Goal: Task Accomplishment & Management: Contribute content

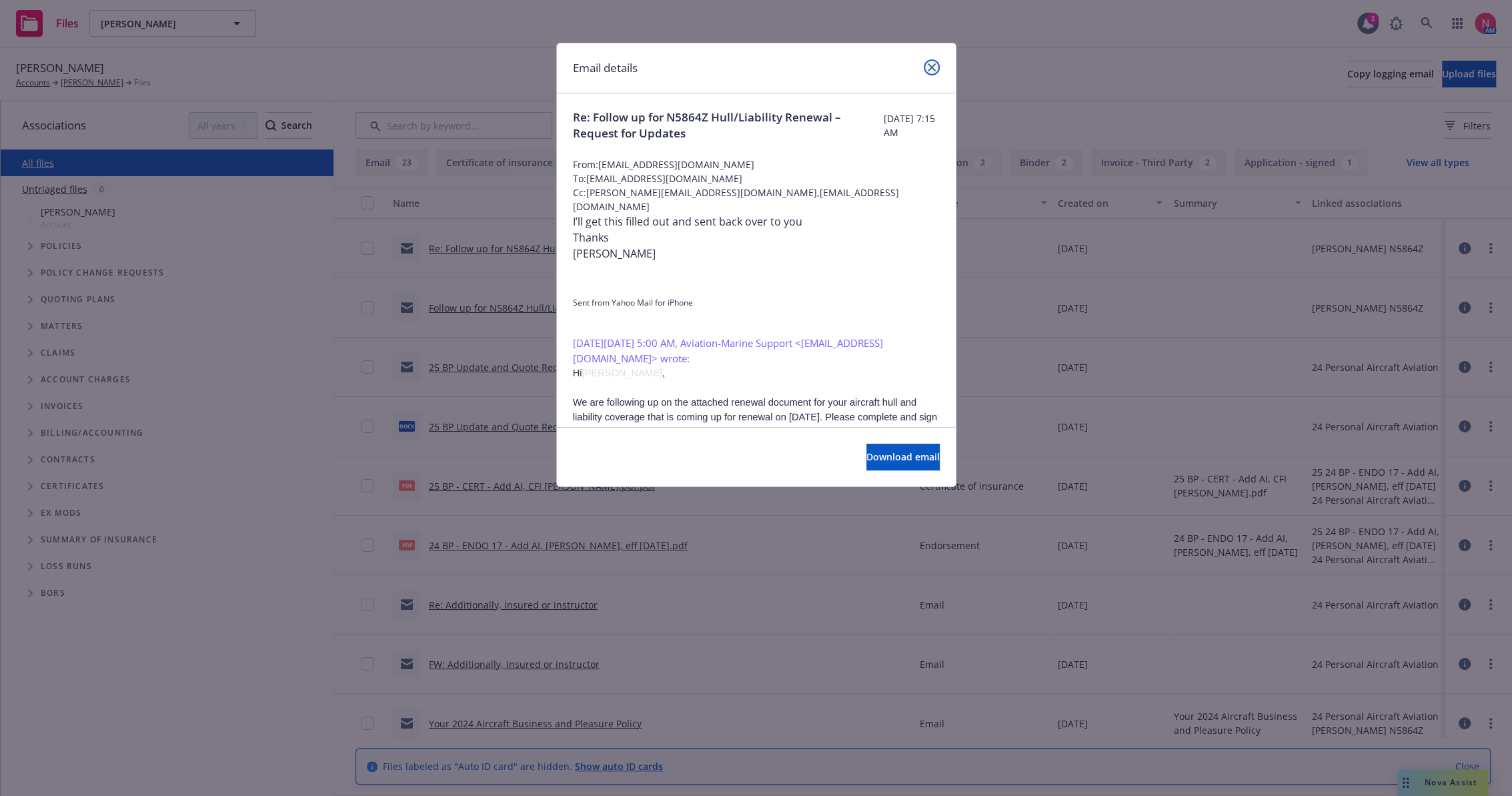
click at [930, 67] on icon "close" at bounding box center [932, 68] width 8 height 8
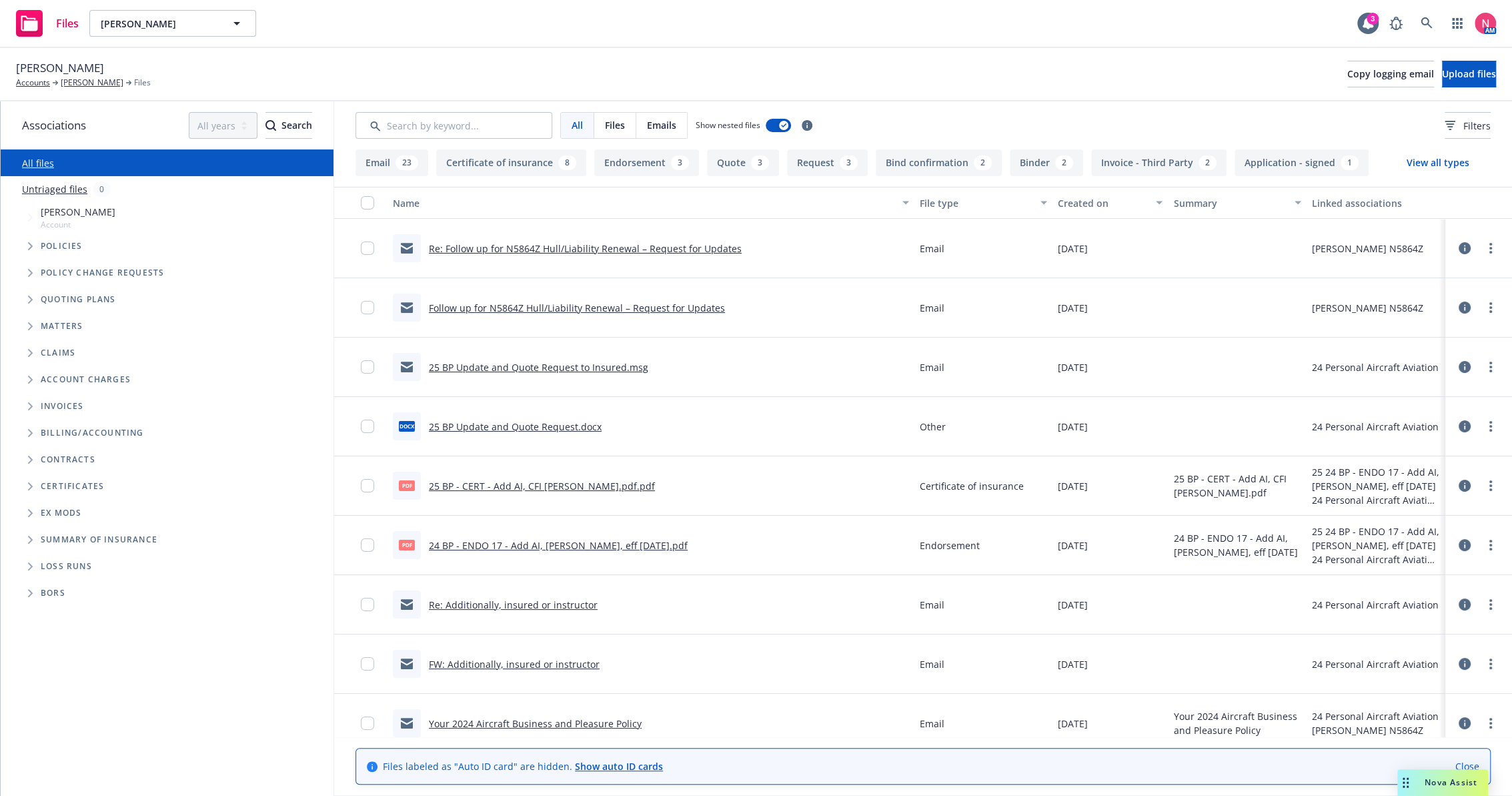
click at [514, 240] on div "Re: Follow up for N5864Z Hull/Liability Renewal – Request for Updates" at bounding box center [567, 248] width 349 height 28
click at [519, 246] on link "Re: Follow up for N5864Z Hull/Liability Renewal – Request for Updates" at bounding box center [585, 248] width 312 height 13
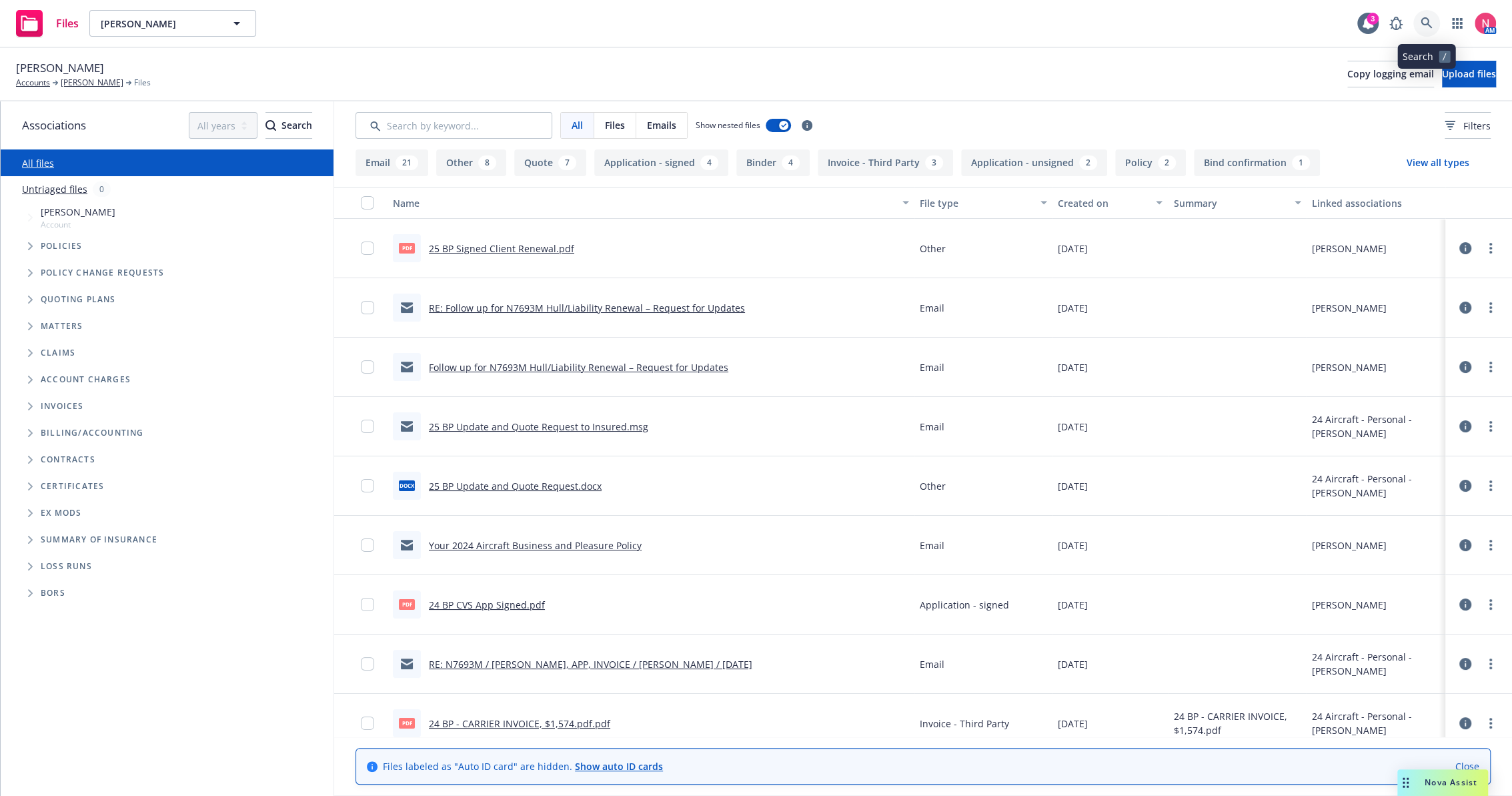
click at [1424, 26] on icon at bounding box center [1427, 23] width 12 height 12
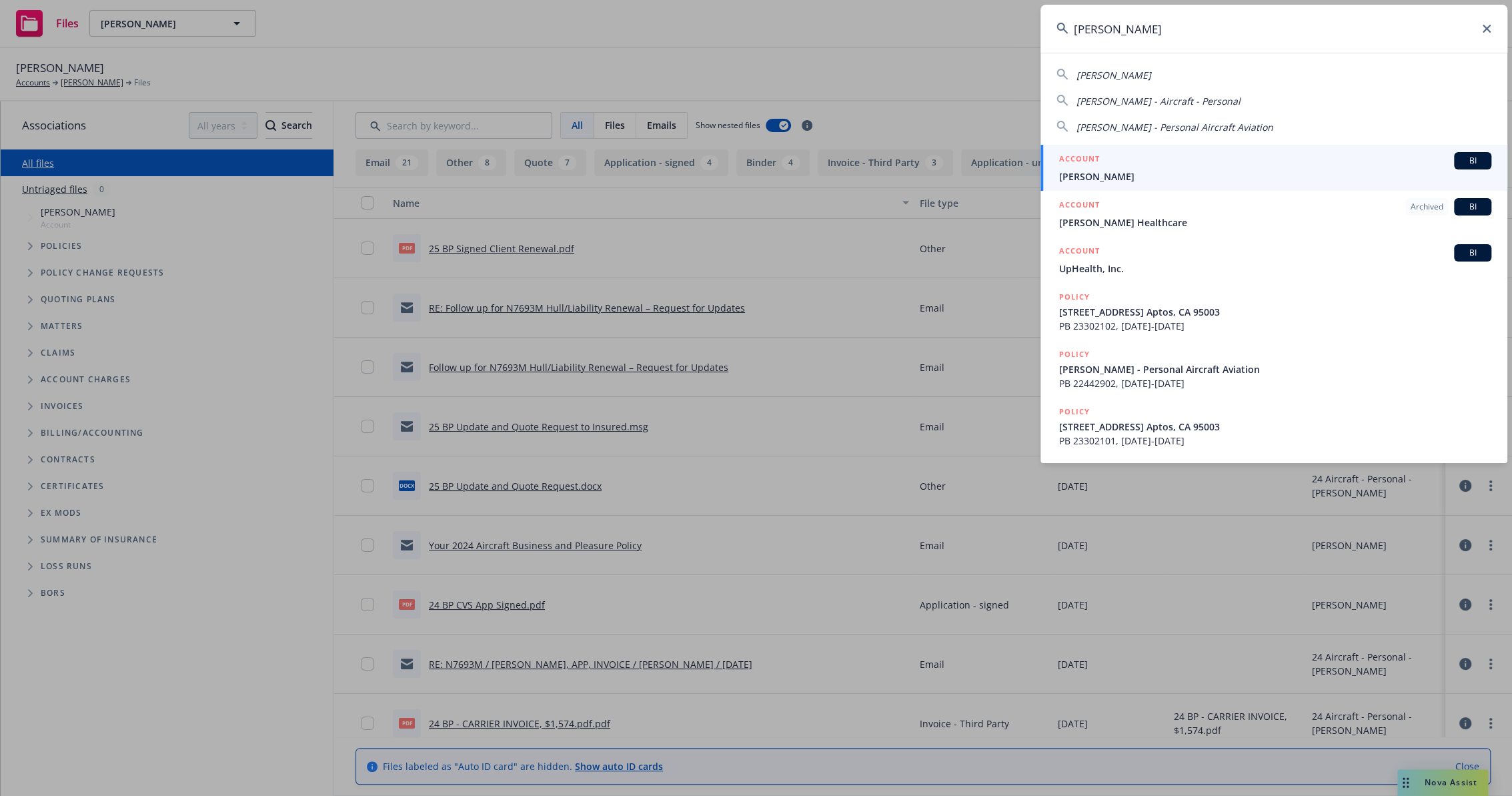
type input "thomas headl"
click at [1122, 167] on div "ACCOUNT BI" at bounding box center [1275, 161] width 432 height 18
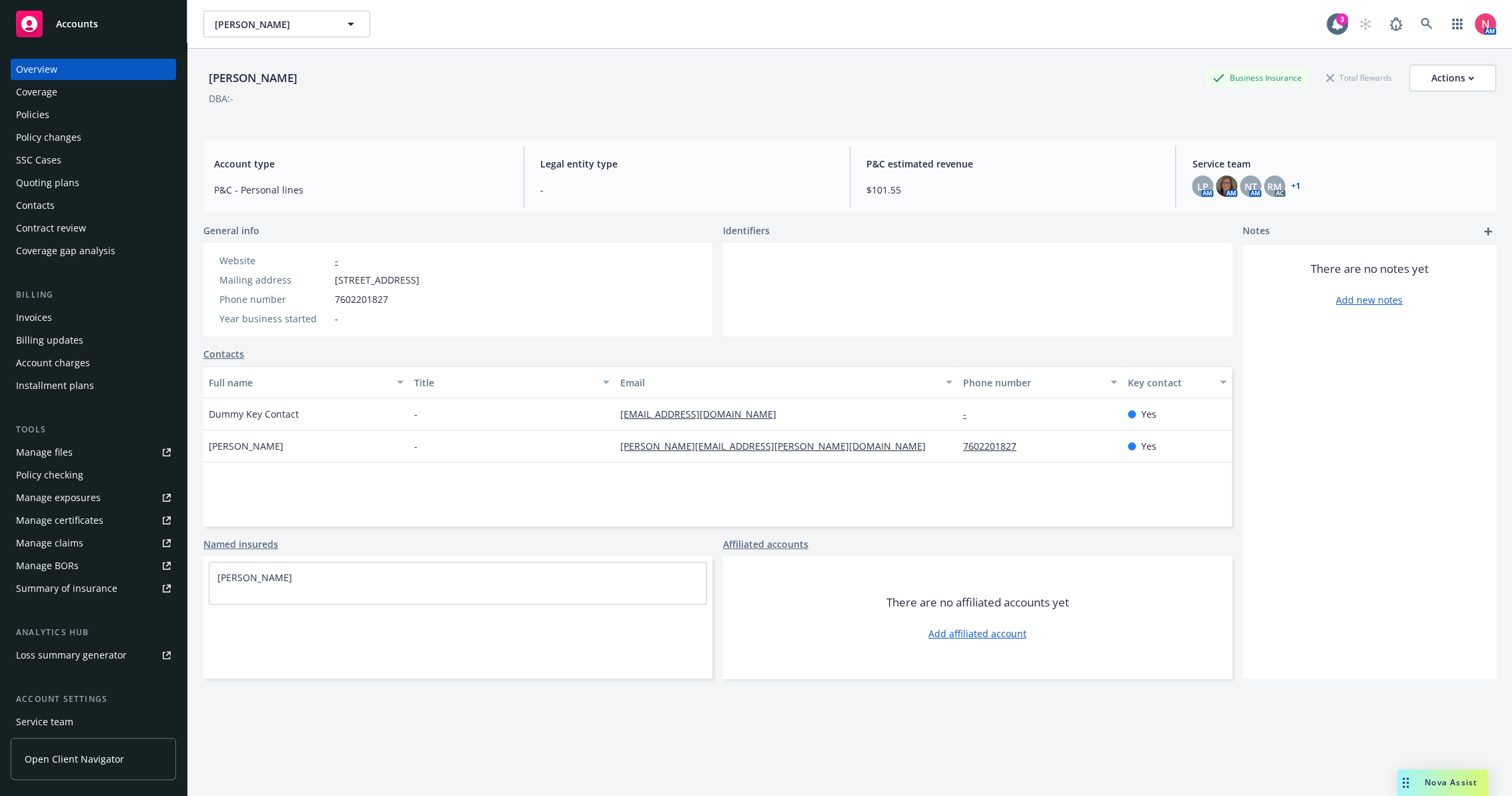
click at [104, 448] on link "Manage files" at bounding box center [93, 452] width 165 height 22
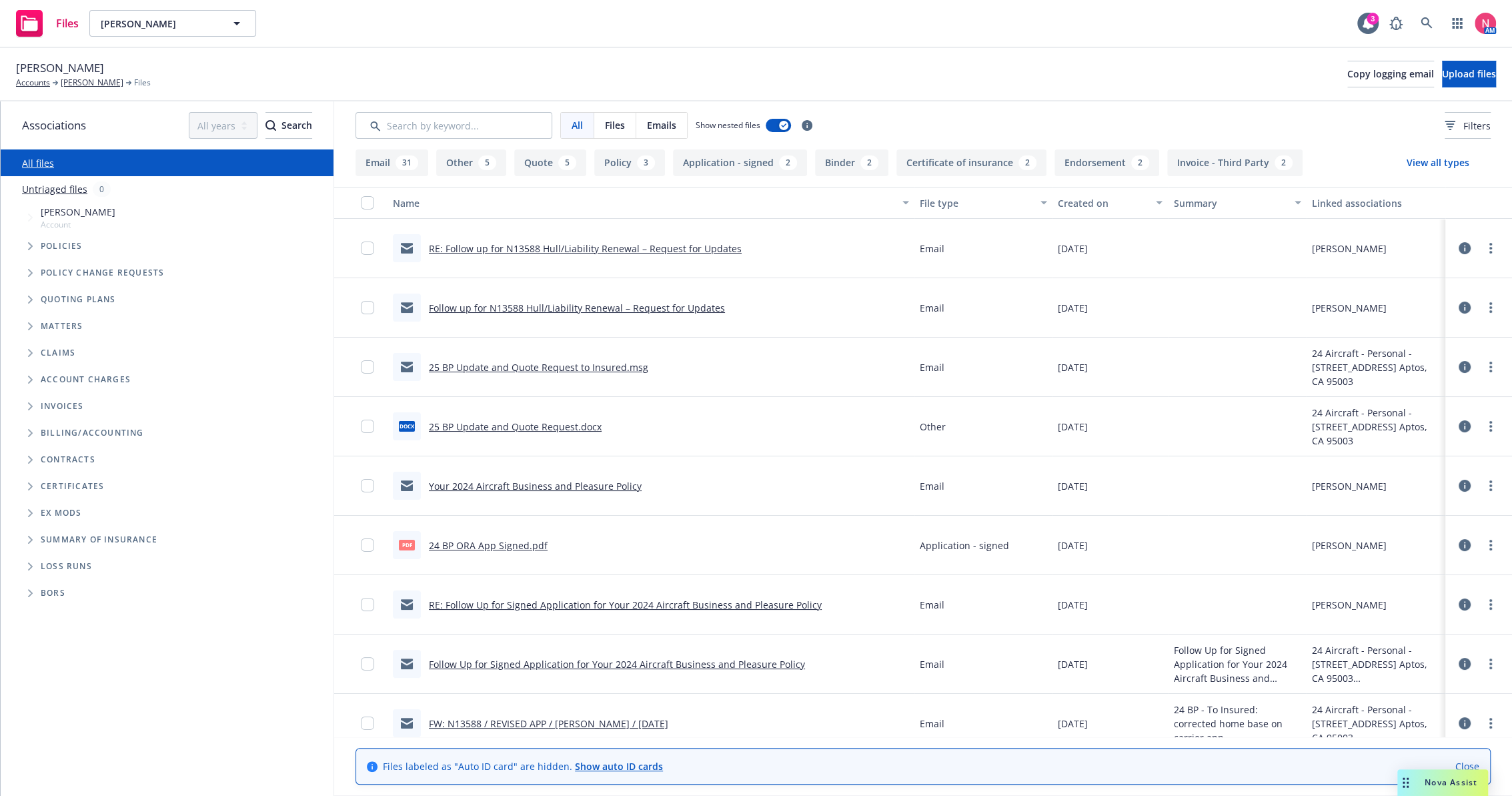
click at [608, 247] on link "RE: Follow up for N13588 Hull/Liability Renewal – Request for Updates" at bounding box center [585, 248] width 312 height 13
click at [563, 250] on link "RE: Follow up for N13588 Hull/Liability Renewal – Request for Updates" at bounding box center [585, 248] width 312 height 13
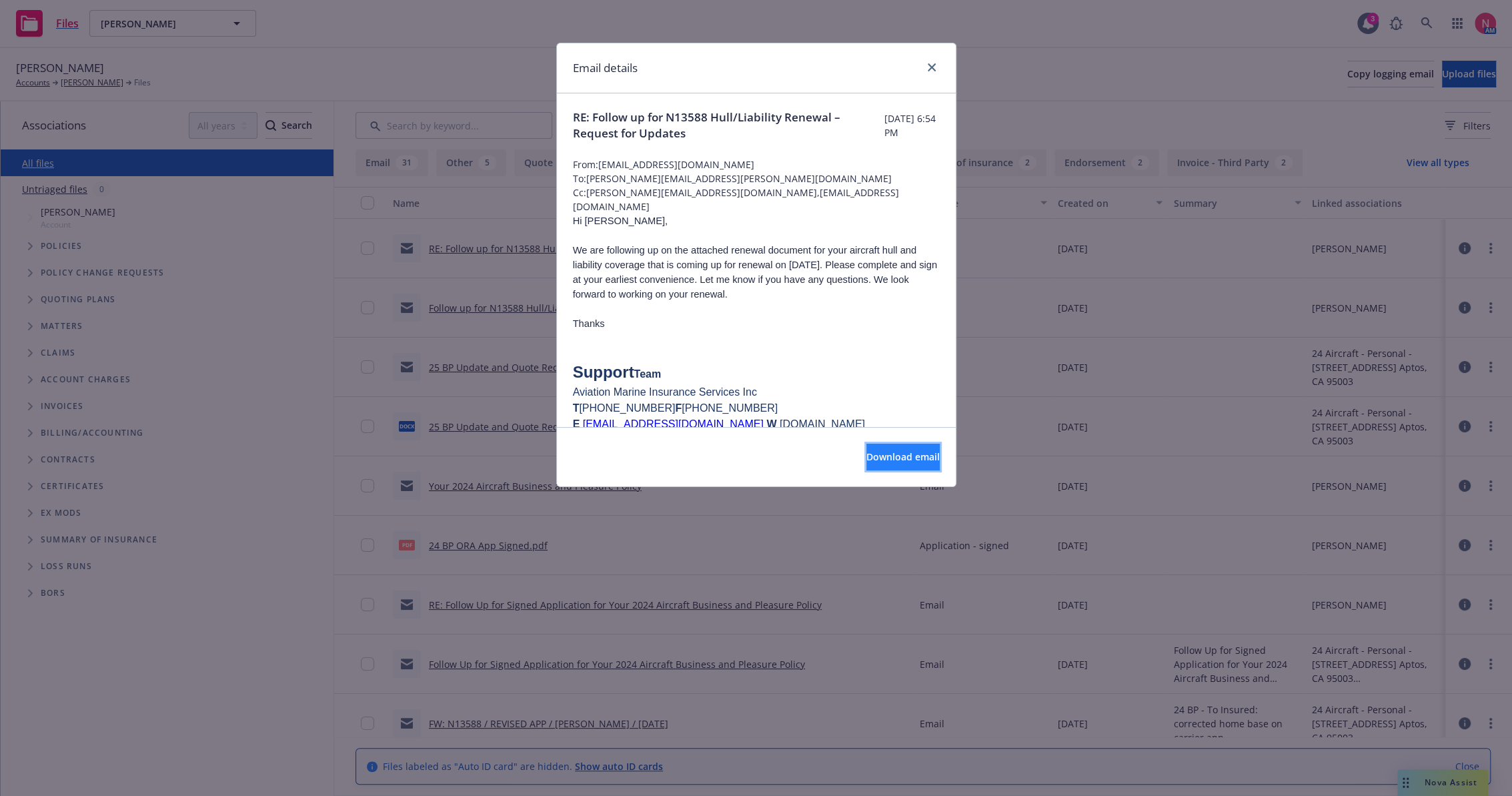
click at [897, 446] on button "Download email" at bounding box center [903, 456] width 73 height 26
click at [937, 62] on link "close" at bounding box center [931, 68] width 16 height 16
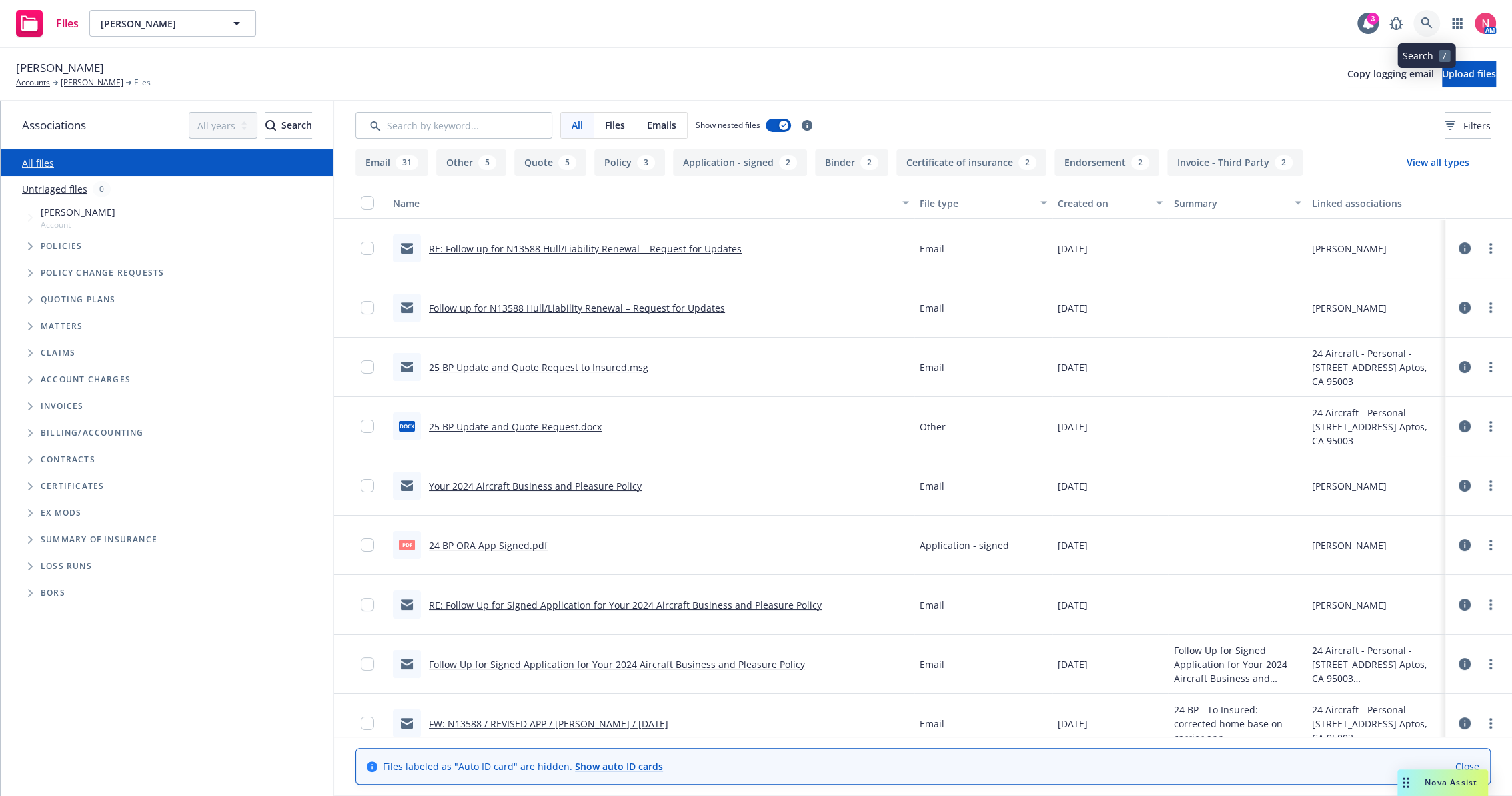
click at [1426, 24] on icon at bounding box center [1427, 23] width 12 height 12
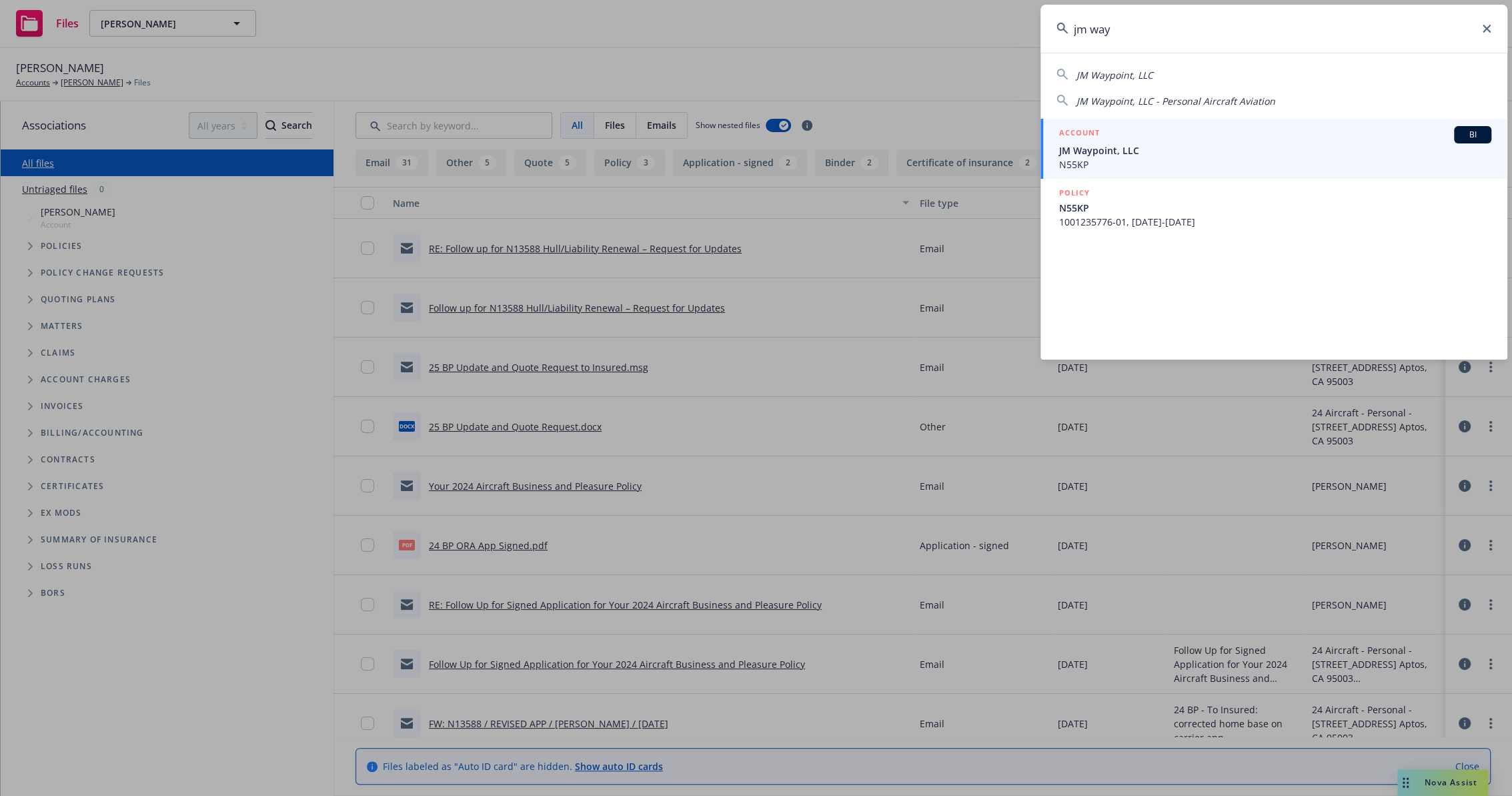
type input "jm way"
click at [1104, 141] on div "ACCOUNT BI" at bounding box center [1275, 135] width 432 height 18
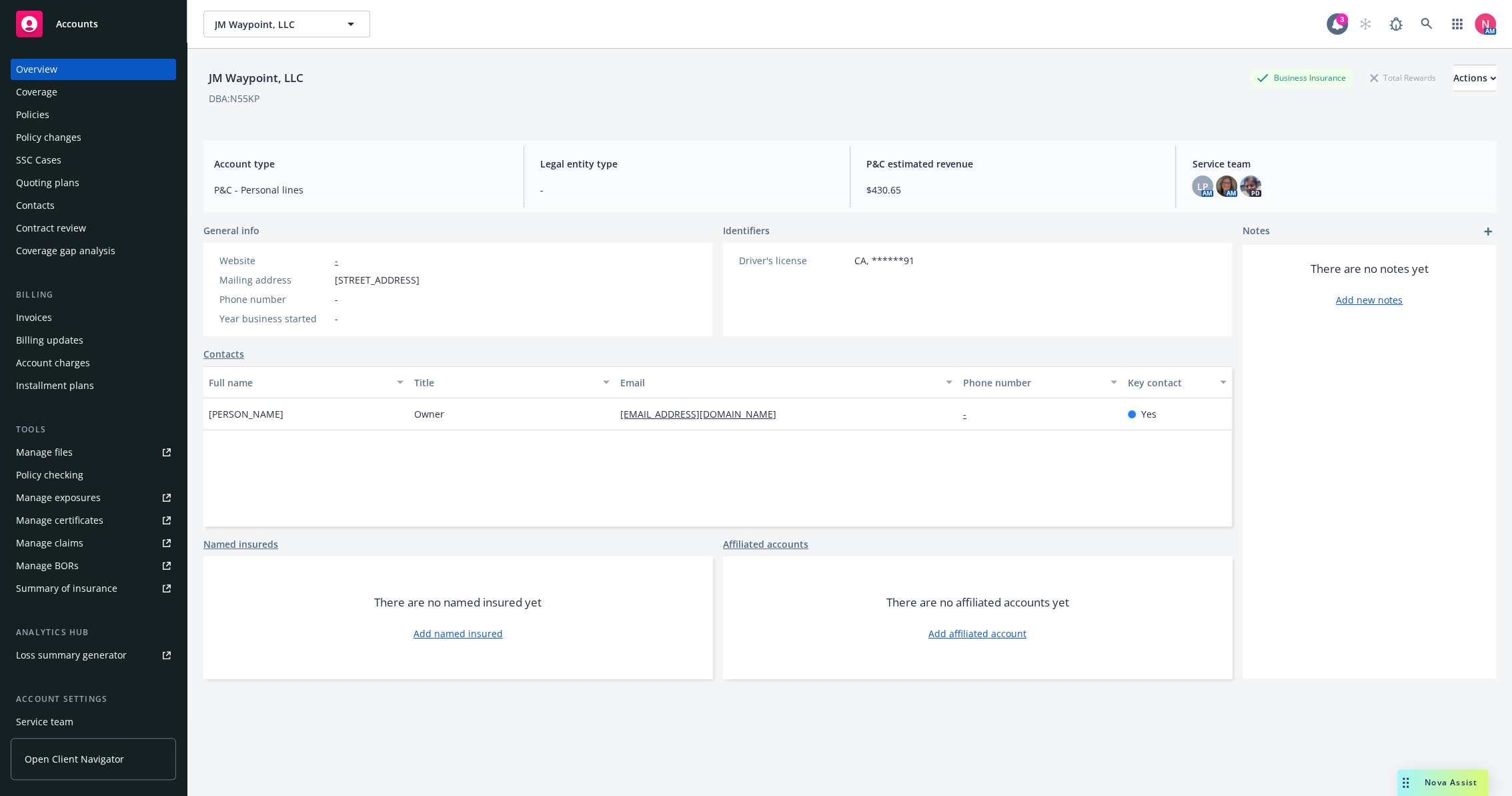
click at [67, 451] on div "Manage files" at bounding box center [44, 452] width 57 height 22
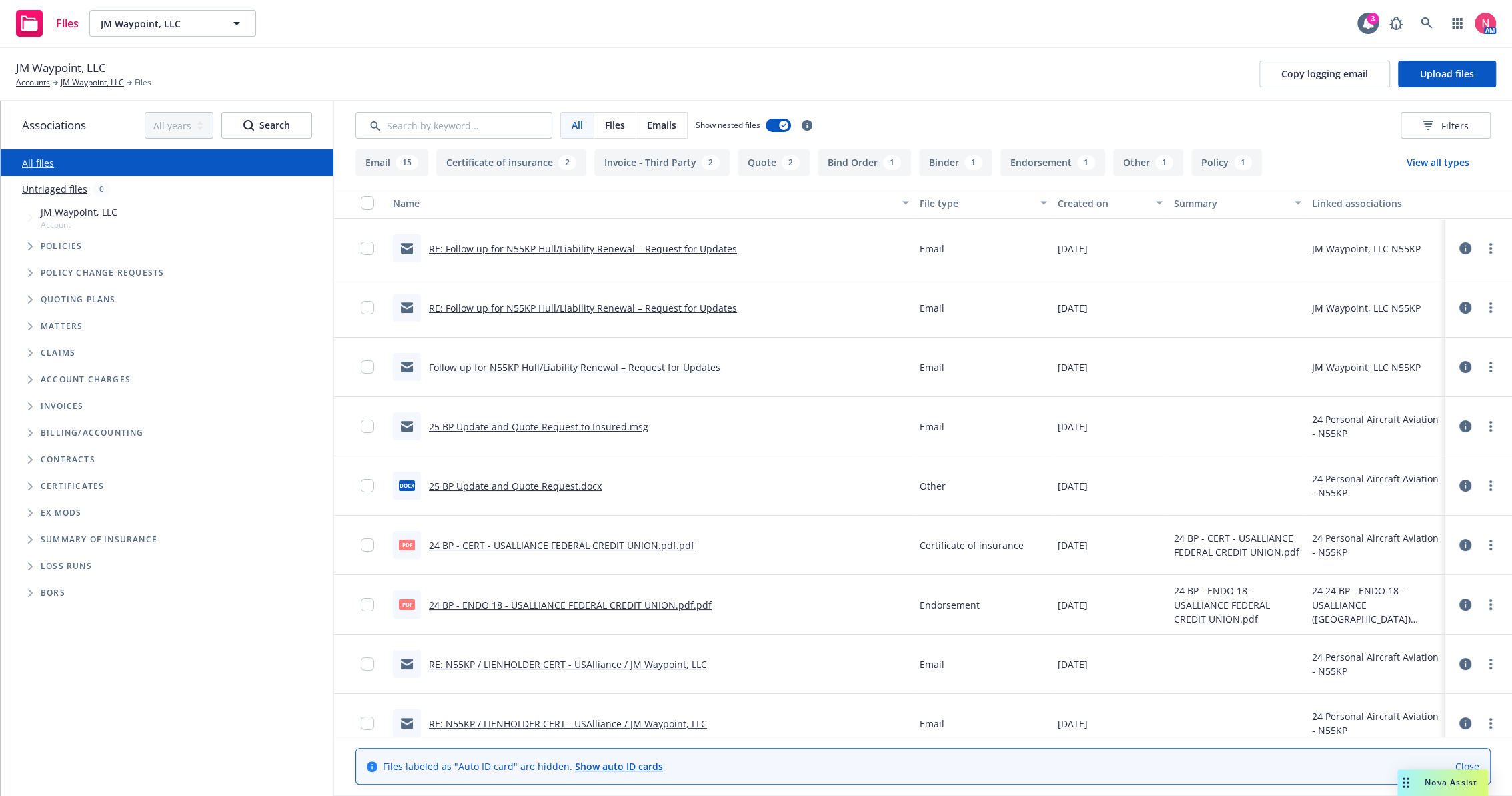
click at [532, 246] on link "RE: Follow up for N55KP Hull/Liability Renewal – Request for Updates" at bounding box center [583, 248] width 308 height 13
click at [530, 308] on link "RE: Follow up for N55KP Hull/Liability Renewal – Request for Updates" at bounding box center [583, 307] width 308 height 13
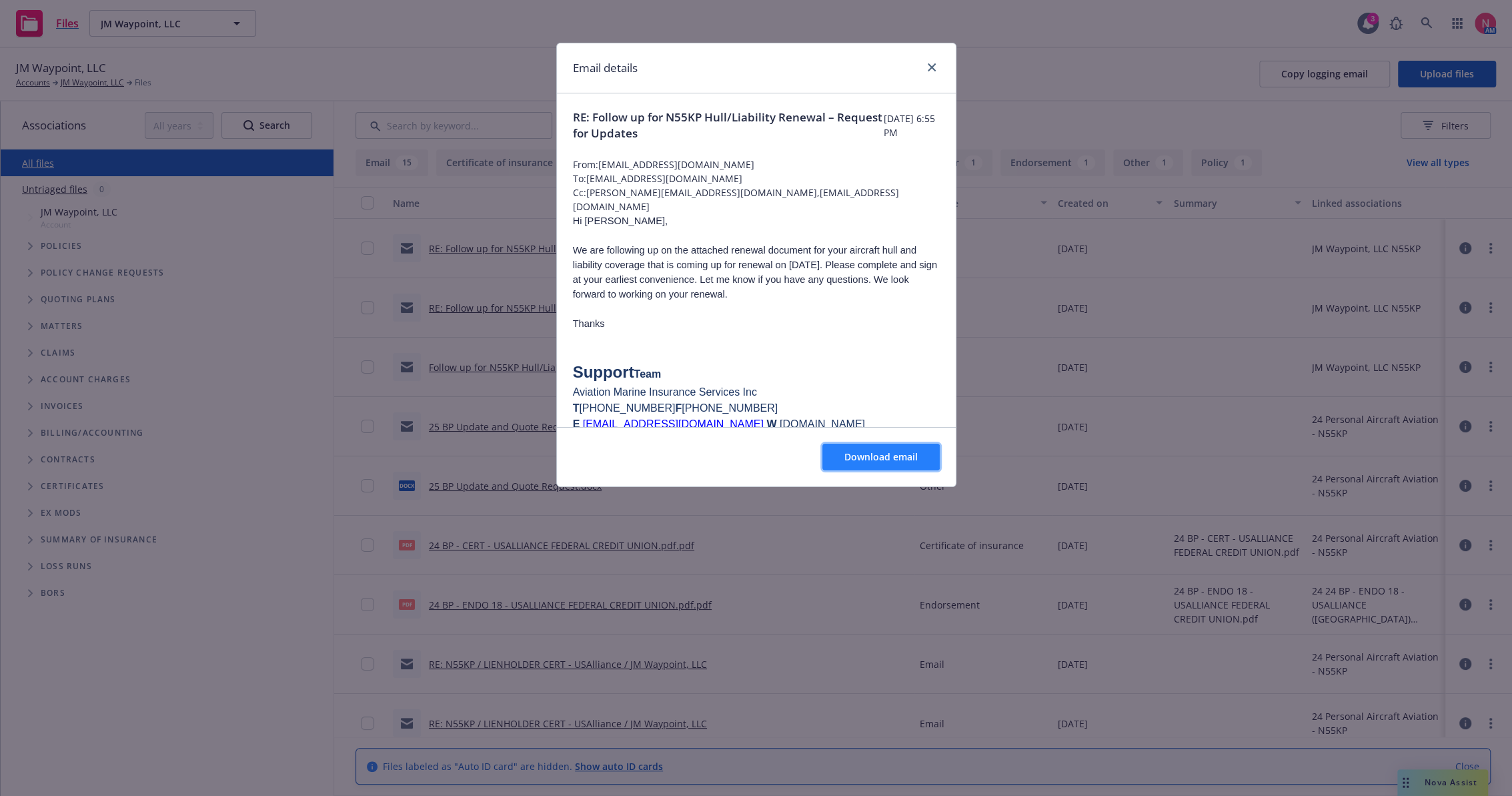
click at [862, 459] on span "Download email" at bounding box center [880, 456] width 73 height 13
click at [928, 69] on icon "close" at bounding box center [932, 68] width 8 height 8
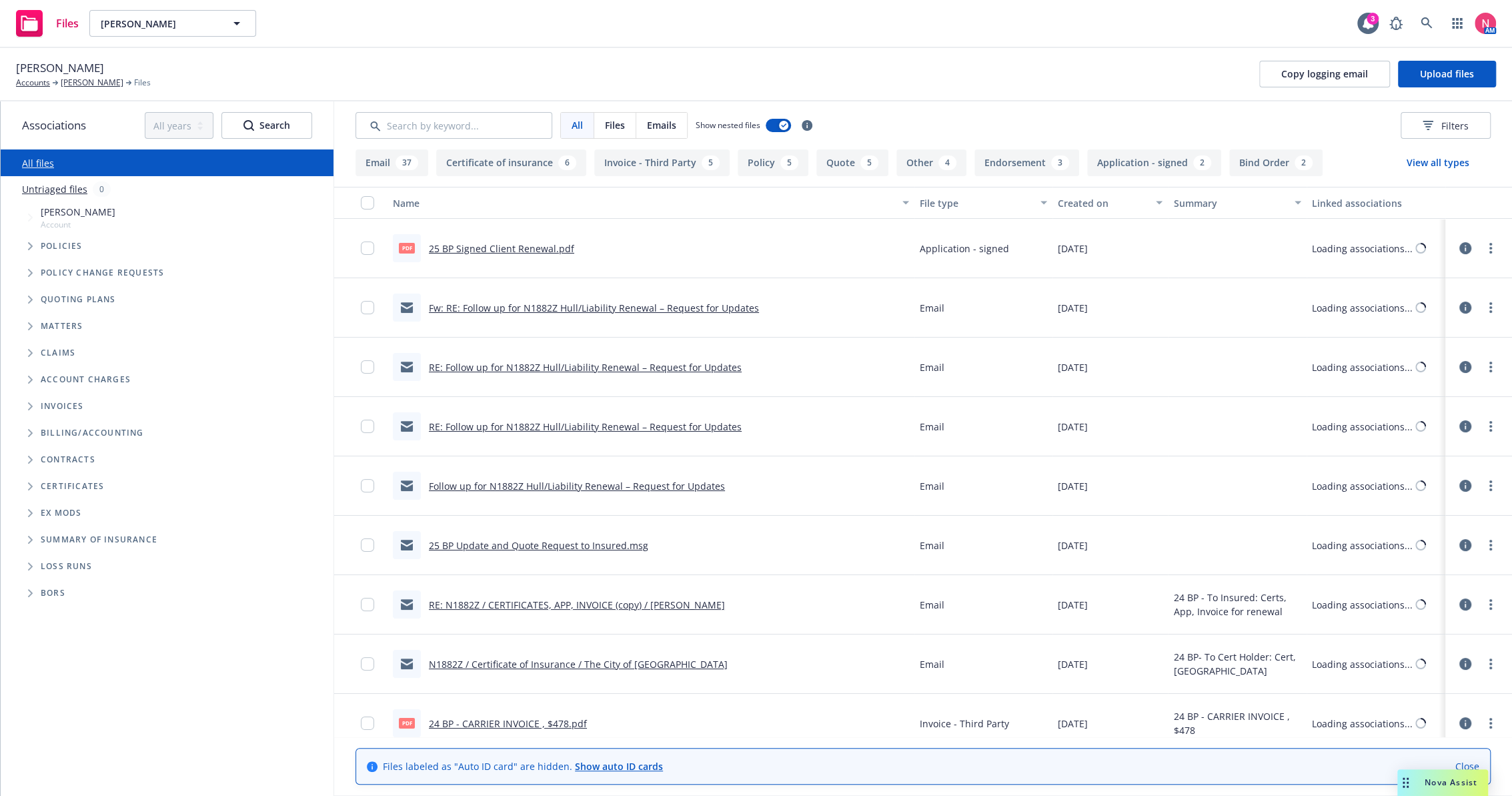
click at [465, 244] on link "25 BP Signed Client Renewal.pdf" at bounding box center [501, 248] width 146 height 13
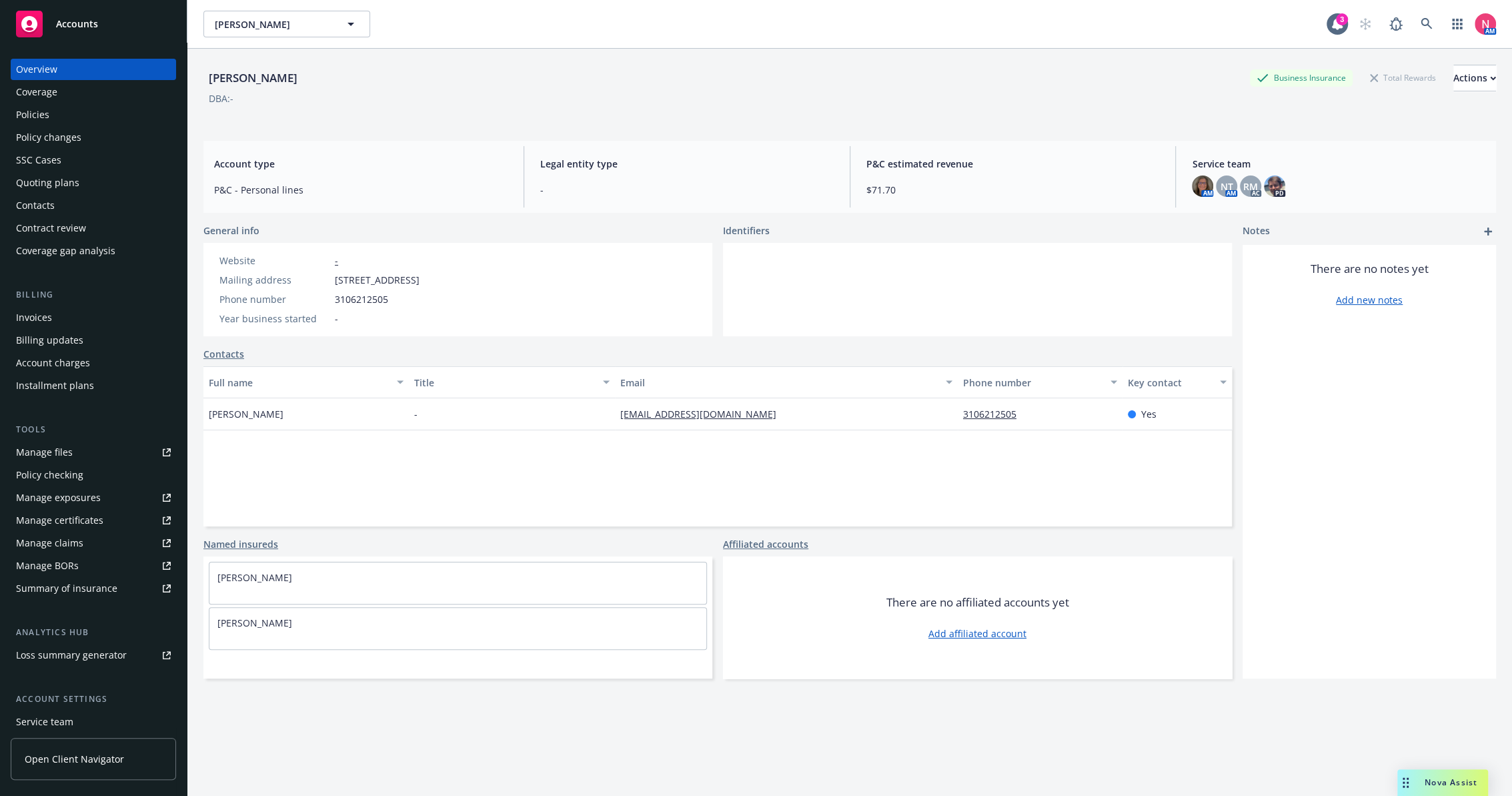
click at [38, 111] on div "Policies" at bounding box center [32, 115] width 33 height 22
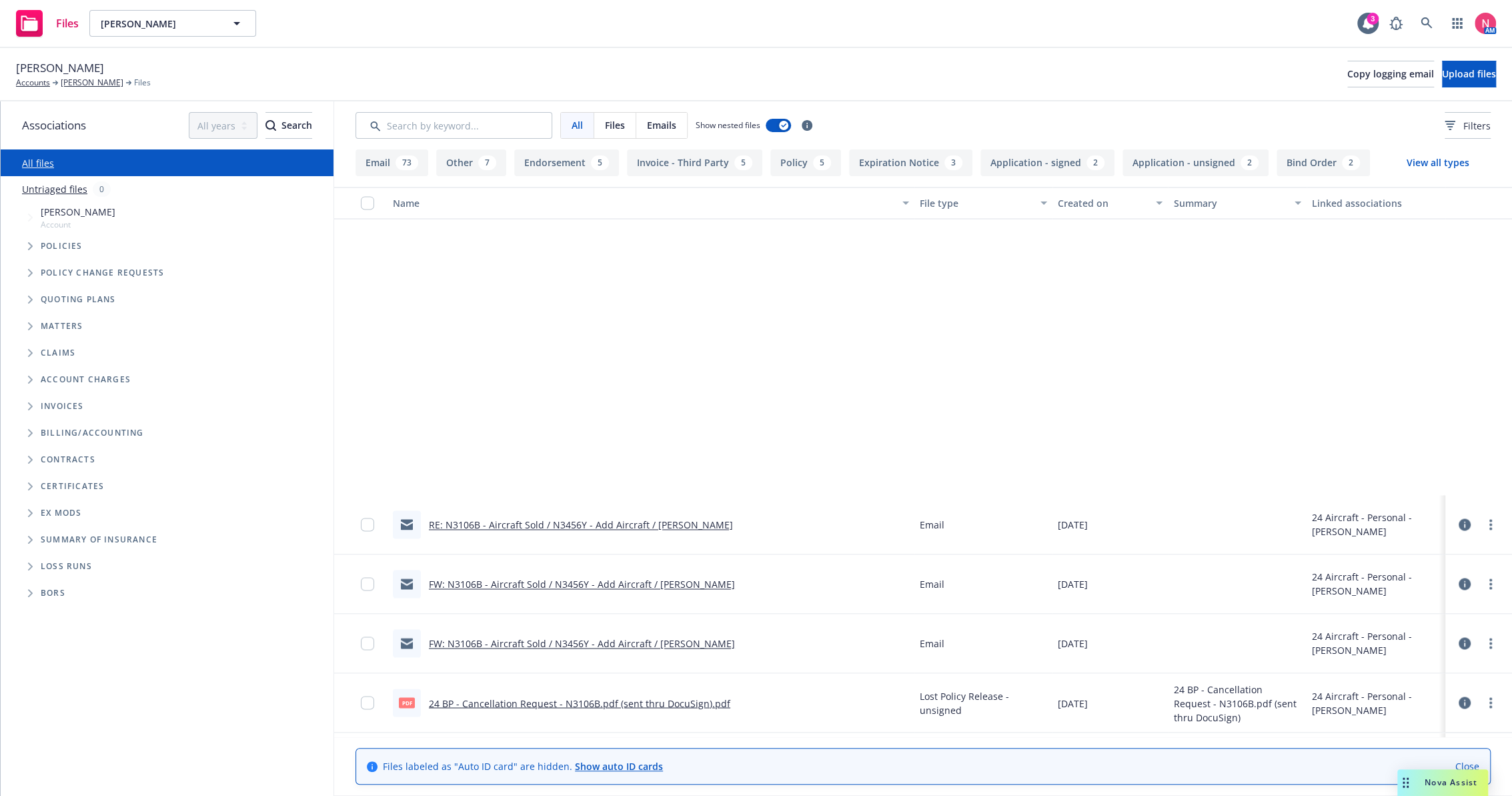
scroll to position [2149, 0]
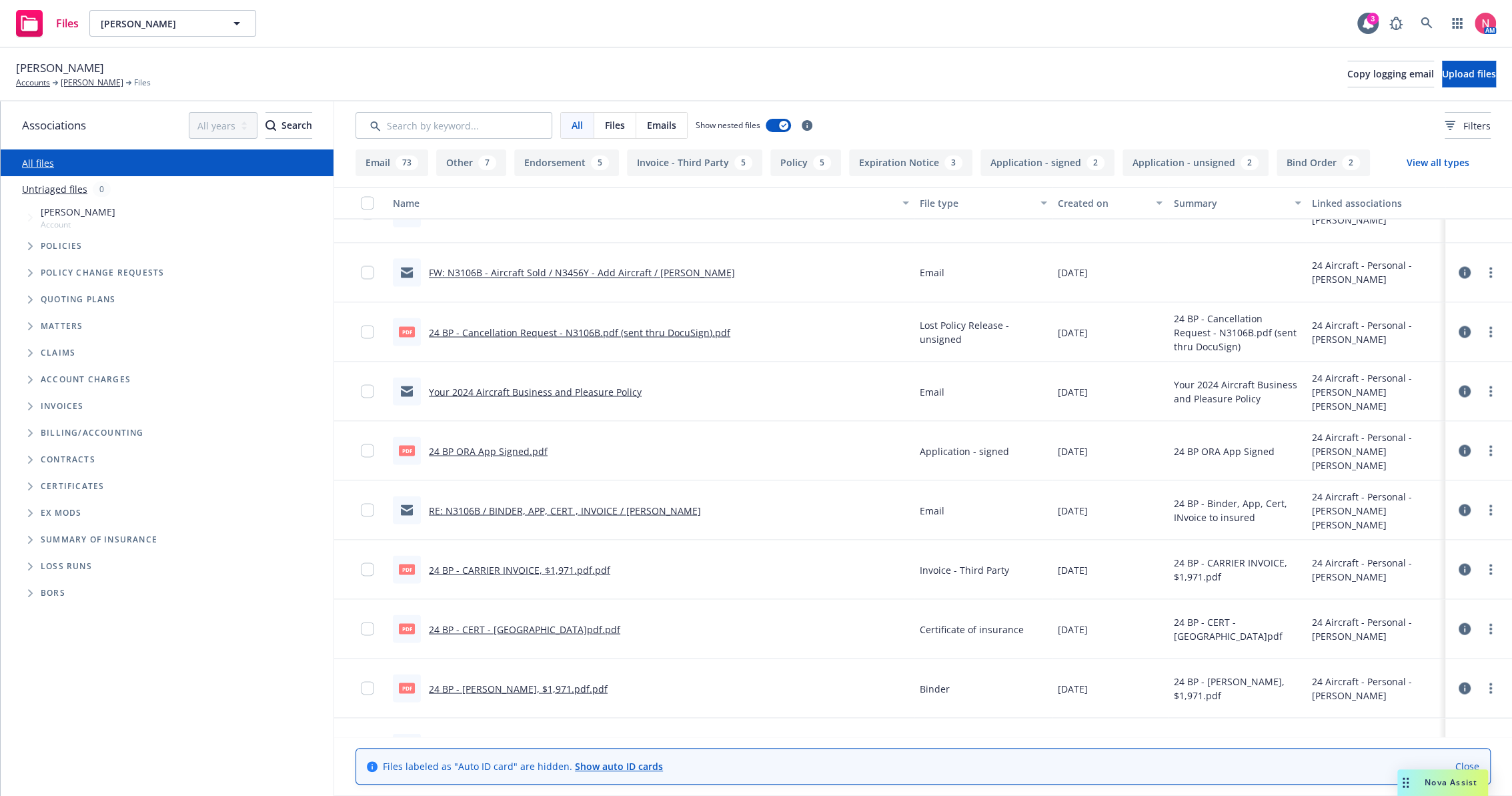
click at [464, 445] on link "24 BP ORA App Signed.pdf" at bounding box center [488, 450] width 118 height 13
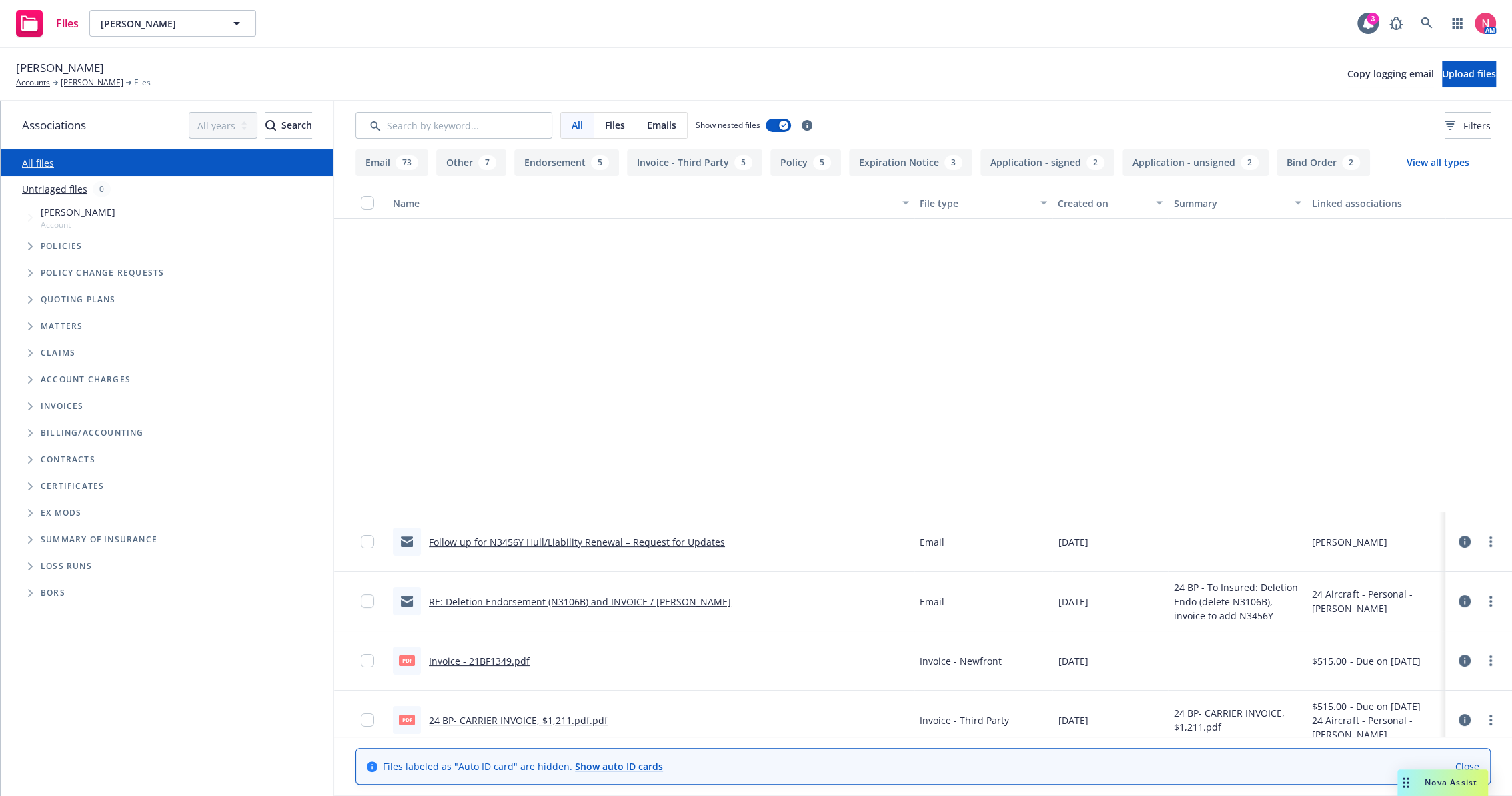
scroll to position [370, 0]
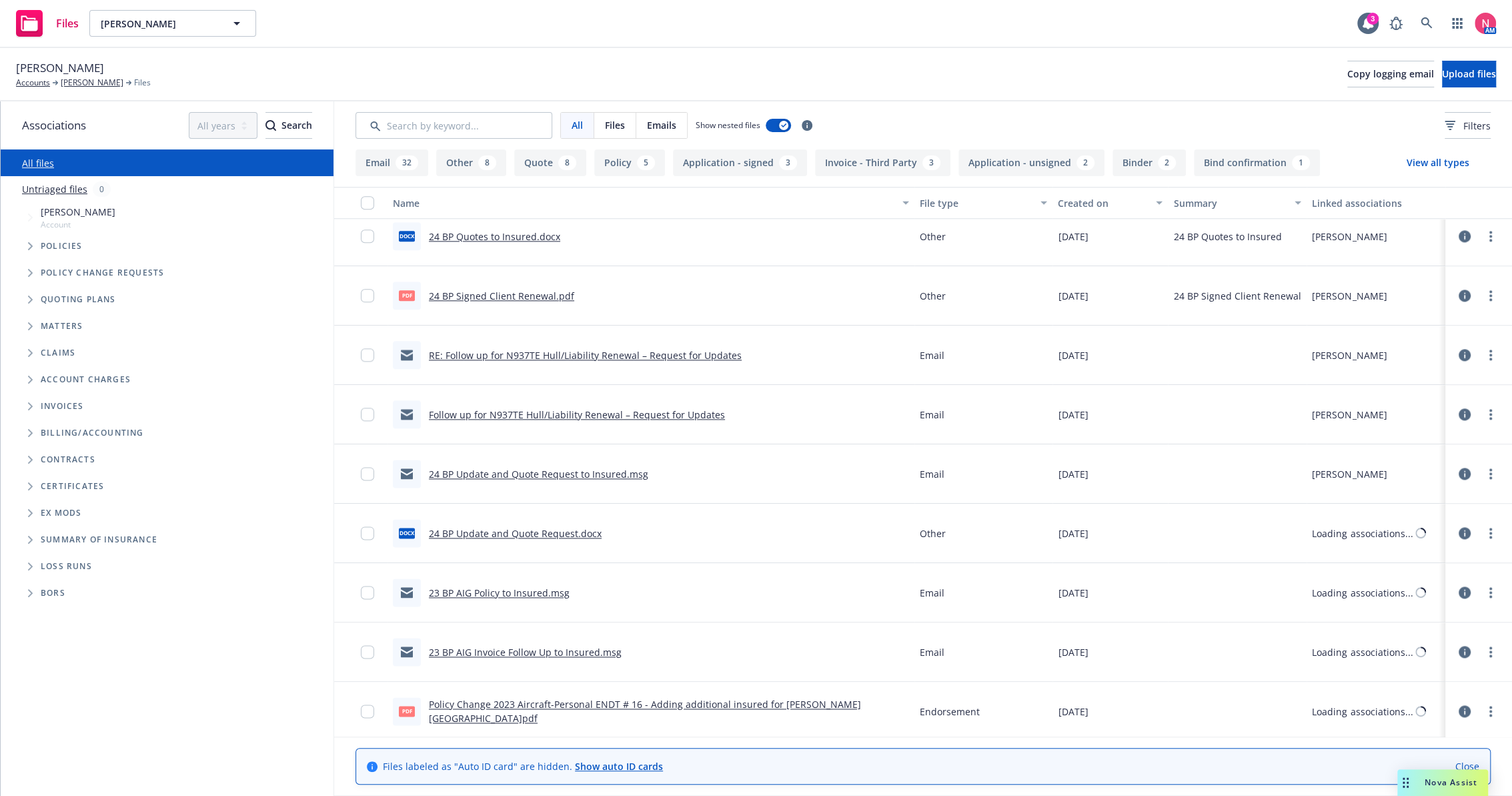
scroll to position [1334, 0]
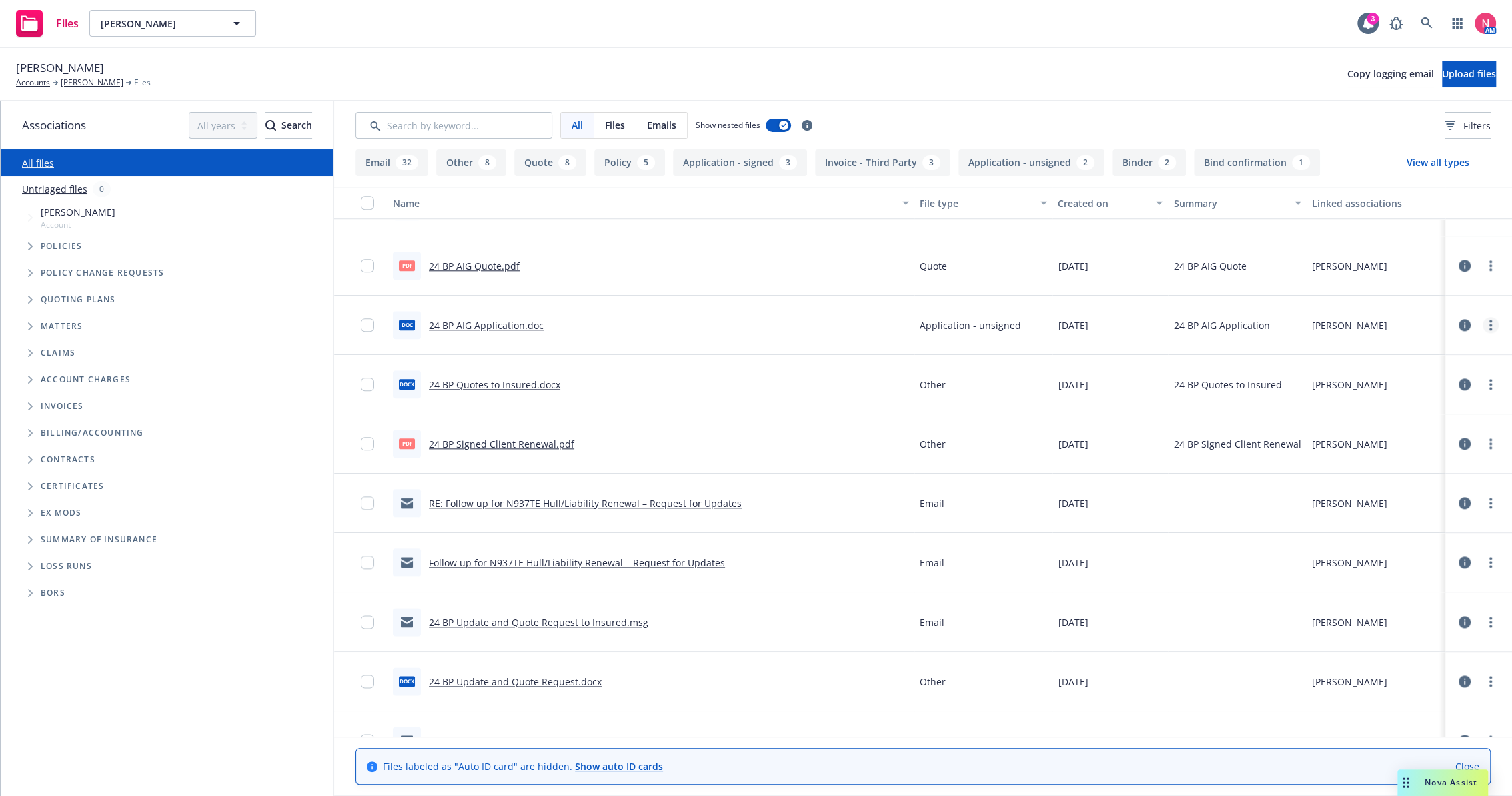
click at [1483, 321] on link "more" at bounding box center [1490, 325] width 16 height 16
click at [1420, 376] on link "Download" at bounding box center [1421, 378] width 133 height 26
click at [1489, 383] on circle "more" at bounding box center [1490, 384] width 3 height 3
click at [1428, 429] on link "Download" at bounding box center [1421, 438] width 133 height 26
click at [43, 67] on span "Aaron Picton" at bounding box center [60, 69] width 88 height 18
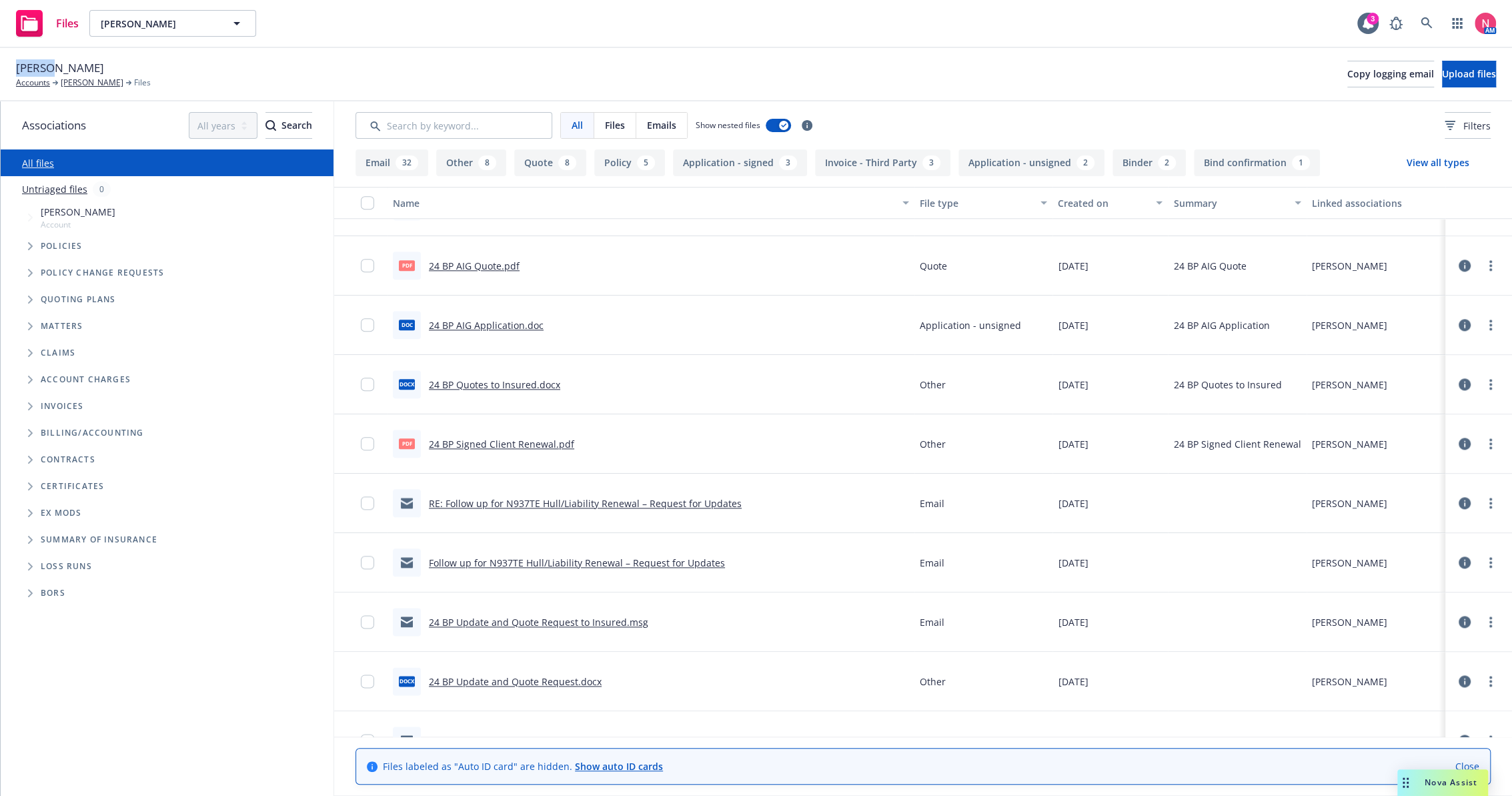
click at [43, 67] on span "Aaron Picton" at bounding box center [60, 69] width 88 height 18
copy span "Aaron Picton"
click at [1350, 87] on button "Copy logging email" at bounding box center [1391, 73] width 87 height 26
click at [31, 300] on icon "Tree Example" at bounding box center [30, 300] width 5 height 8
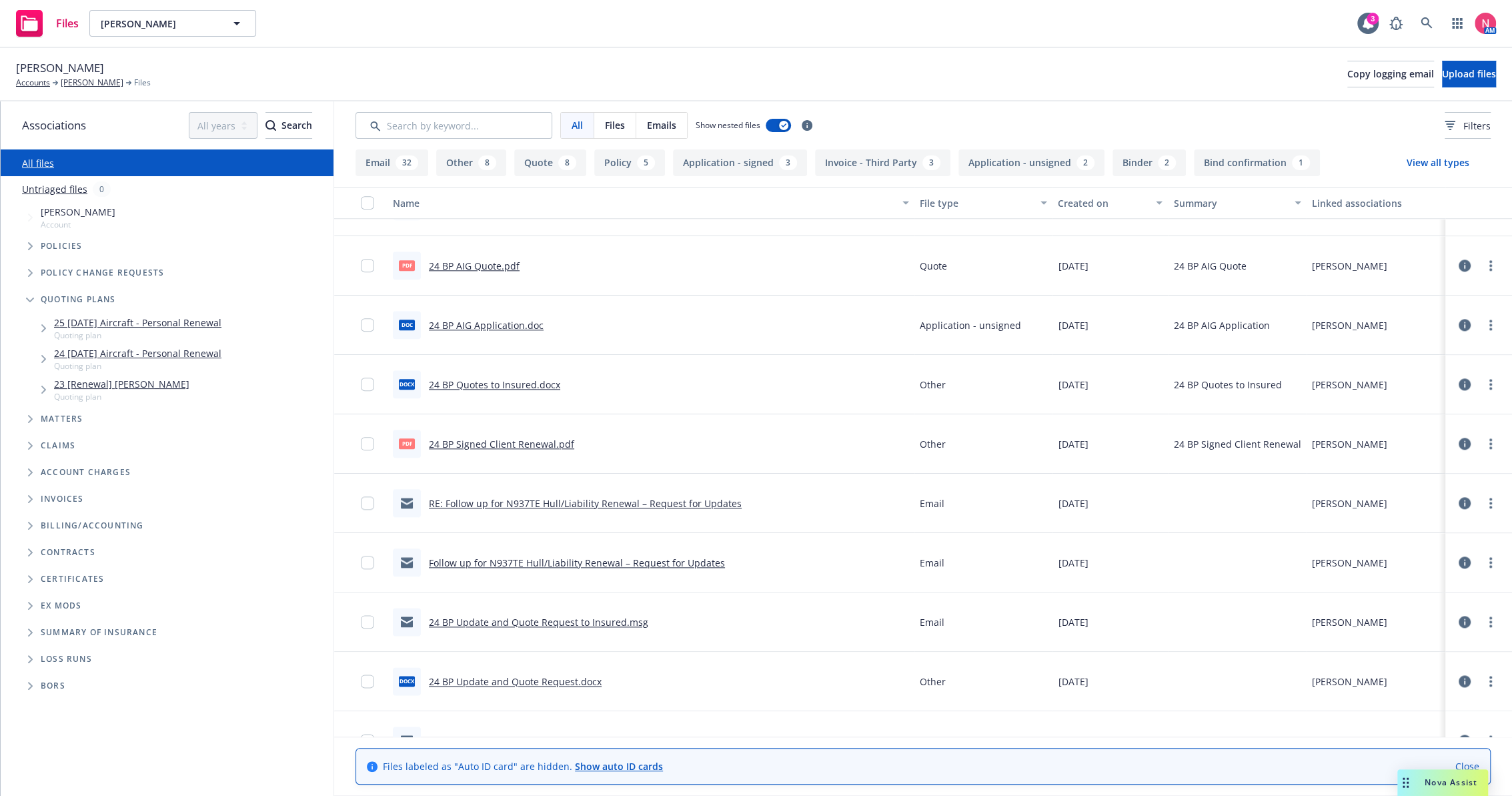
click at [102, 319] on link "25 10/07/25 Aircraft - Personal Renewal" at bounding box center [137, 322] width 167 height 14
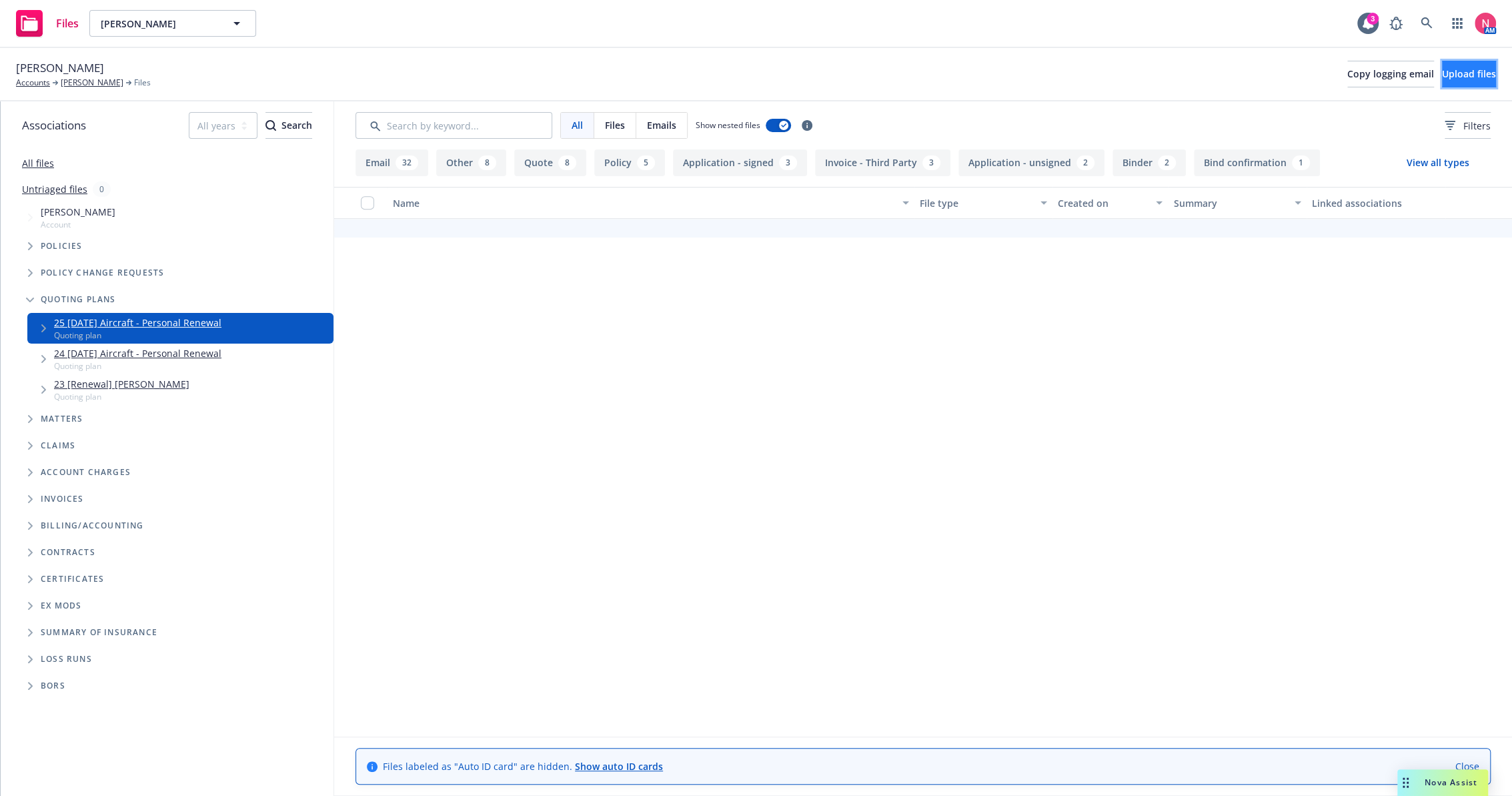
click at [1448, 68] on span "Upload files" at bounding box center [1469, 73] width 54 height 13
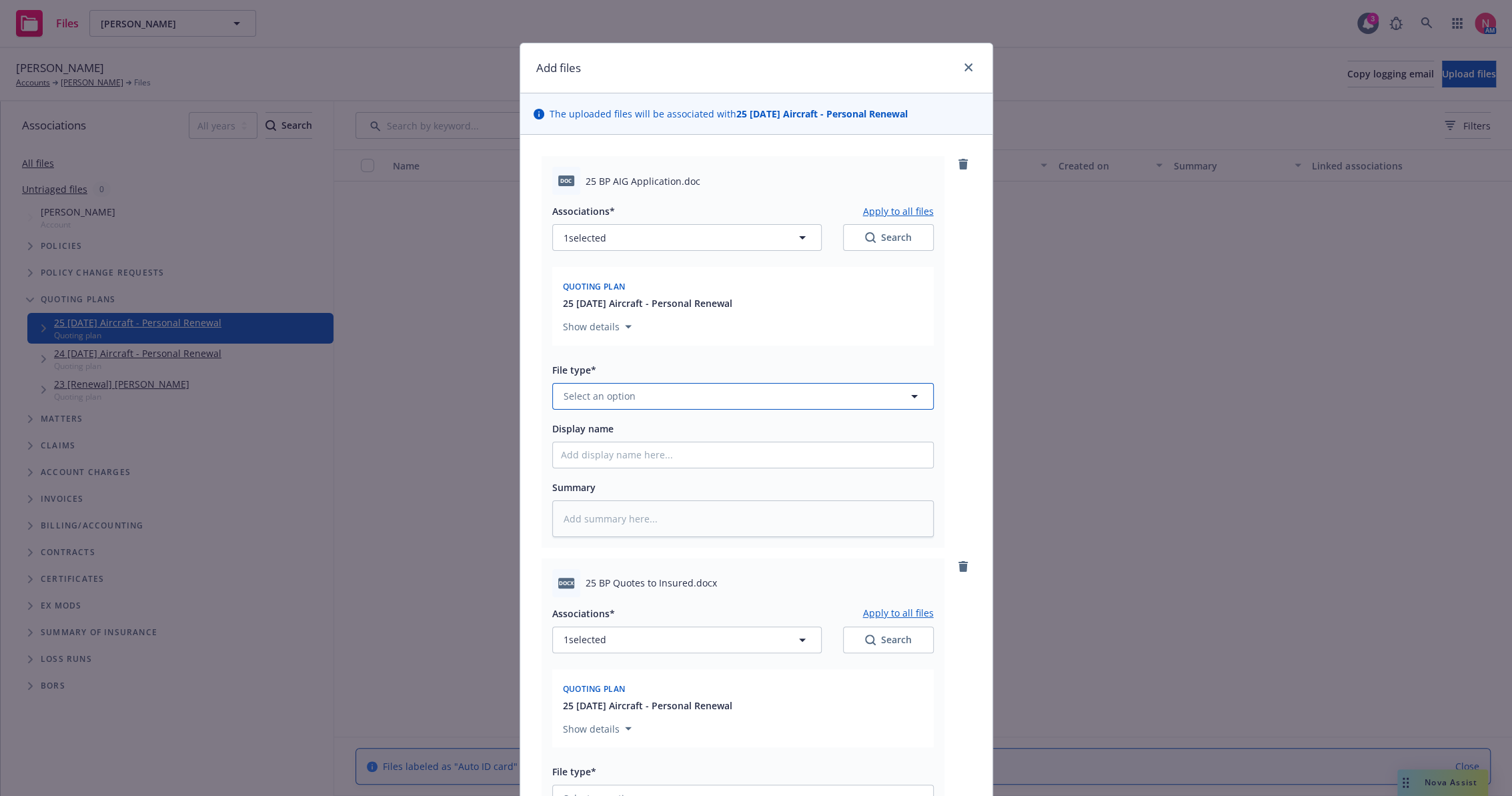
click at [608, 398] on span "Select an option" at bounding box center [600, 396] width 72 height 14
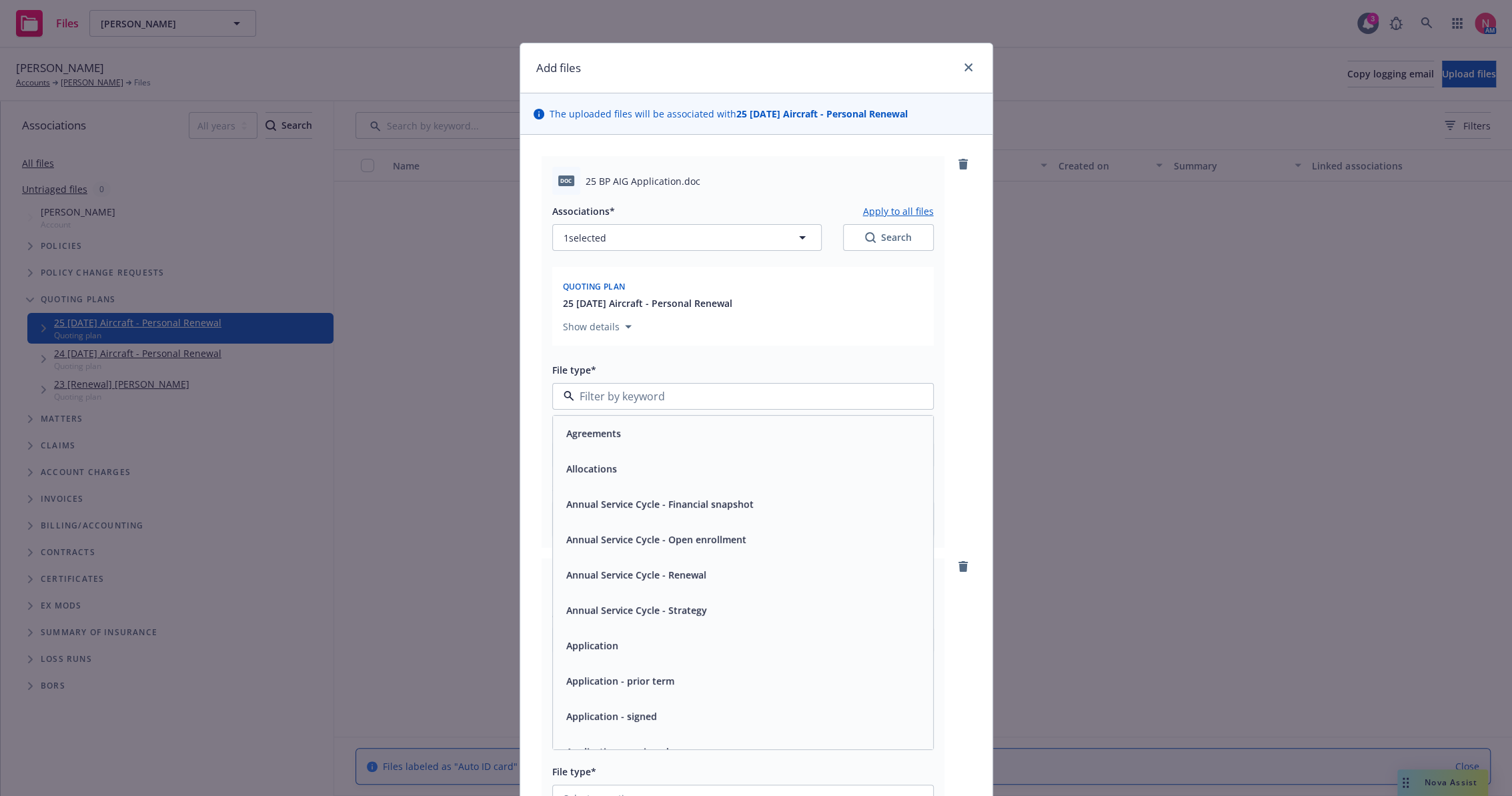
scroll to position [74, 0]
click at [662, 679] on div "Application - unsigned" at bounding box center [616, 678] width 111 height 20
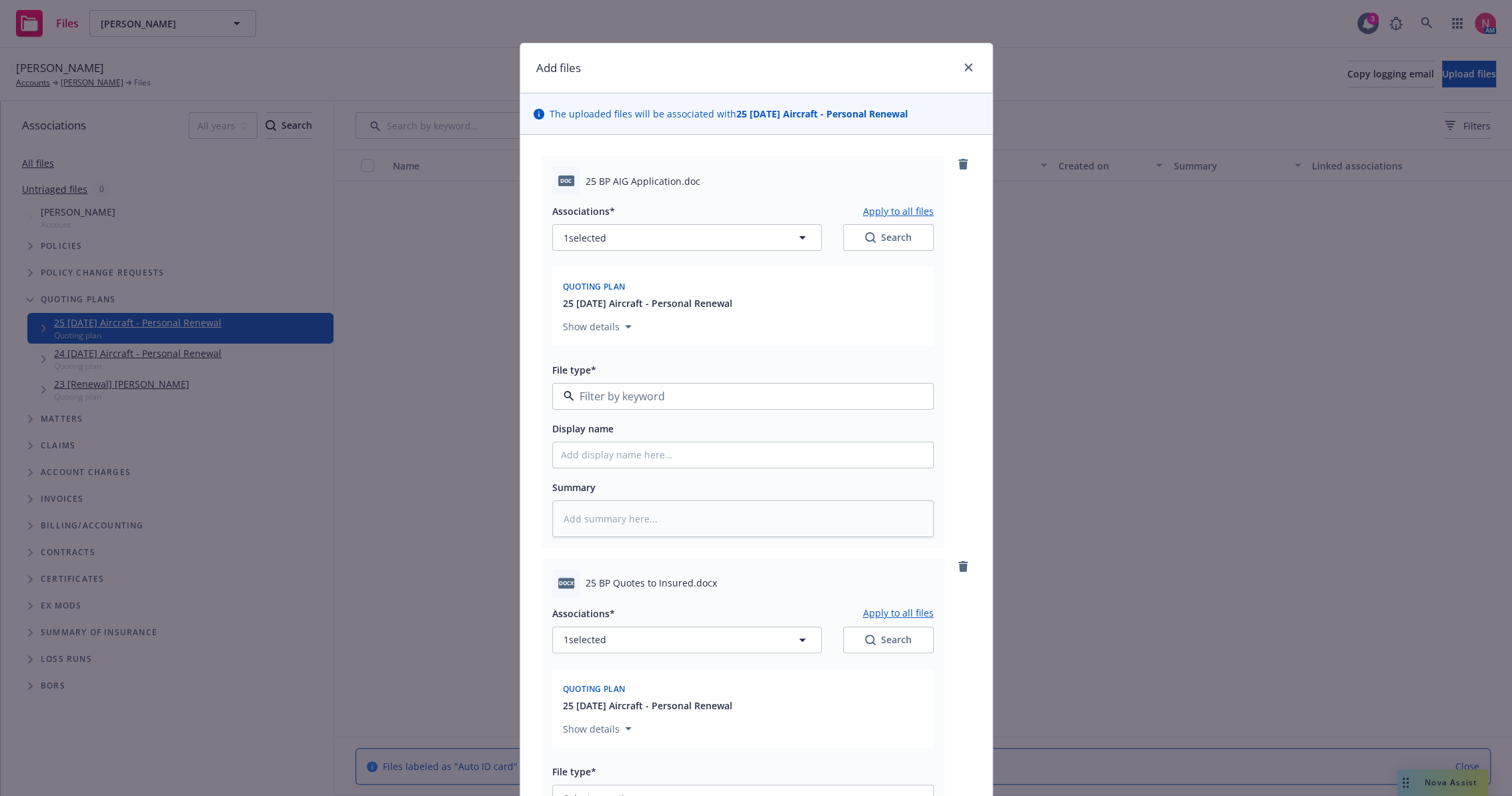
type textarea "x"
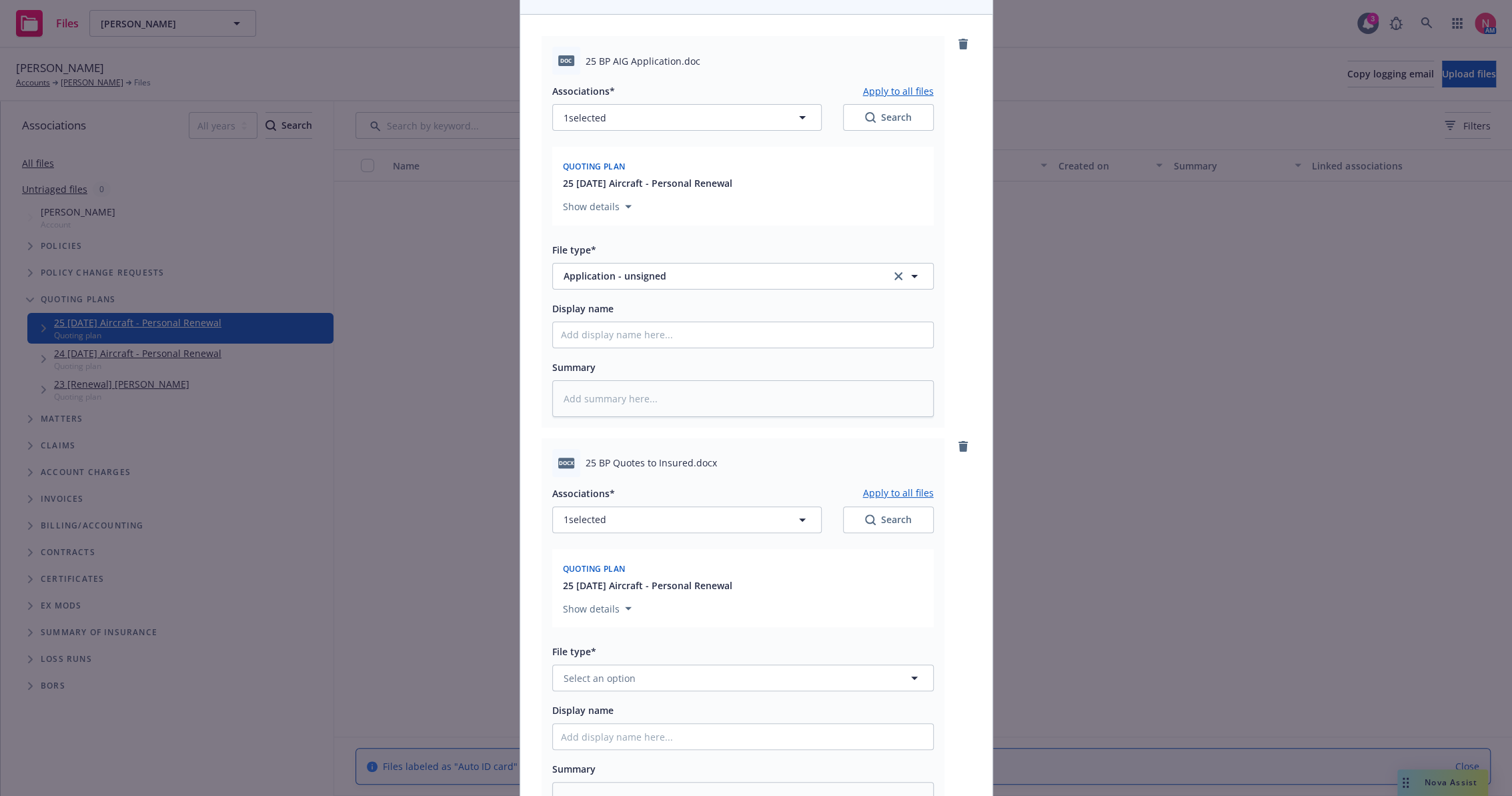
scroll to position [296, 0]
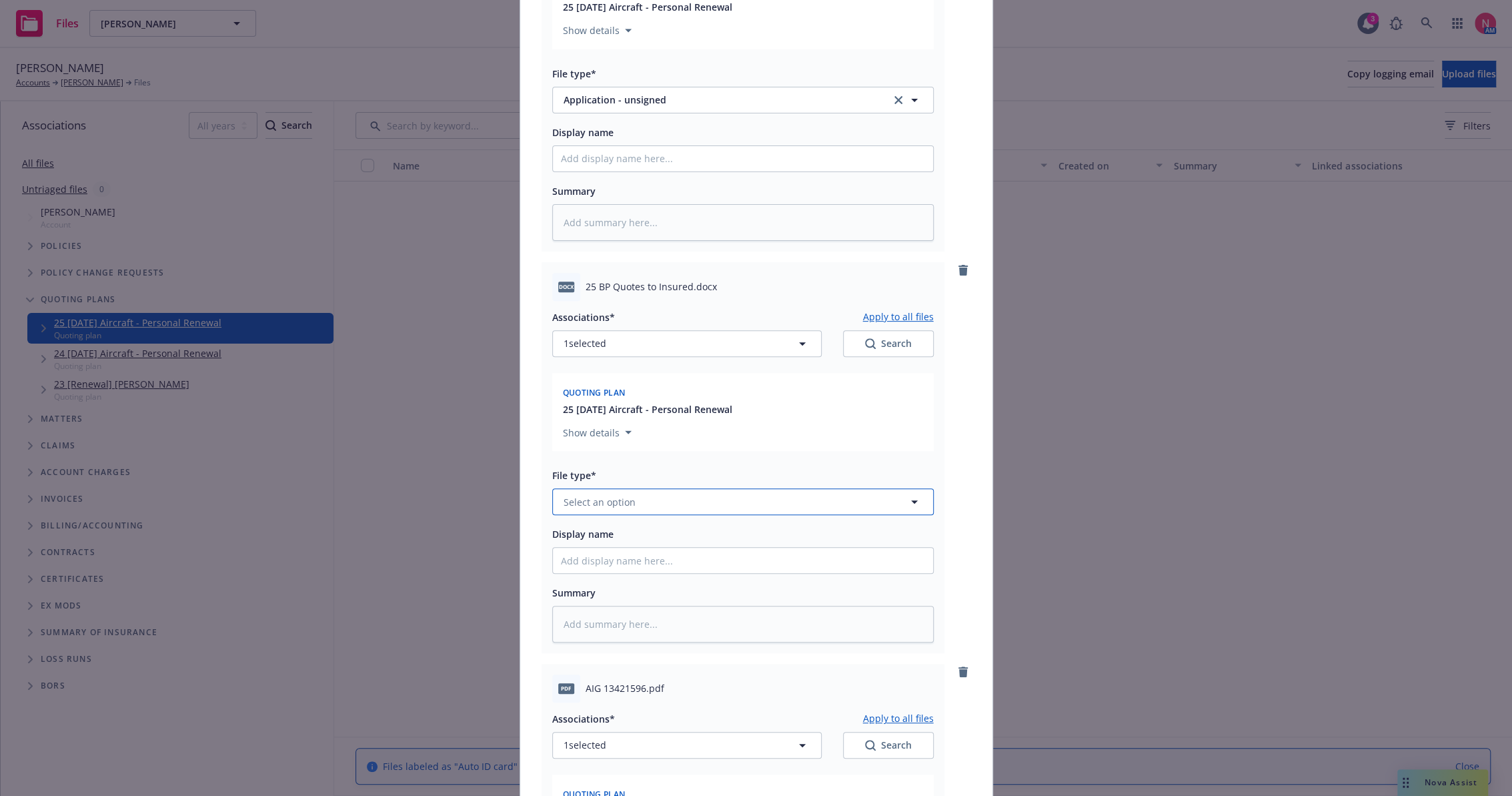
click at [583, 499] on span "Select an option" at bounding box center [600, 501] width 72 height 14
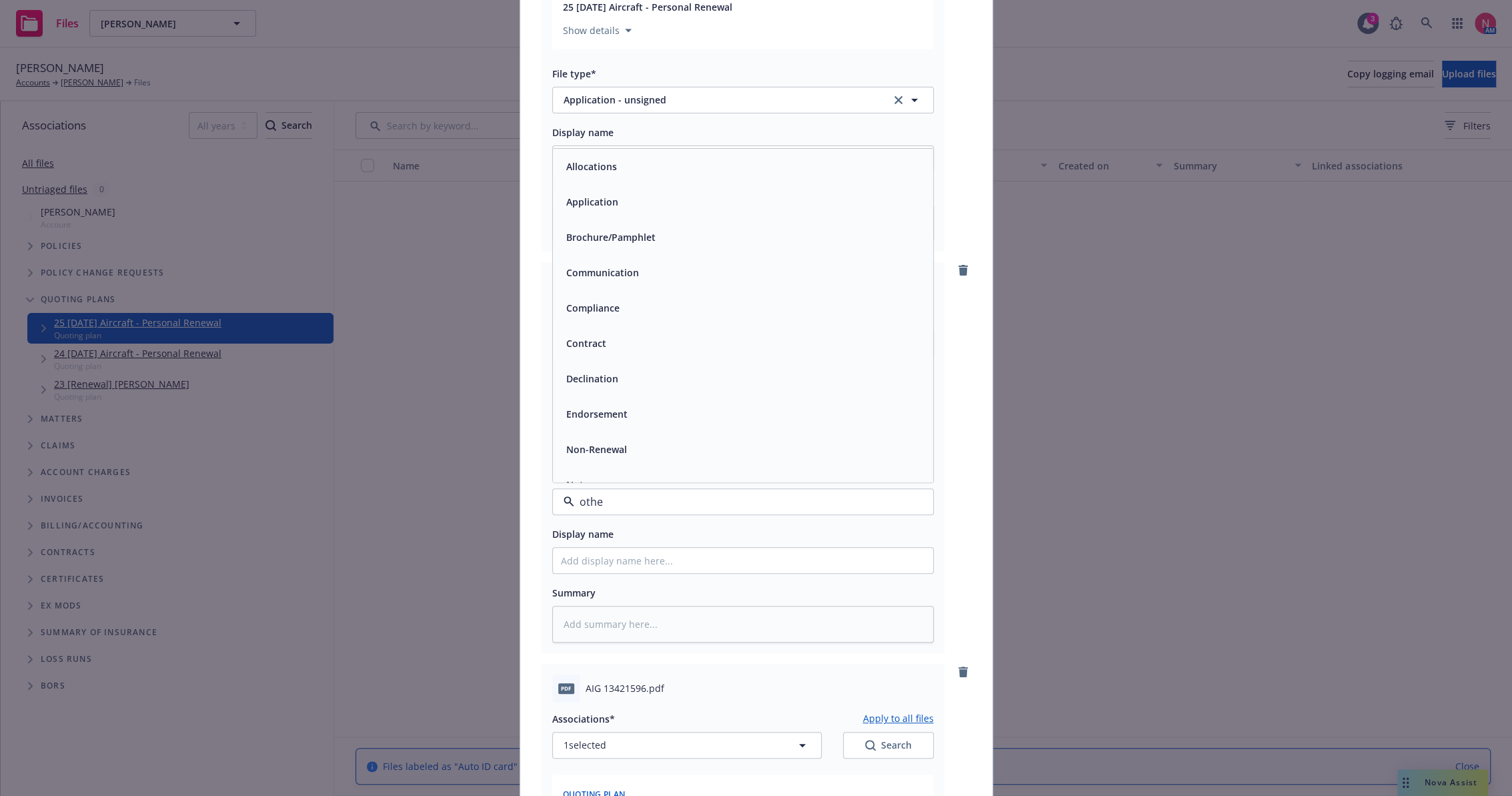
type input "other"
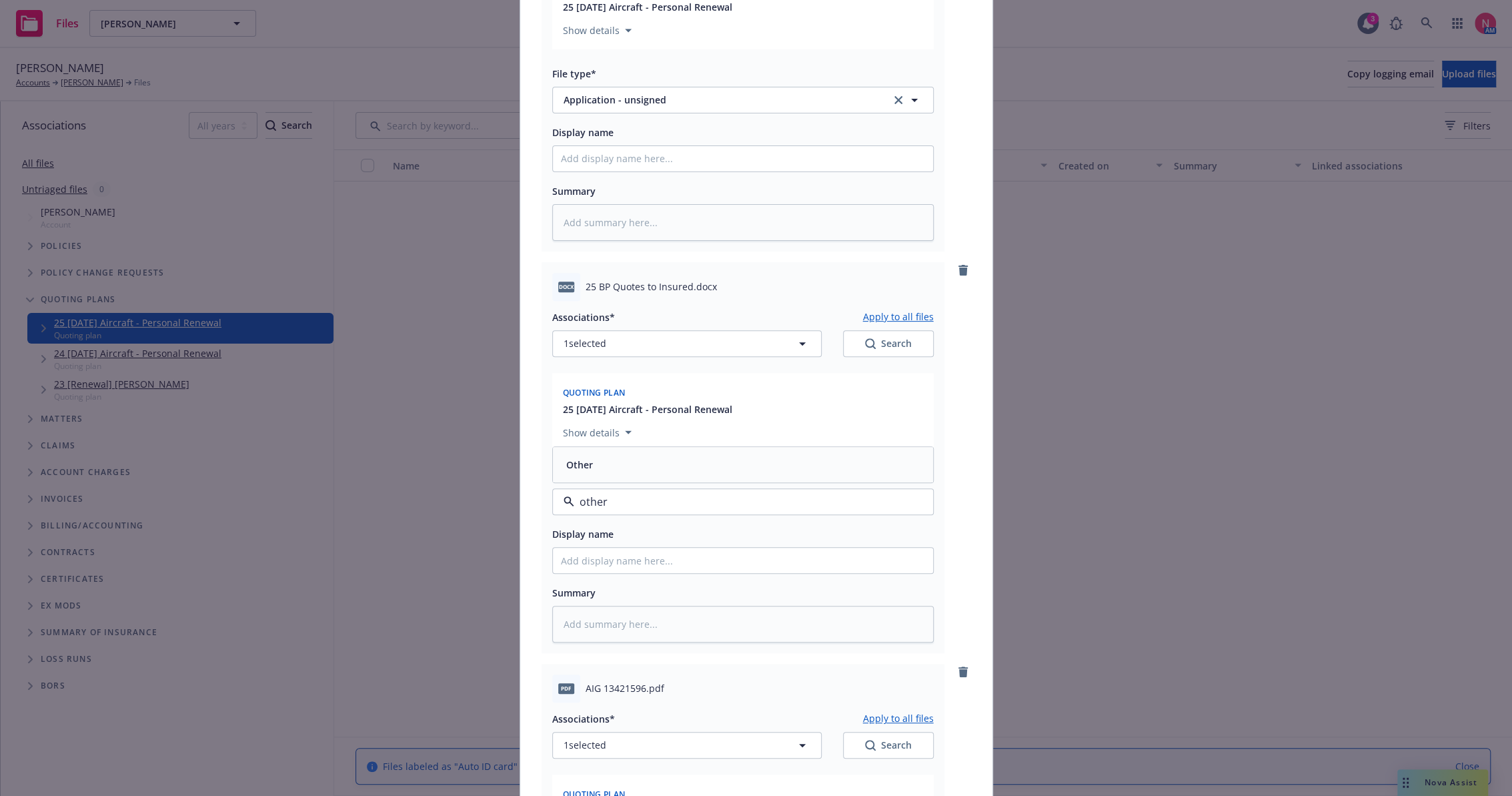
click at [585, 475] on div "Other" at bounding box center [743, 464] width 380 height 35
type textarea "x"
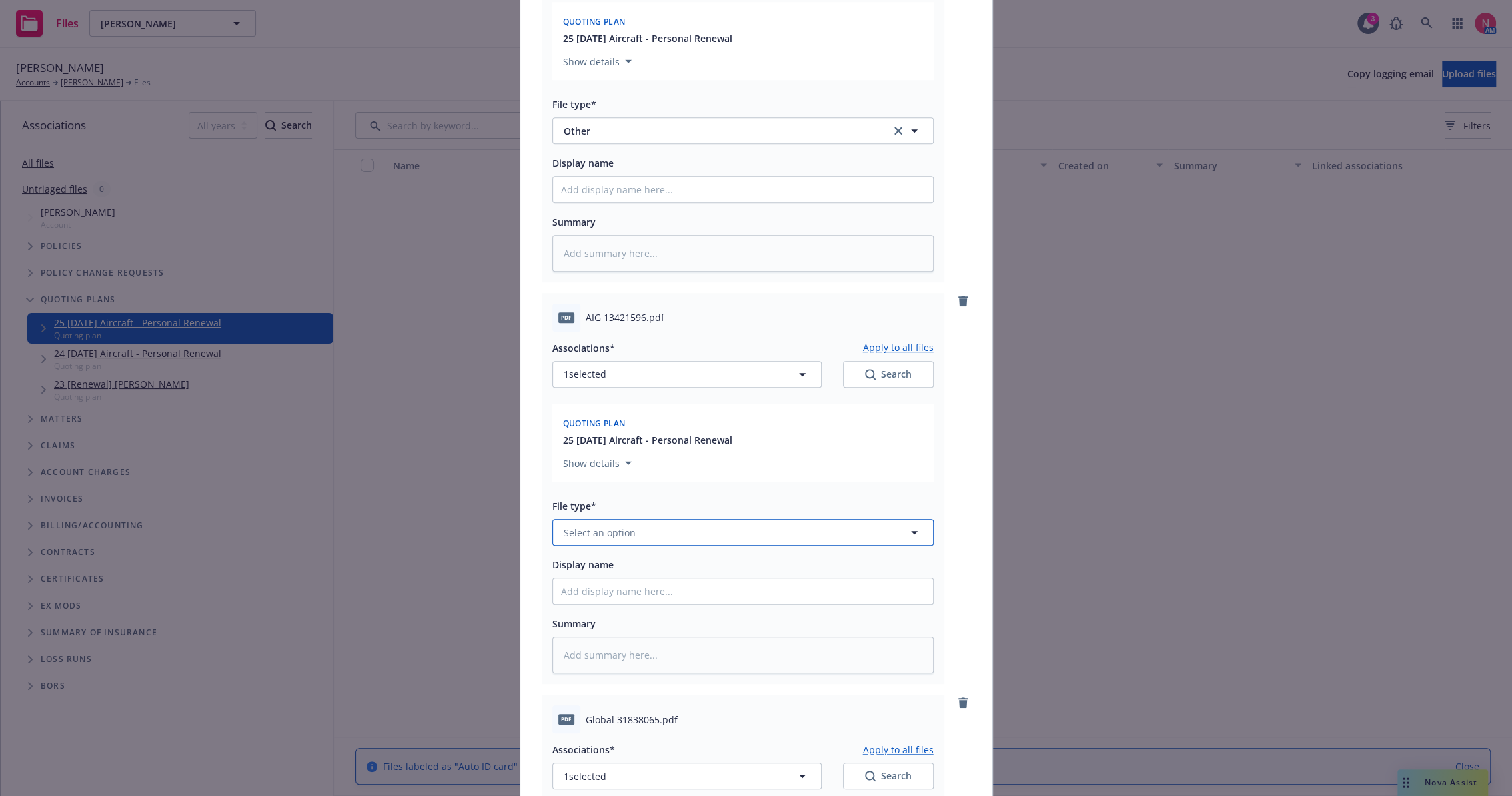
click at [667, 536] on button "Select an option" at bounding box center [743, 532] width 382 height 26
type input "q"
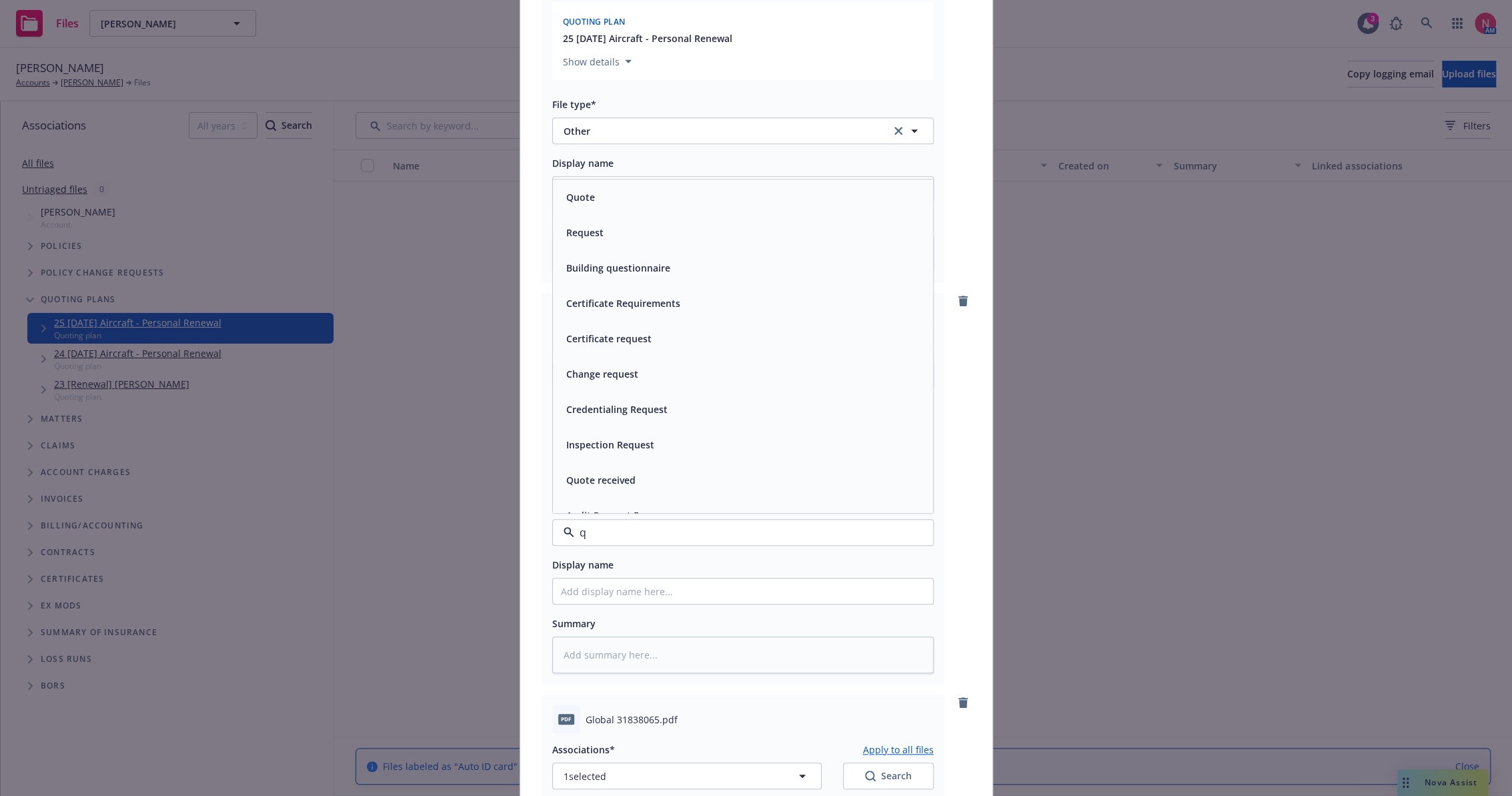
click at [608, 205] on div "Quote" at bounding box center [743, 197] width 364 height 20
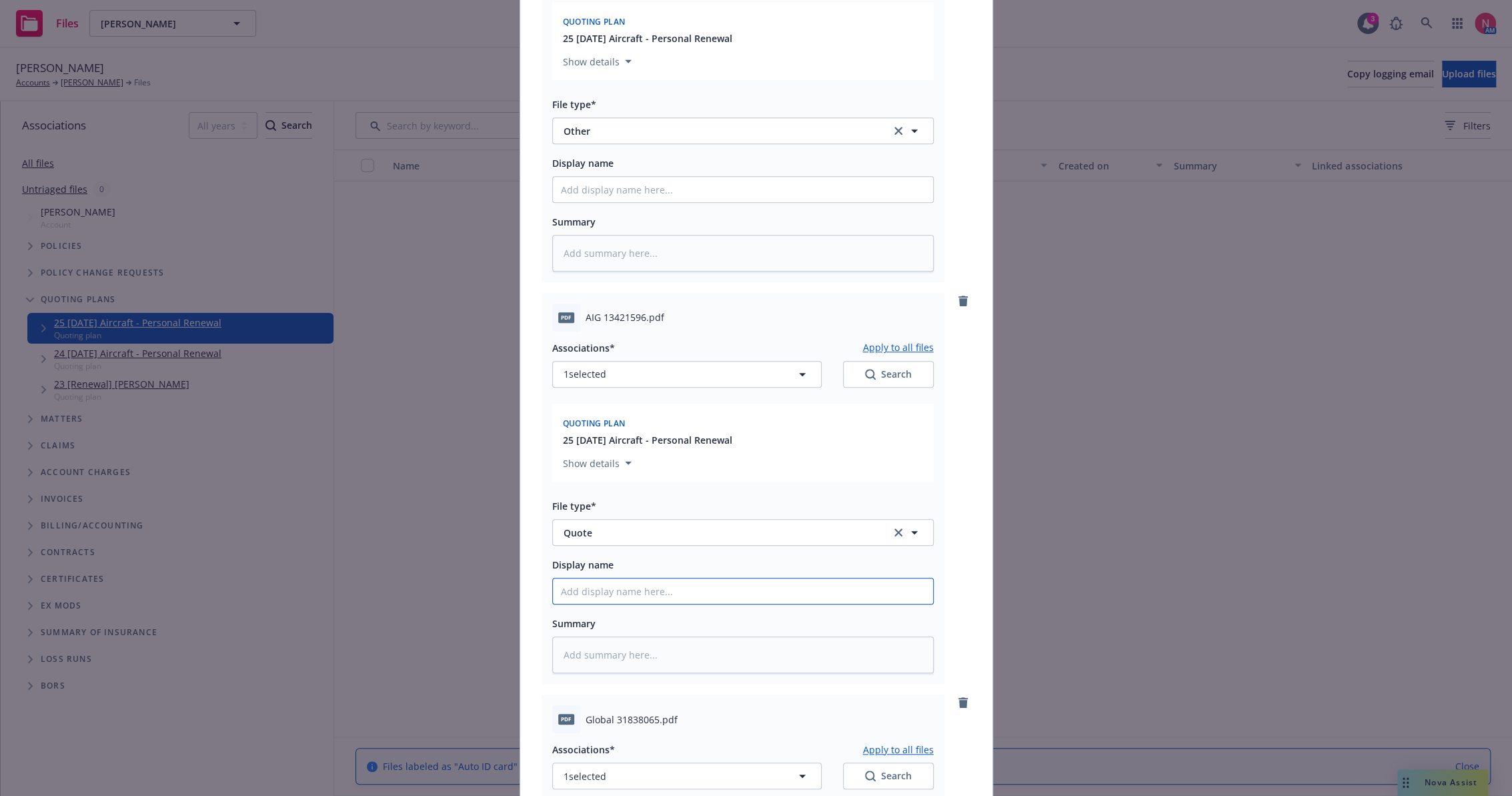
click at [607, 581] on input "Display name" at bounding box center [743, 591] width 380 height 25
type textarea "x"
type input "2"
type textarea "x"
type input "25"
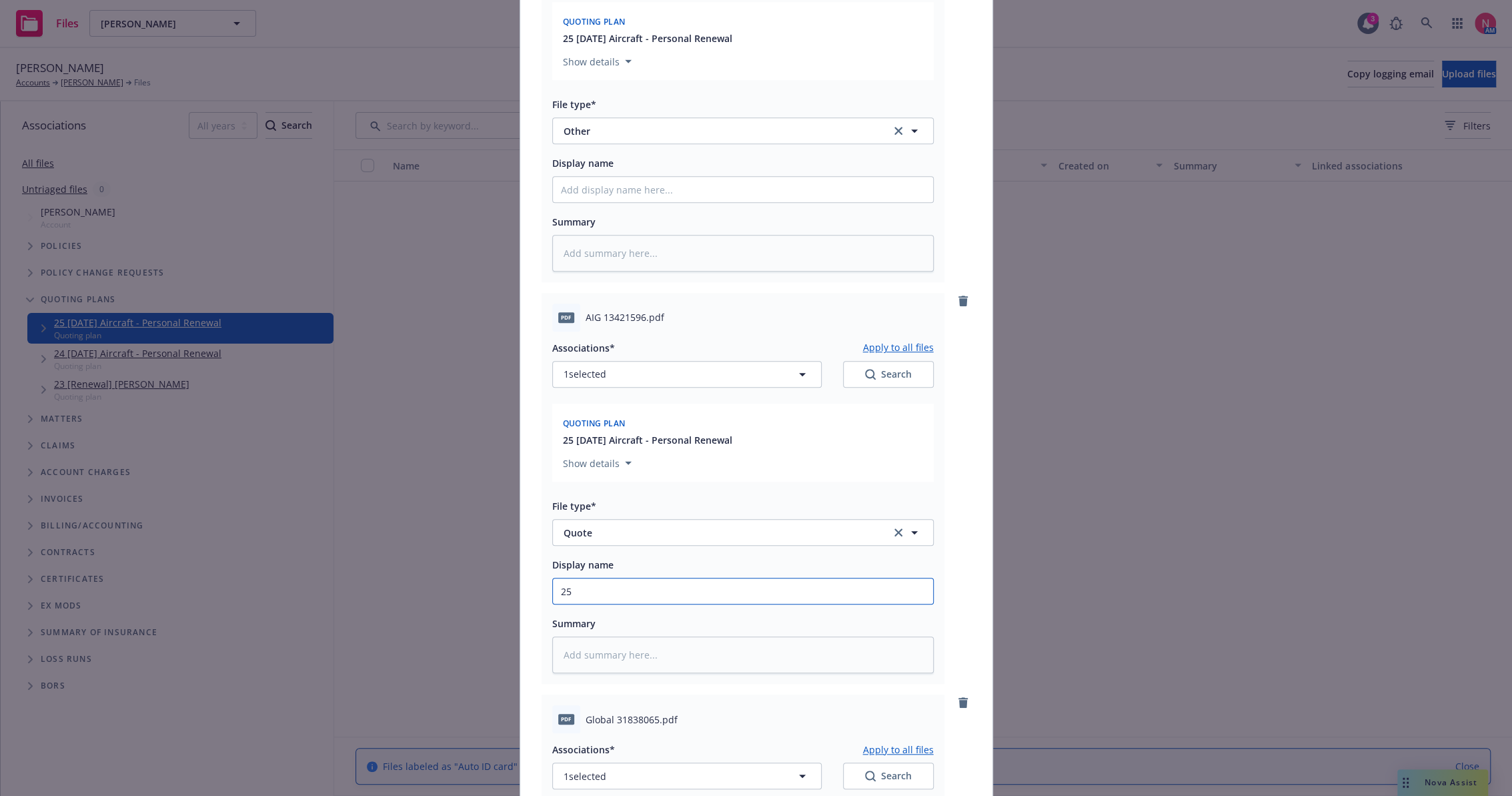
type textarea "x"
type input "25"
type textarea "x"
type input "25 bp"
type textarea "x"
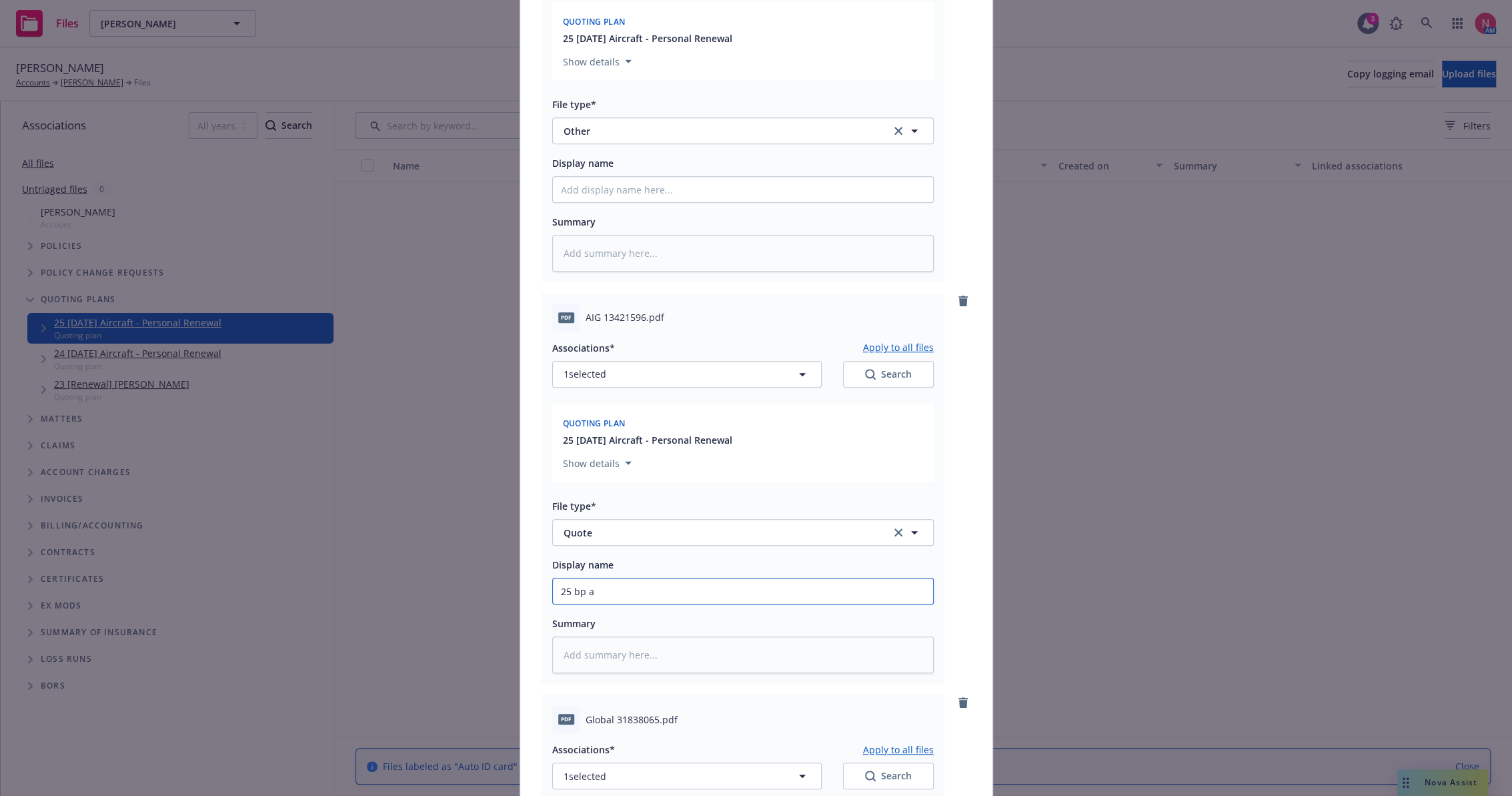
type input "25 bp ai"
type textarea "x"
type input "25 bp aig"
type textarea "x"
type input "25 bp aig"
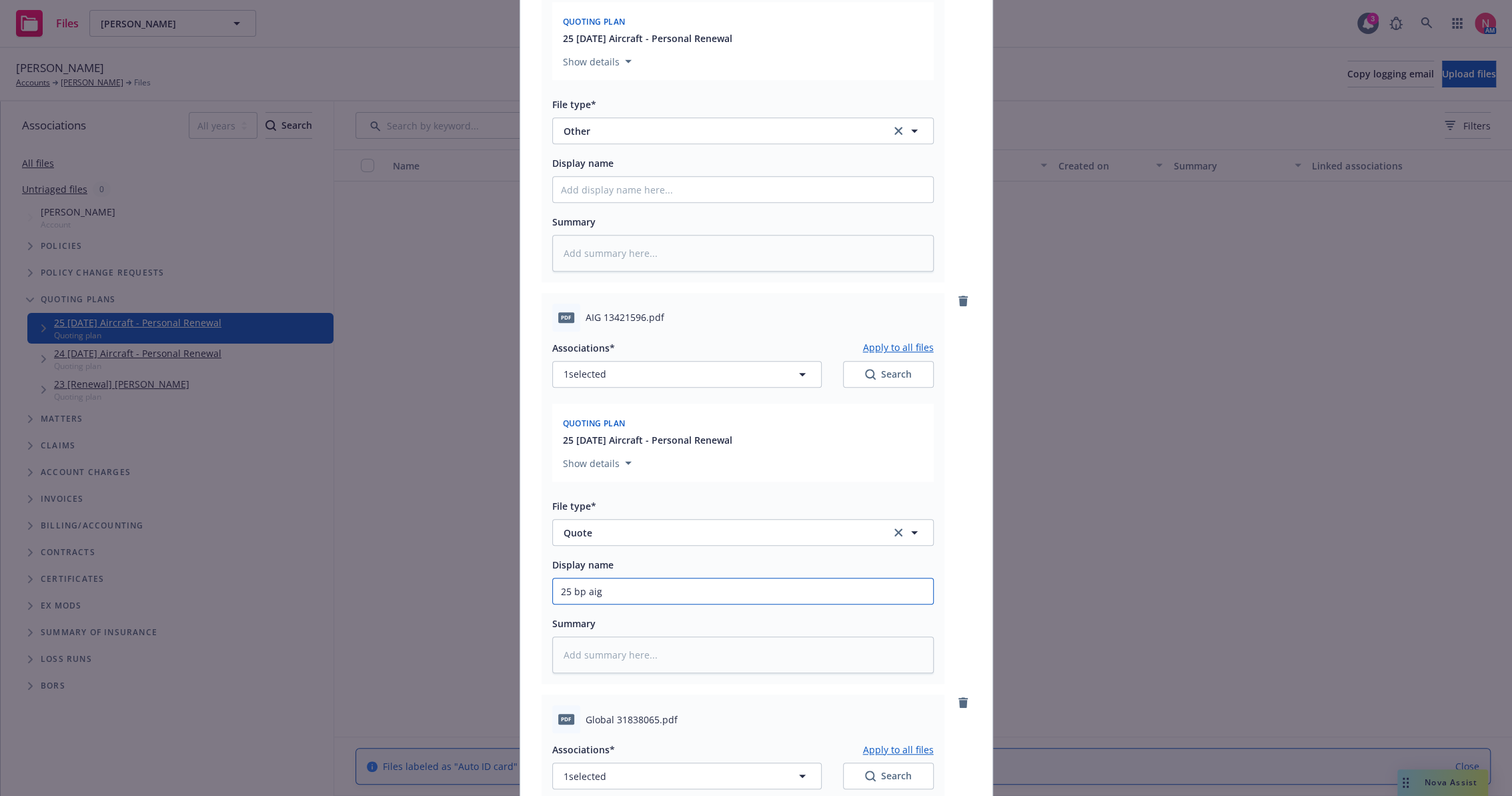
type textarea "x"
type input "25 BP AIG Quote"
type textarea "x"
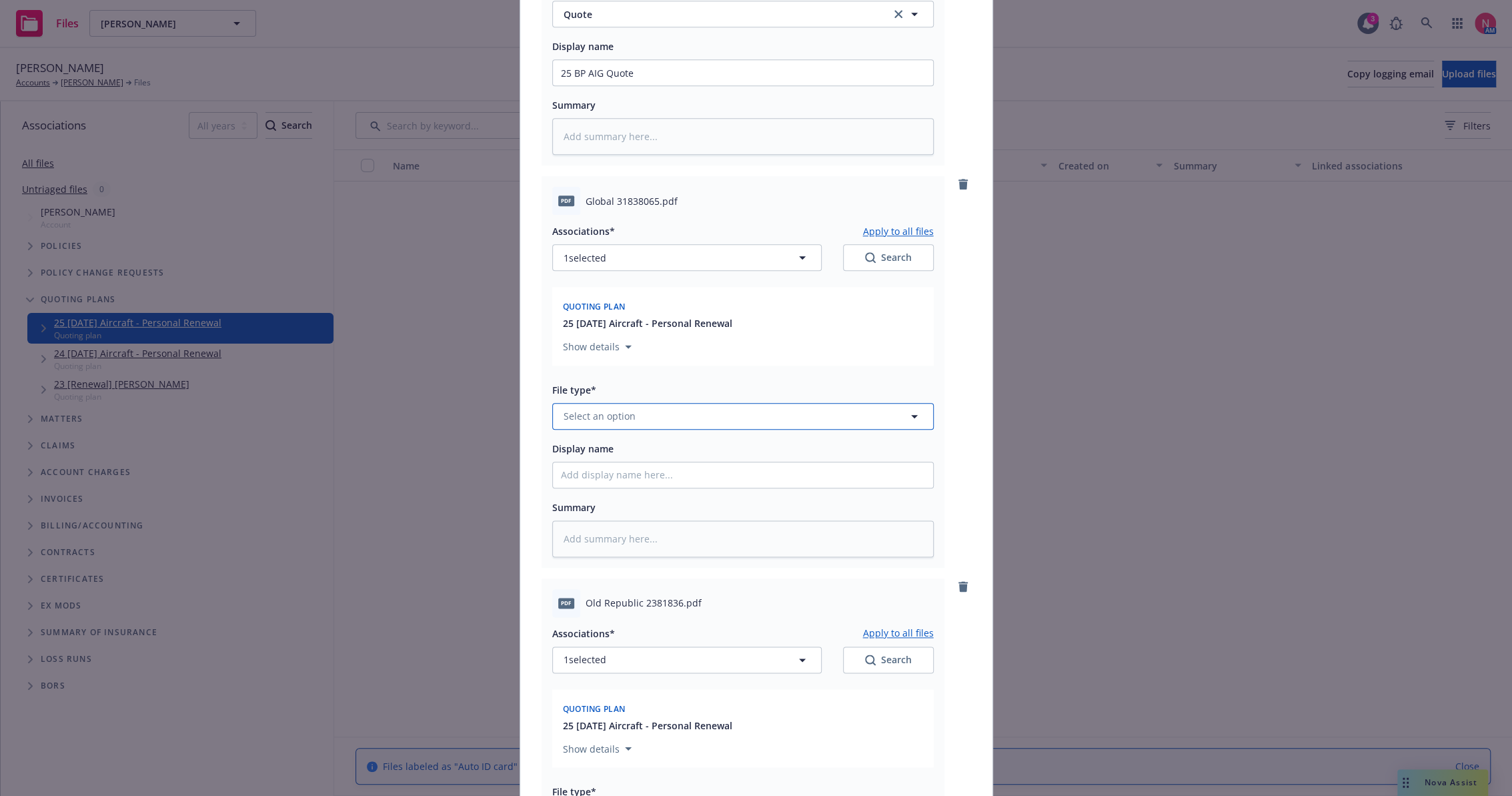
click at [637, 415] on button "Select an option" at bounding box center [743, 415] width 382 height 26
type input "q"
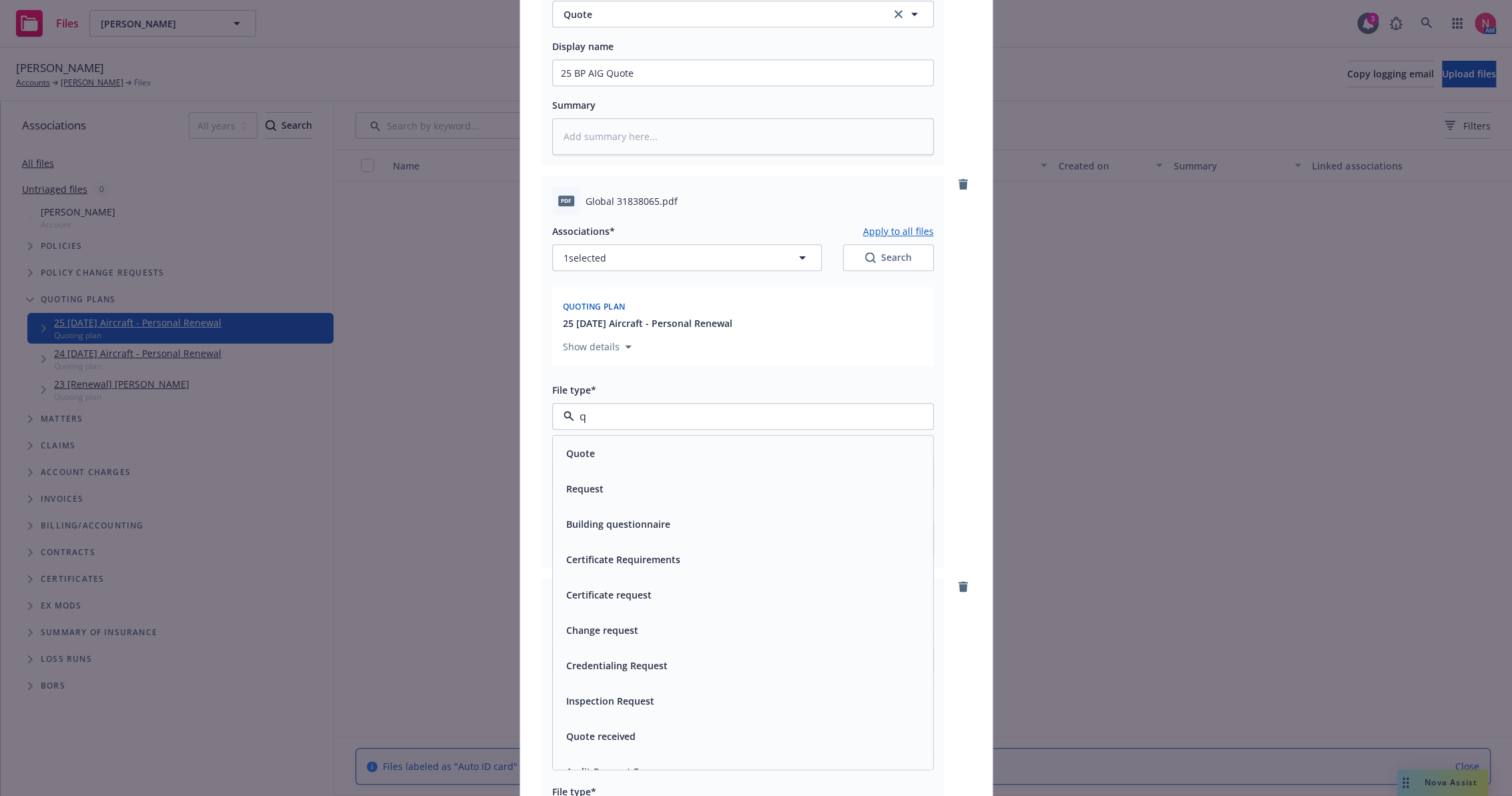
click at [625, 457] on div "Quote" at bounding box center [743, 453] width 364 height 20
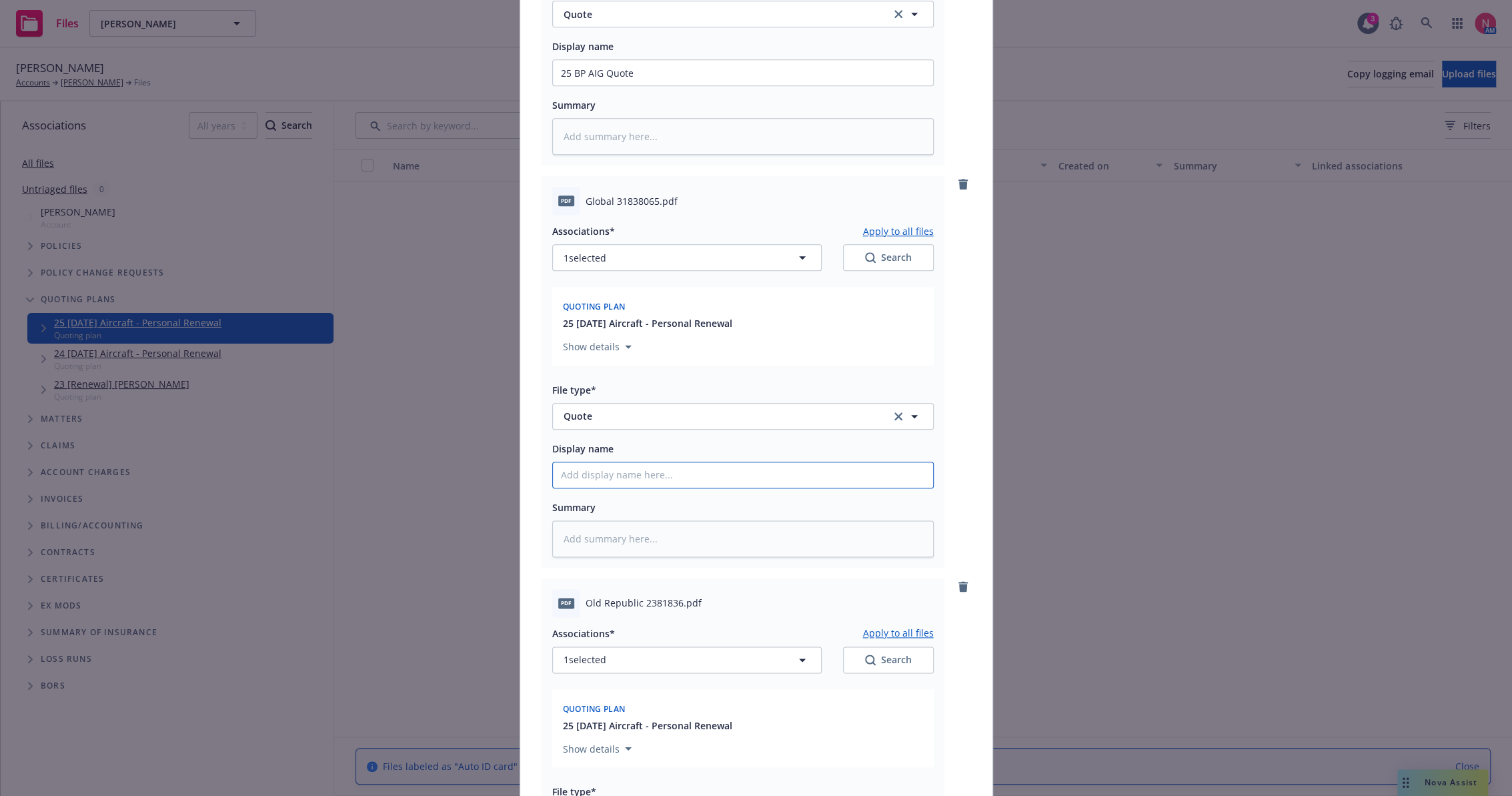
click at [635, 474] on input "Display name" at bounding box center [743, 475] width 380 height 25
type textarea "x"
type input "2"
type textarea "x"
type input "25"
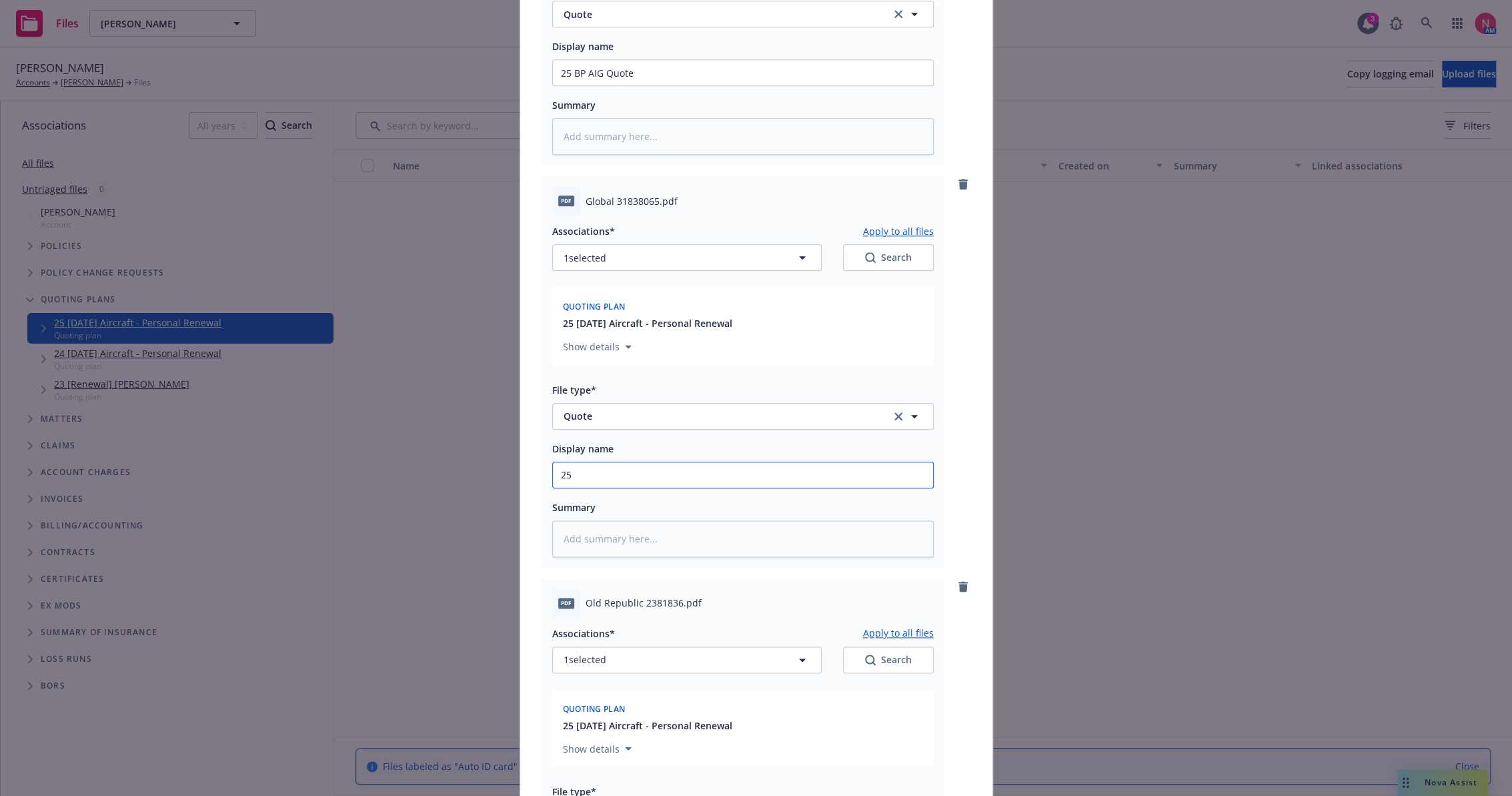
type textarea "x"
type input "25"
type textarea "x"
type input "25 bp"
type textarea "x"
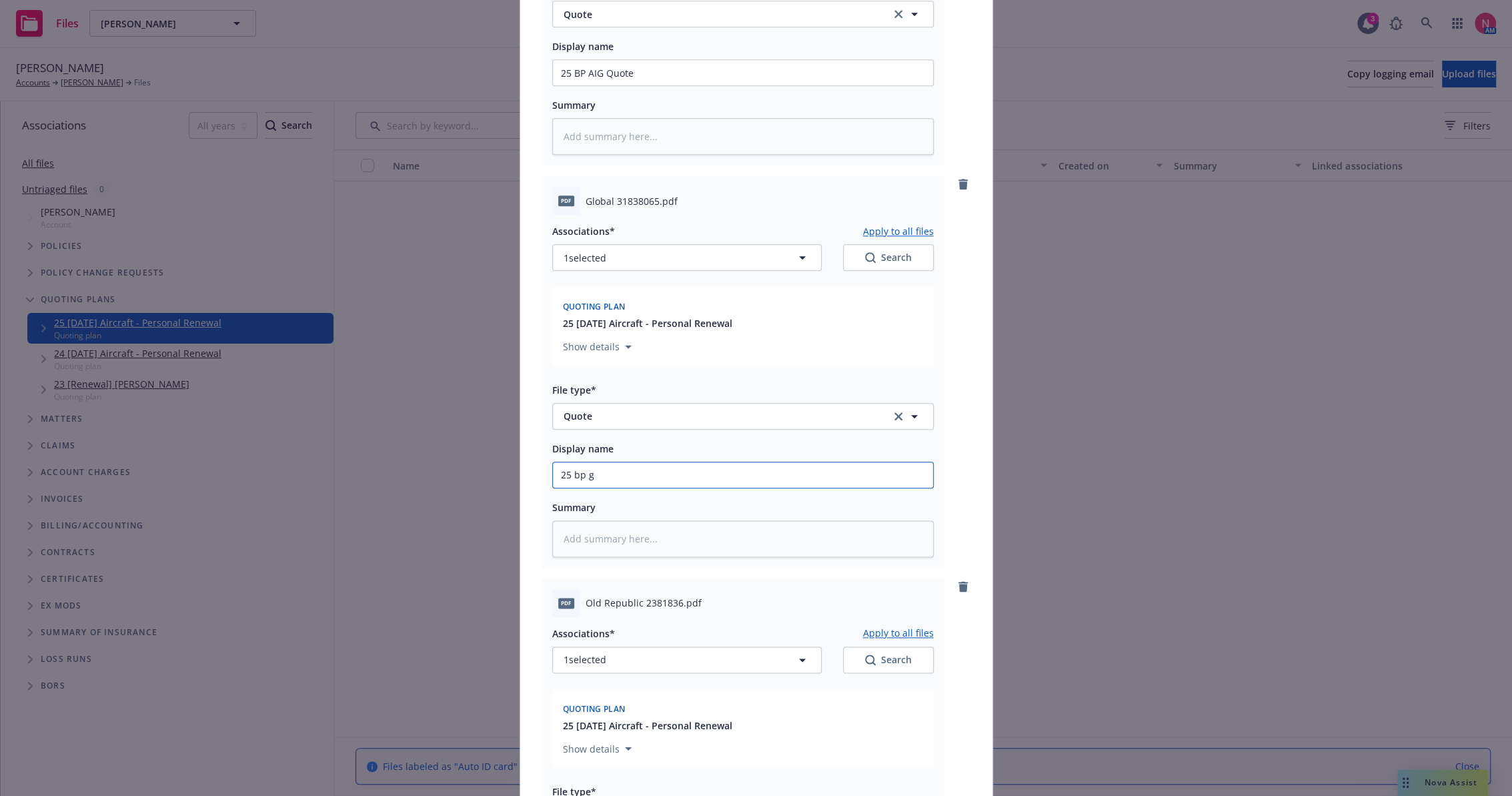
type input "25 bp gl"
type textarea "x"
type input "25 BP GLO Quote"
type textarea "x"
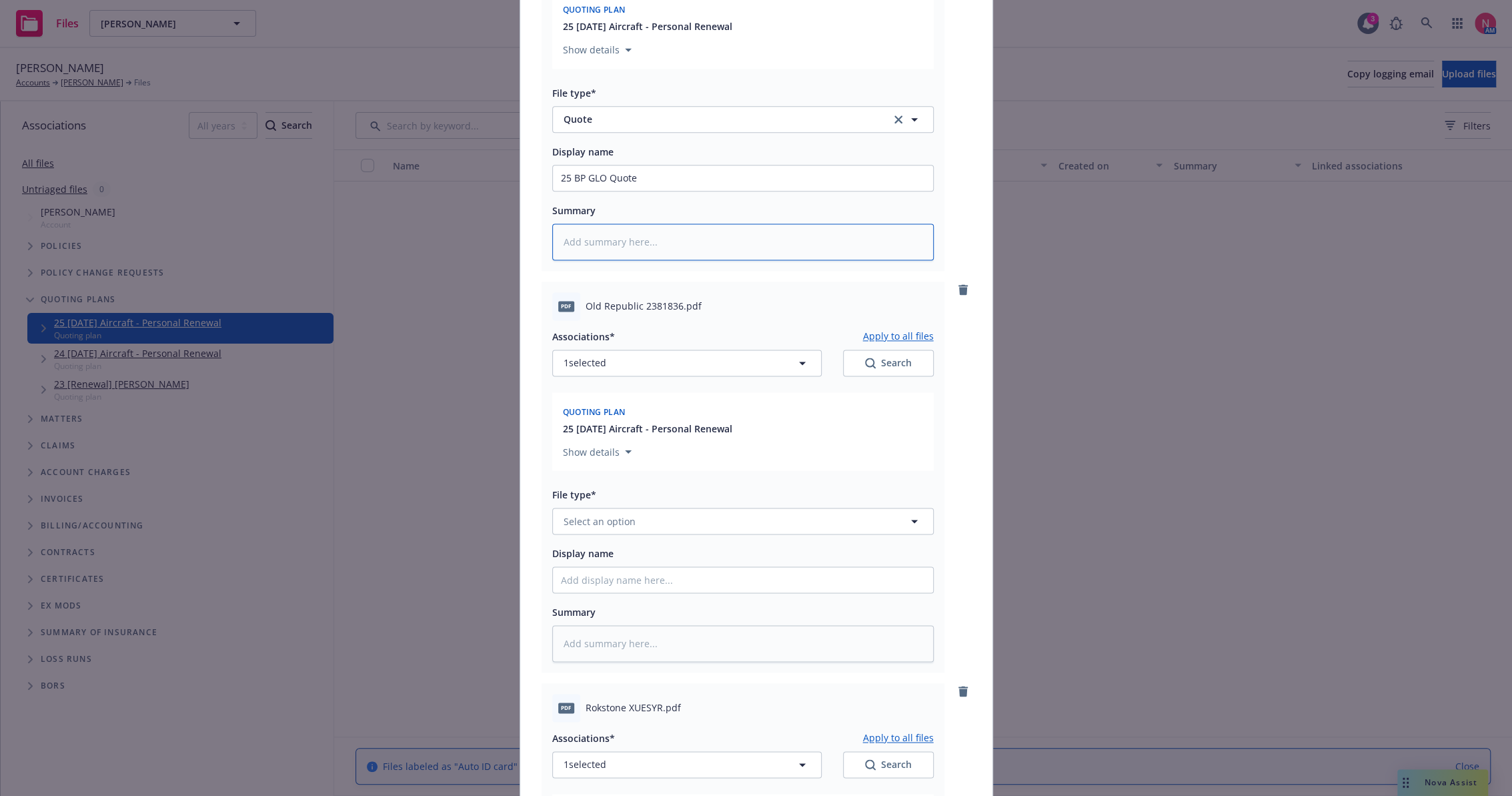
scroll to position [1705, 0]
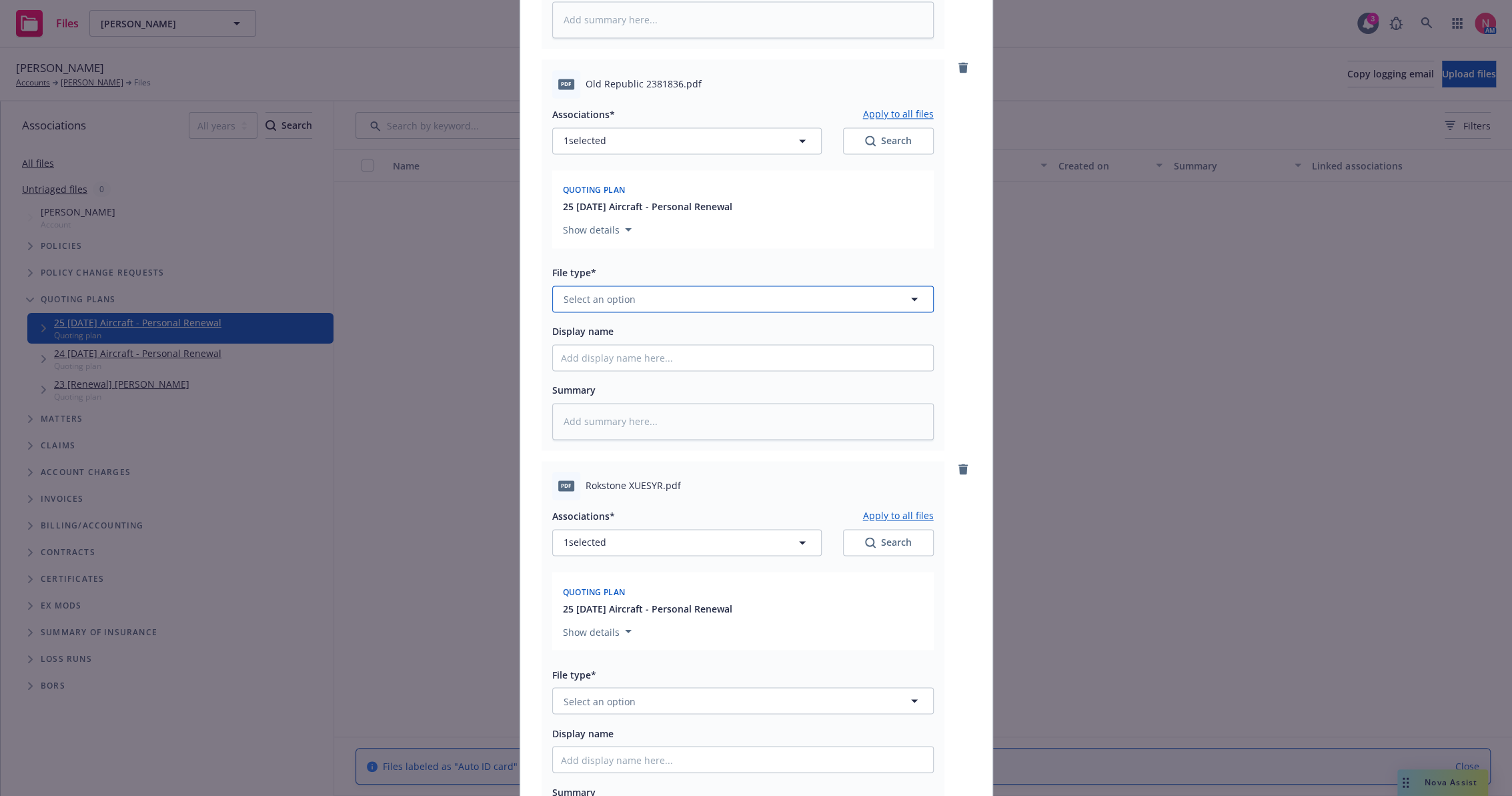
click at [625, 296] on span "Select an option" at bounding box center [600, 299] width 72 height 14
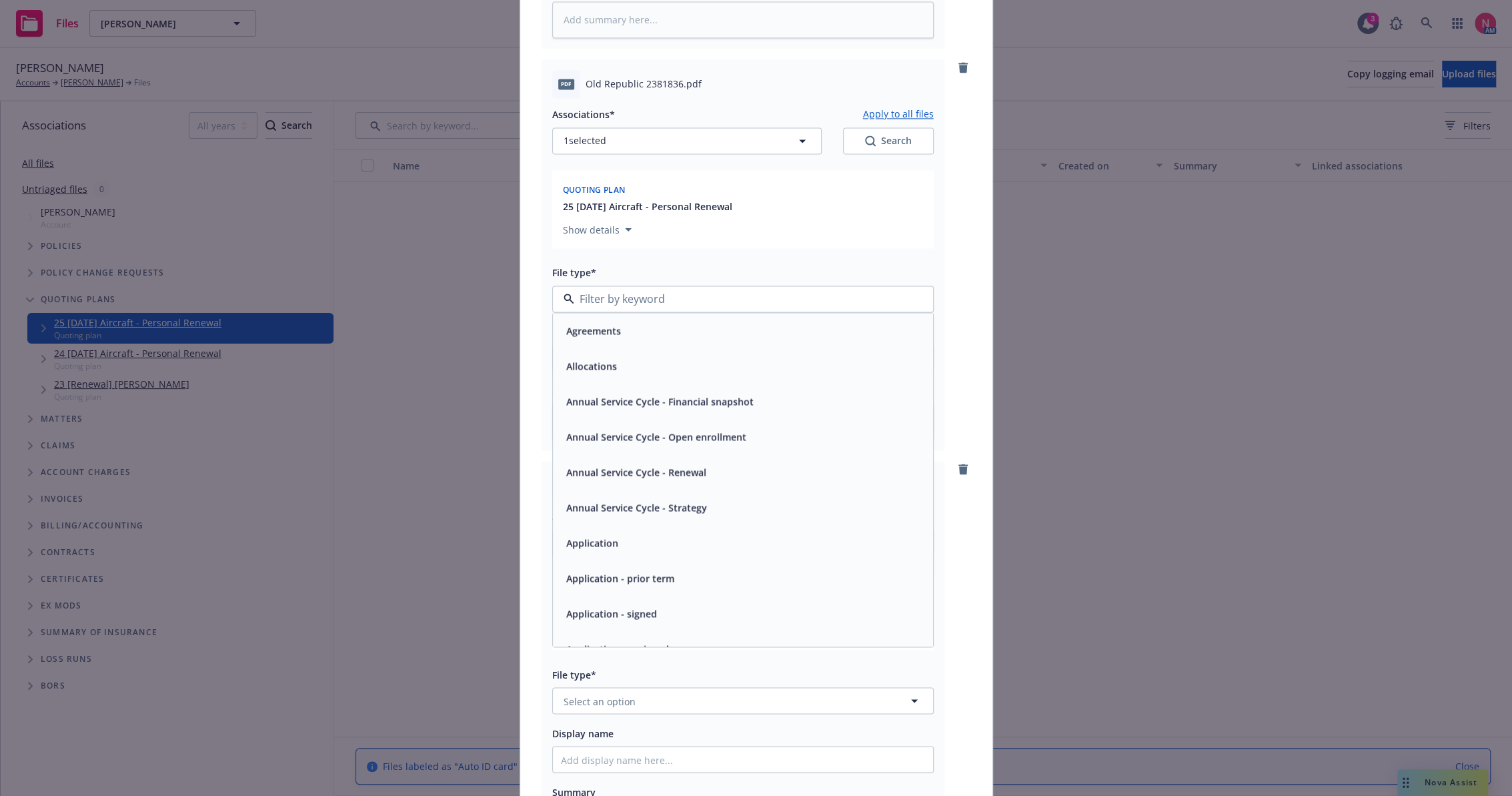
type input "q"
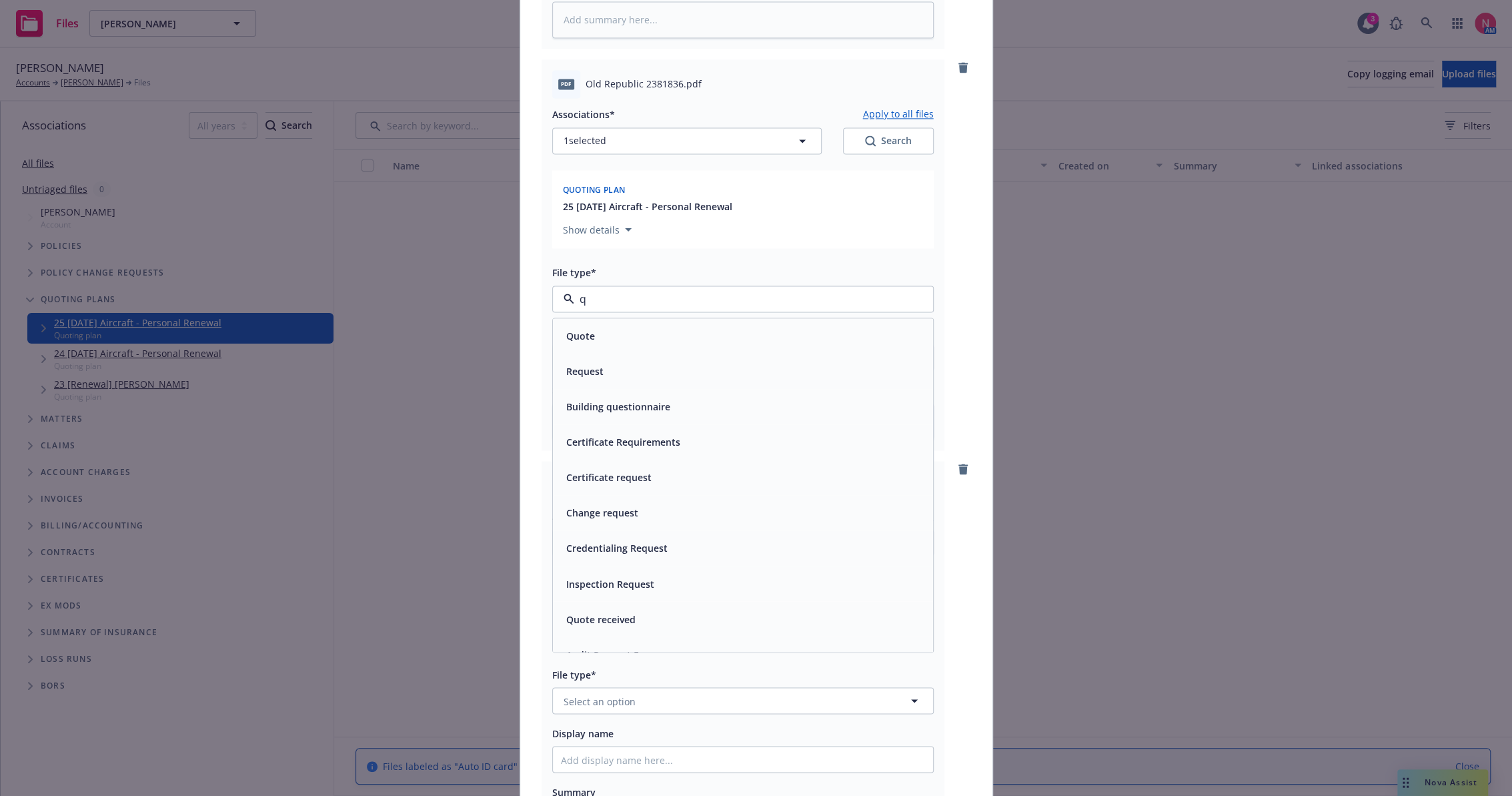
click at [630, 343] on div "Quote" at bounding box center [743, 336] width 364 height 20
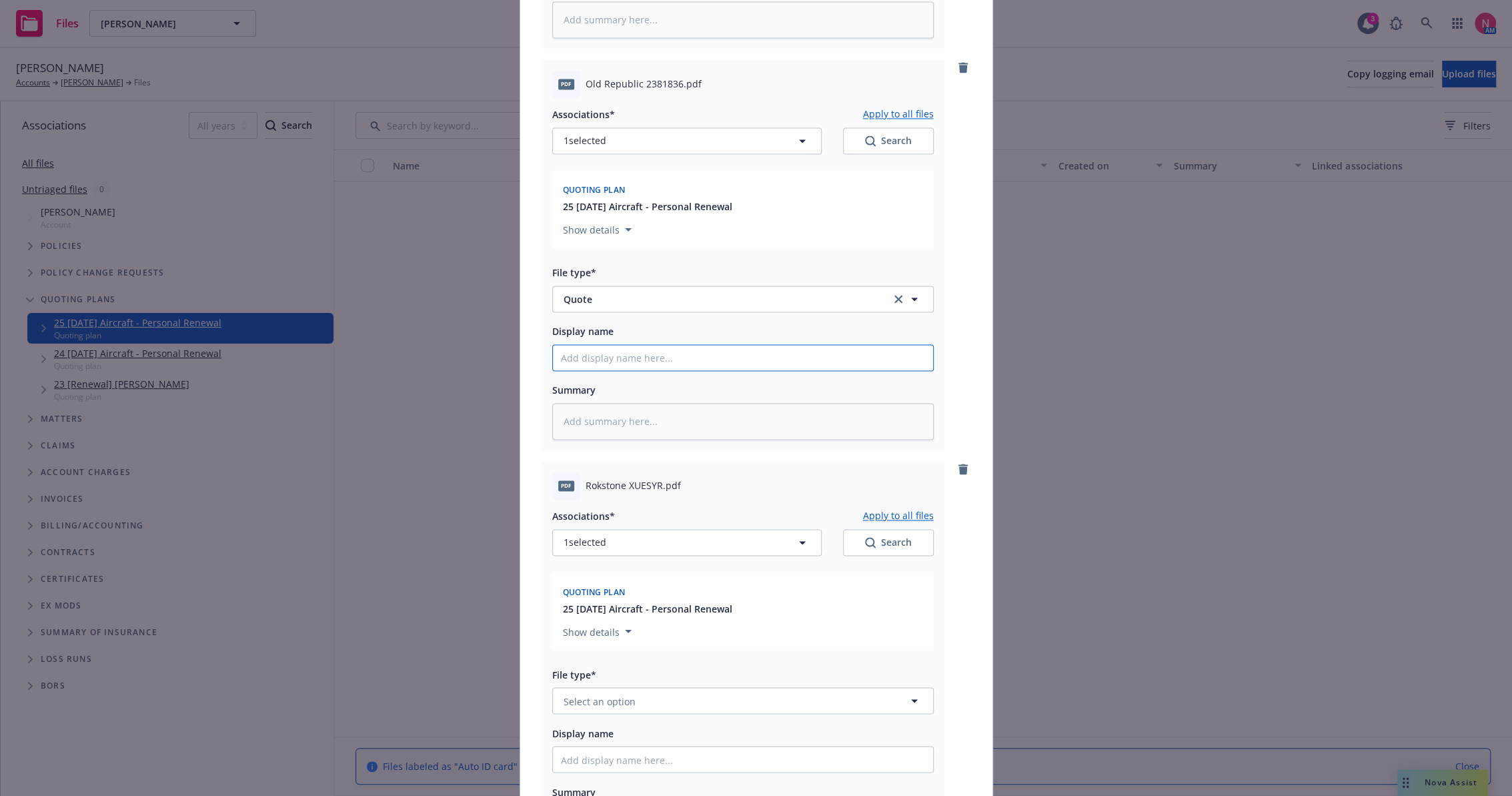
click at [643, 360] on input "Display name" at bounding box center [743, 357] width 380 height 25
type textarea "x"
type input "2"
type textarea "x"
type input "25"
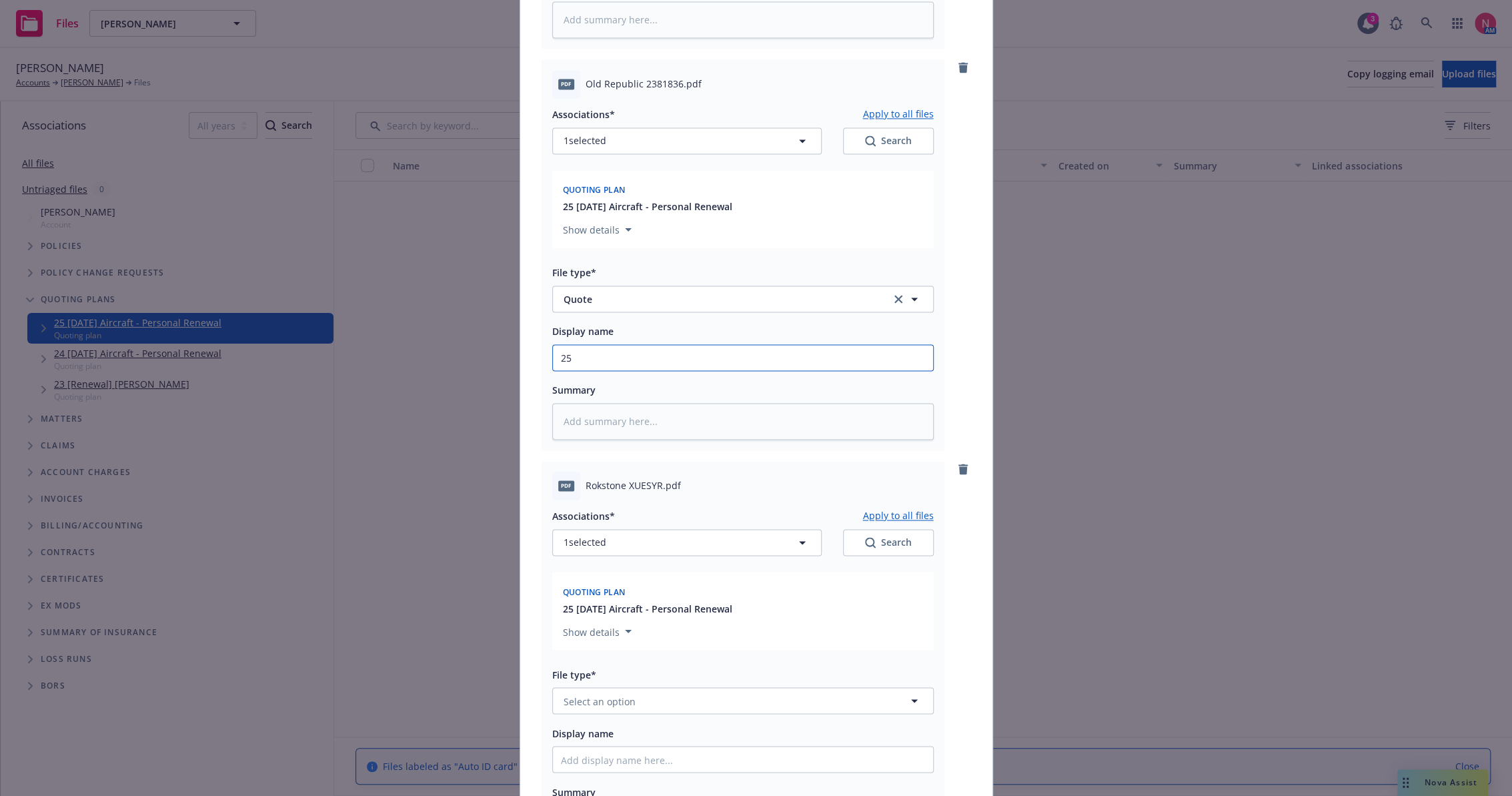
type textarea "x"
type input "25"
type textarea "x"
type input "25 bp"
type textarea "x"
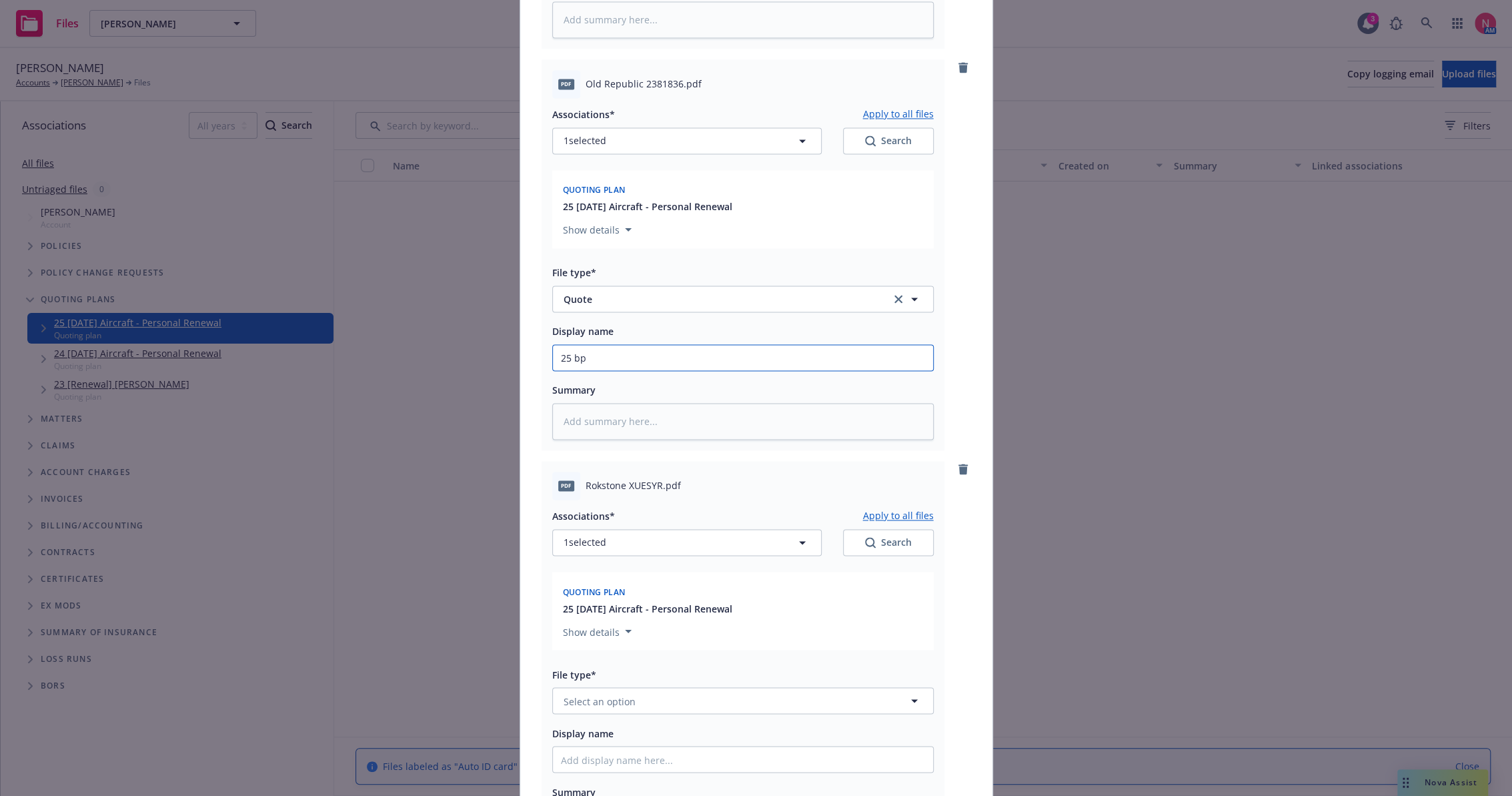
type input "25 bp o"
type textarea "x"
type input "25 bp ora"
type textarea "x"
type input "25 bp ora"
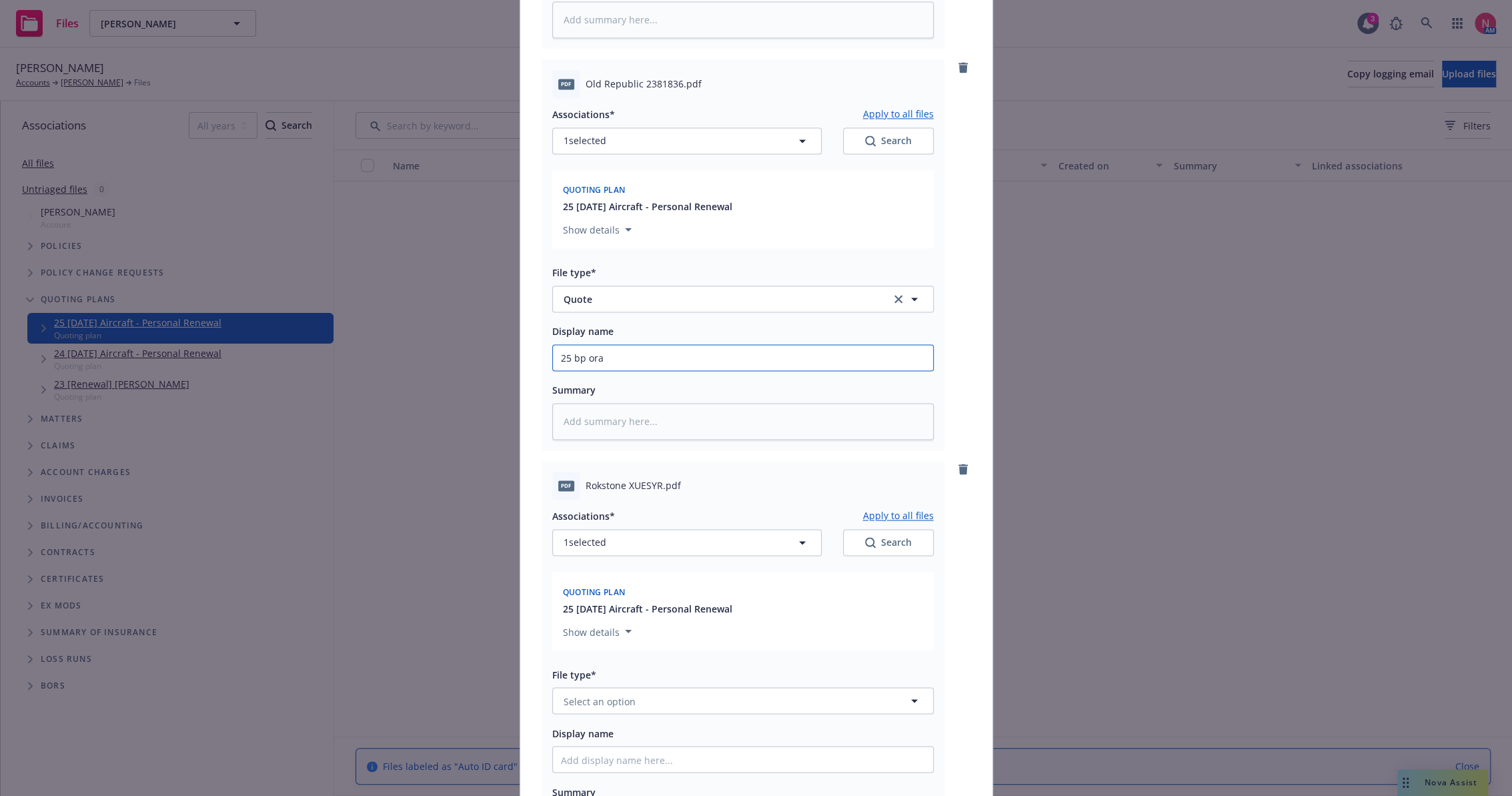
type textarea "x"
type input "25 BP ORA Quote"
type textarea "x"
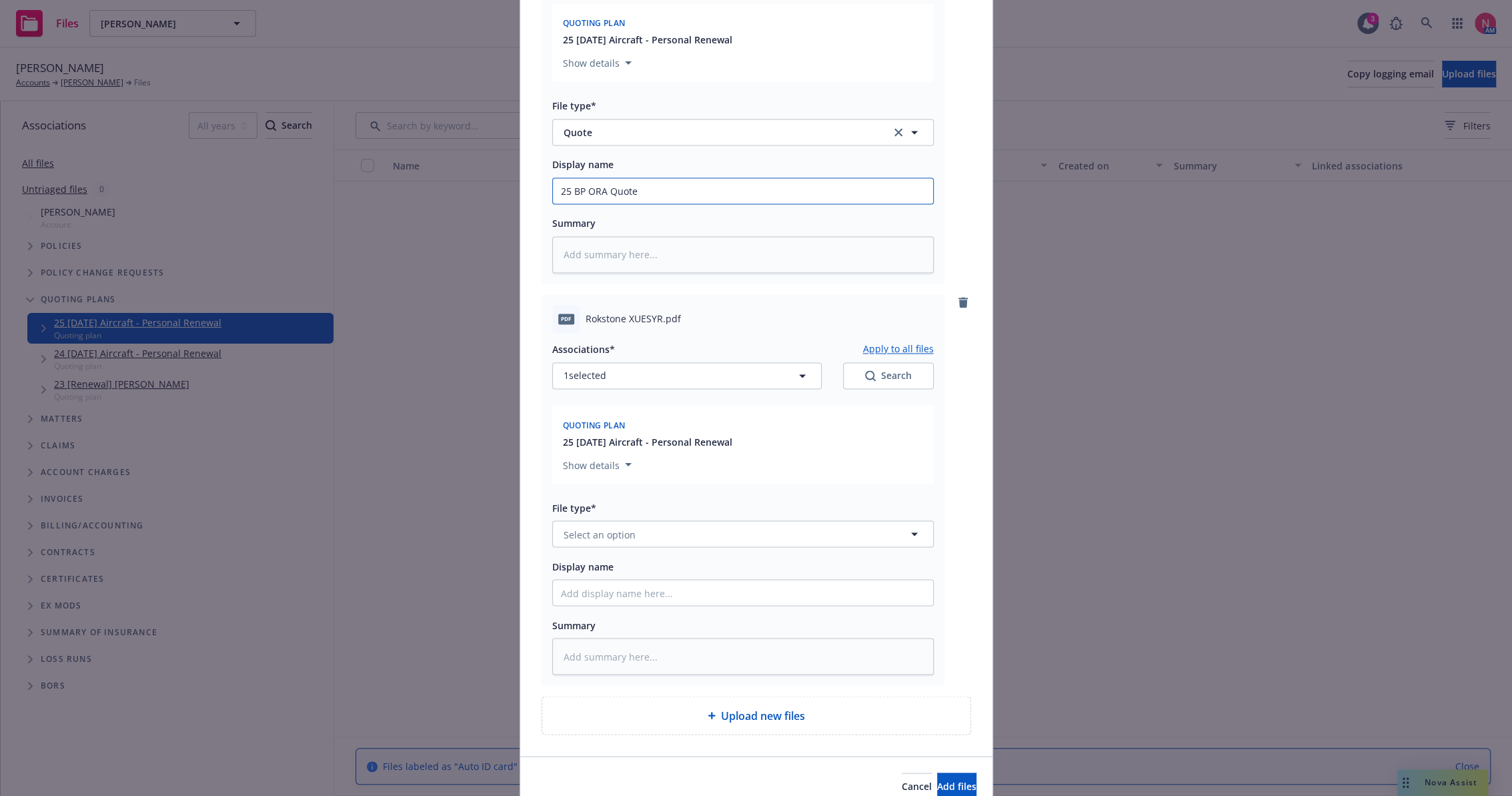
scroll to position [1936, 0]
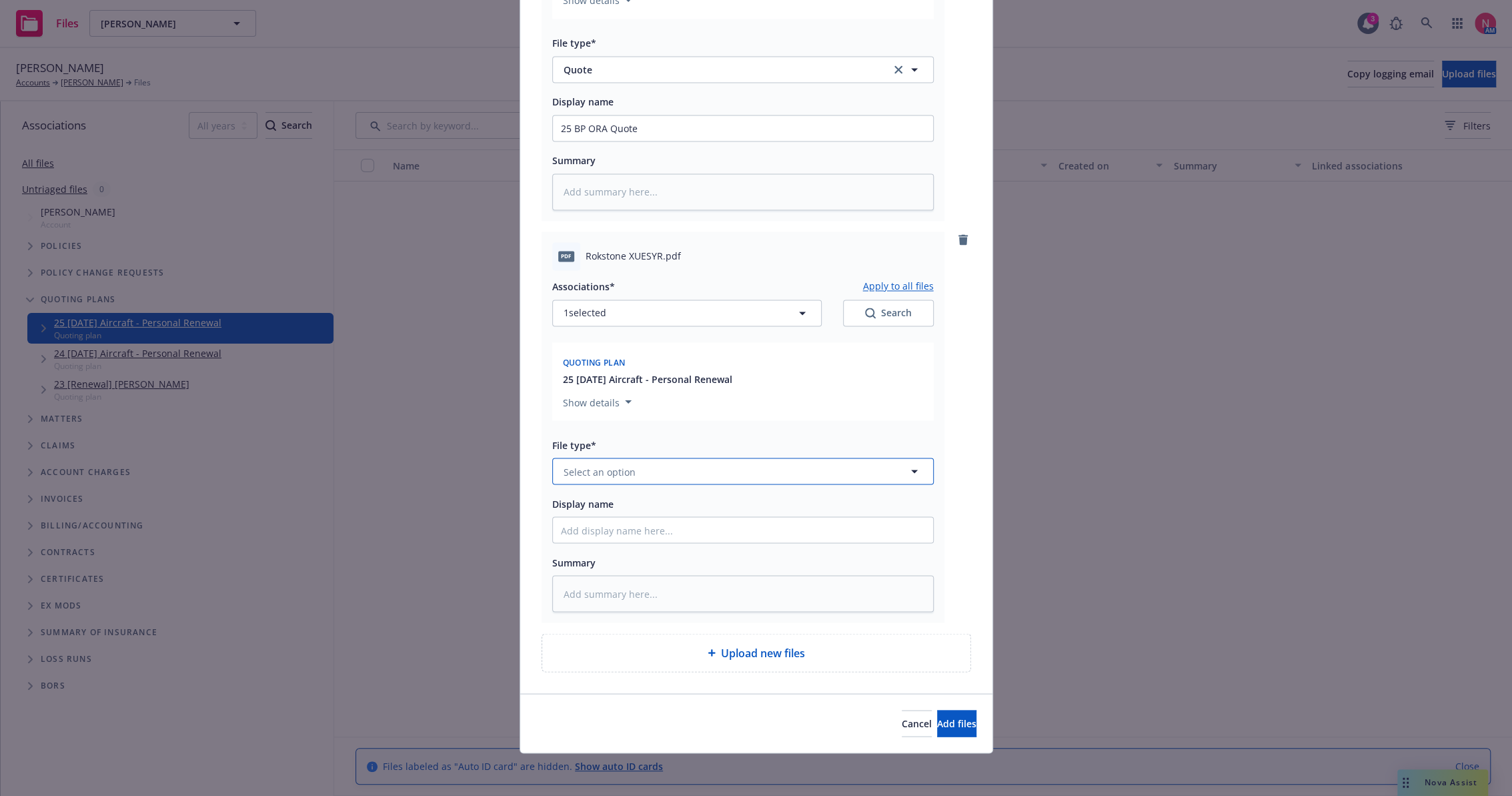
click at [589, 482] on button "Select an option" at bounding box center [743, 470] width 382 height 26
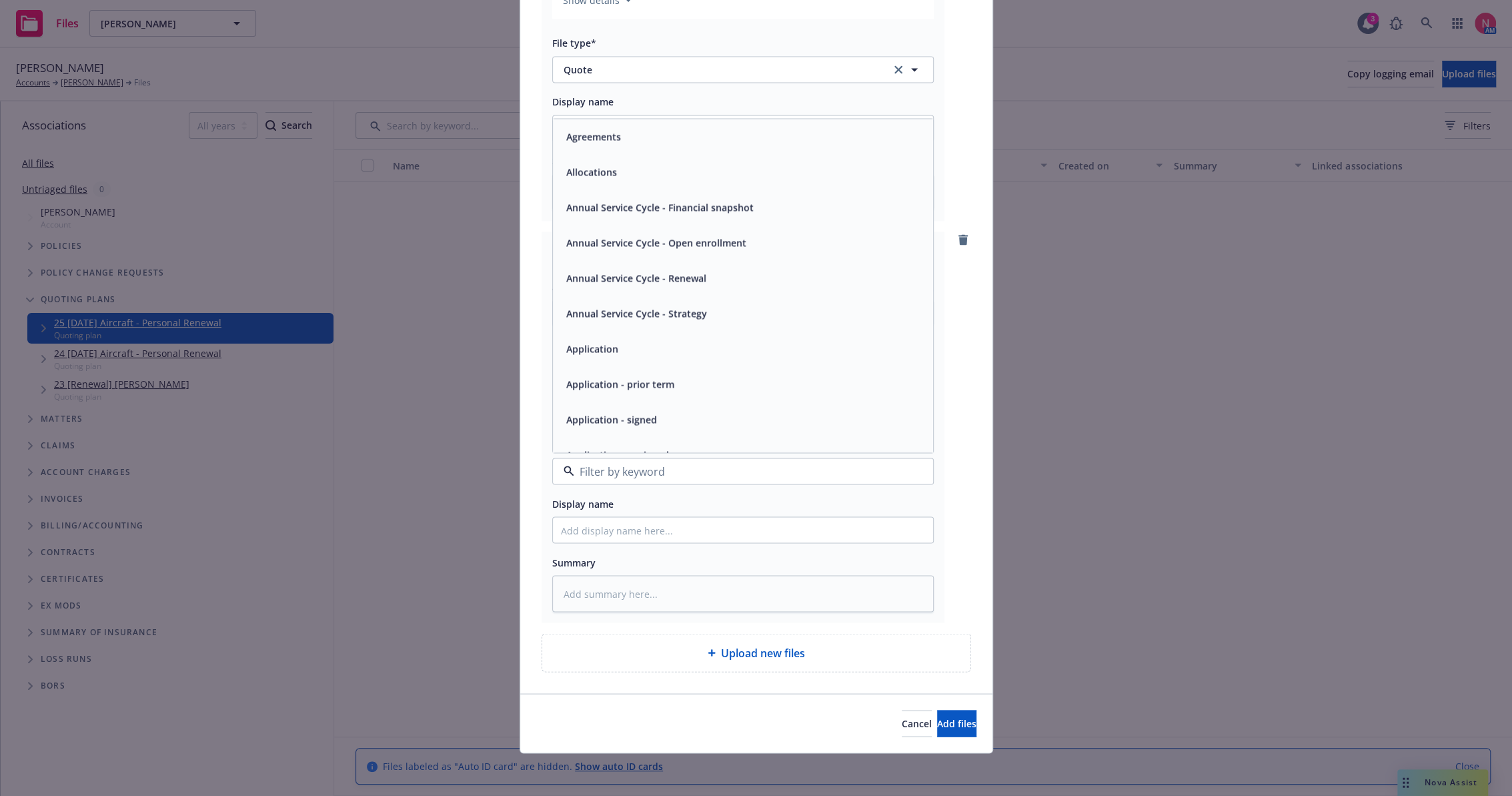
type input "q"
click at [592, 134] on div "Quote" at bounding box center [743, 136] width 364 height 20
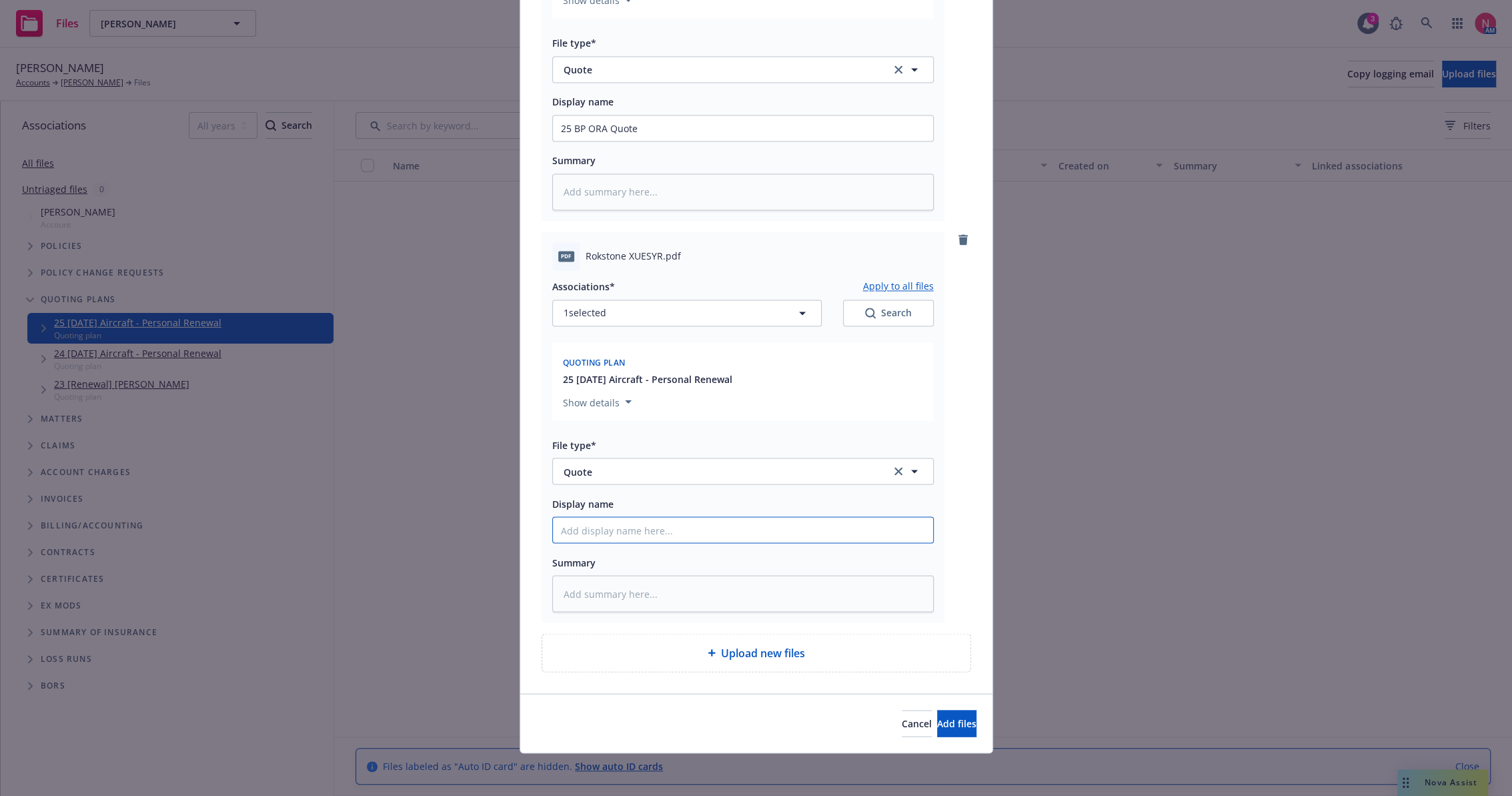
click at [614, 538] on input "Display name" at bounding box center [743, 530] width 380 height 25
type textarea "x"
type input "2"
type textarea "x"
type input "25"
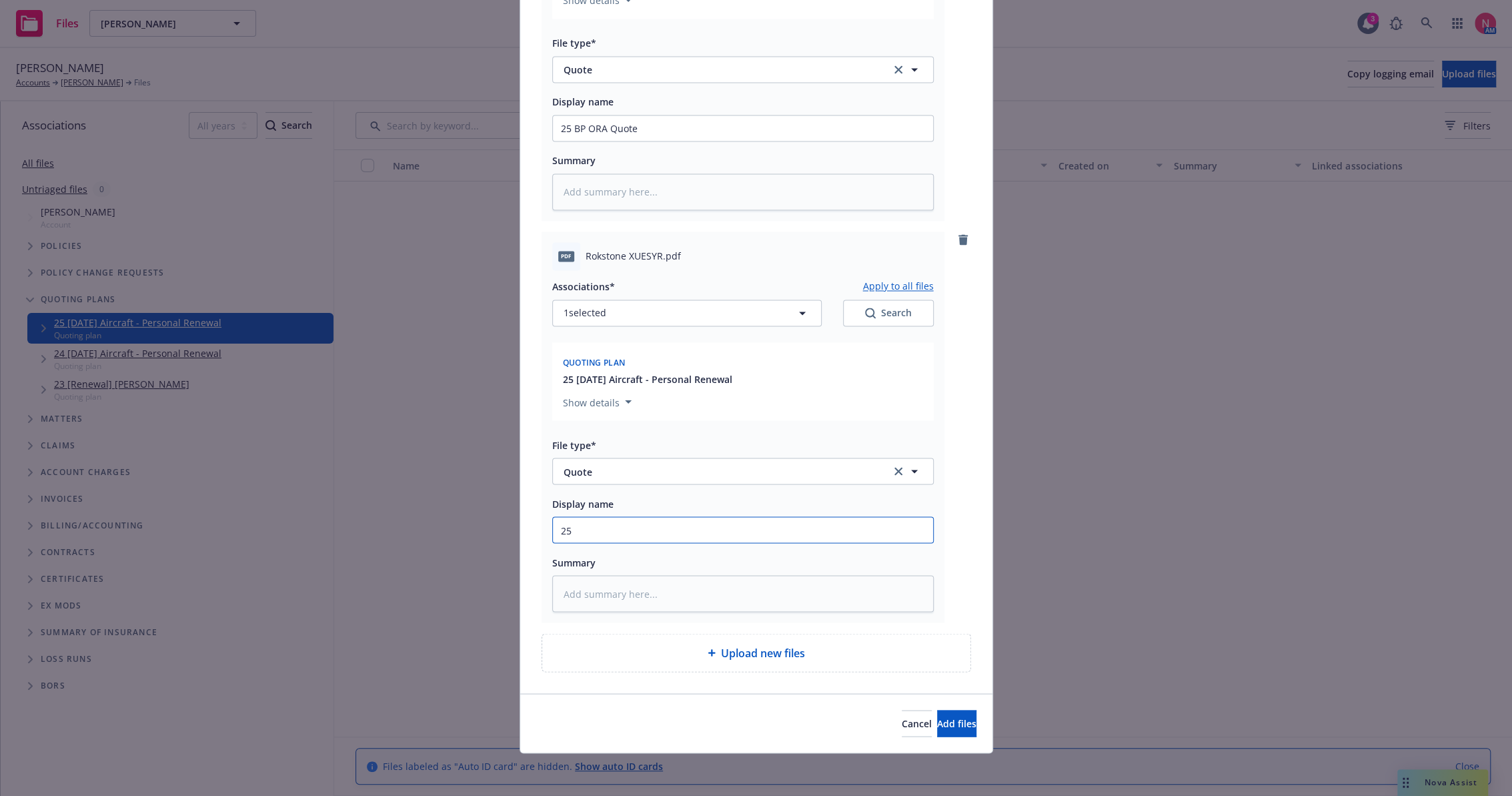
type textarea "x"
type input "25"
type textarea "x"
type input "25 BP"
type textarea "x"
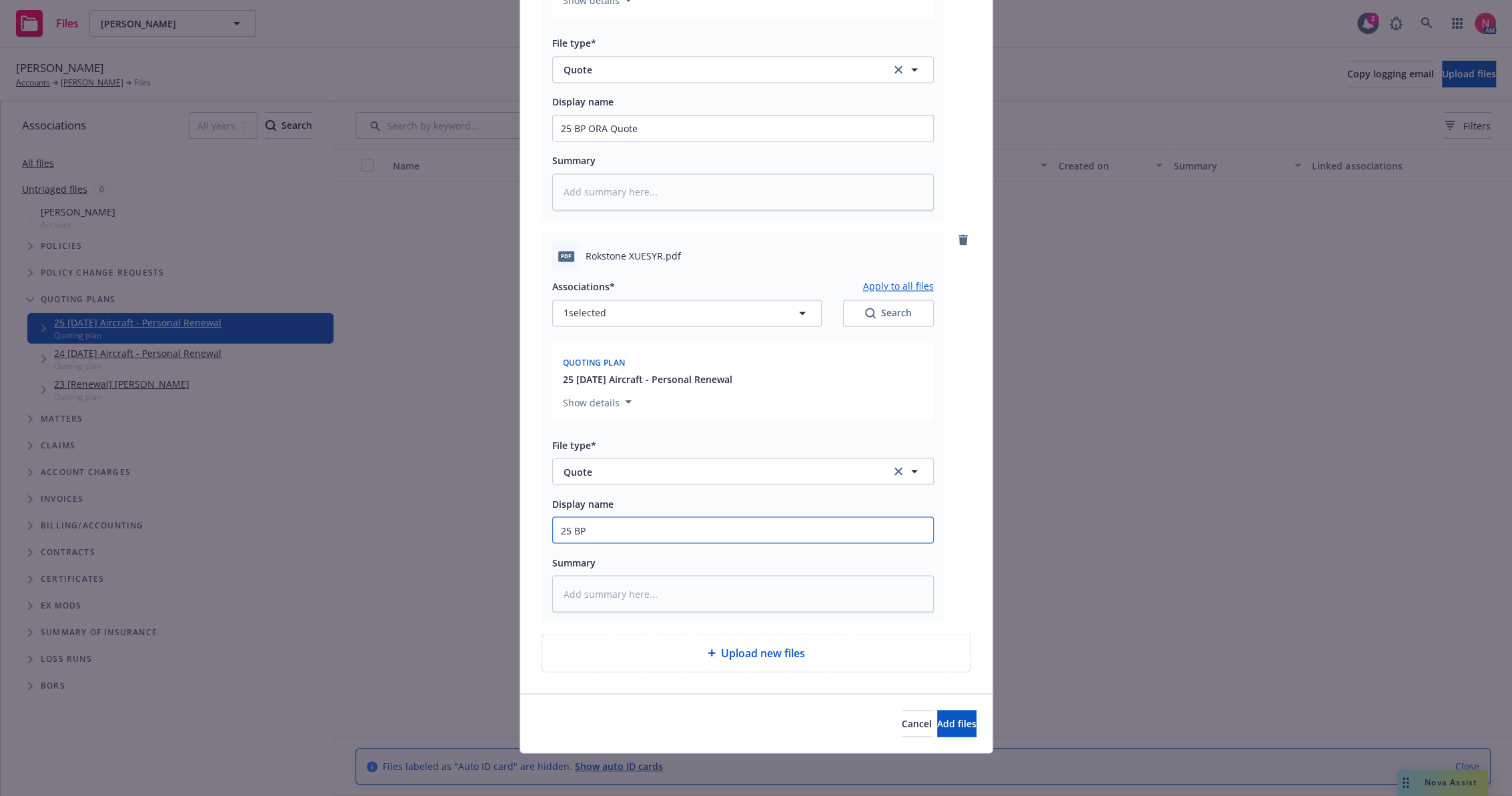
type input "25 BP R"
type textarea "x"
type input "25 BP RS"
type textarea "x"
type input "25 BP RS"
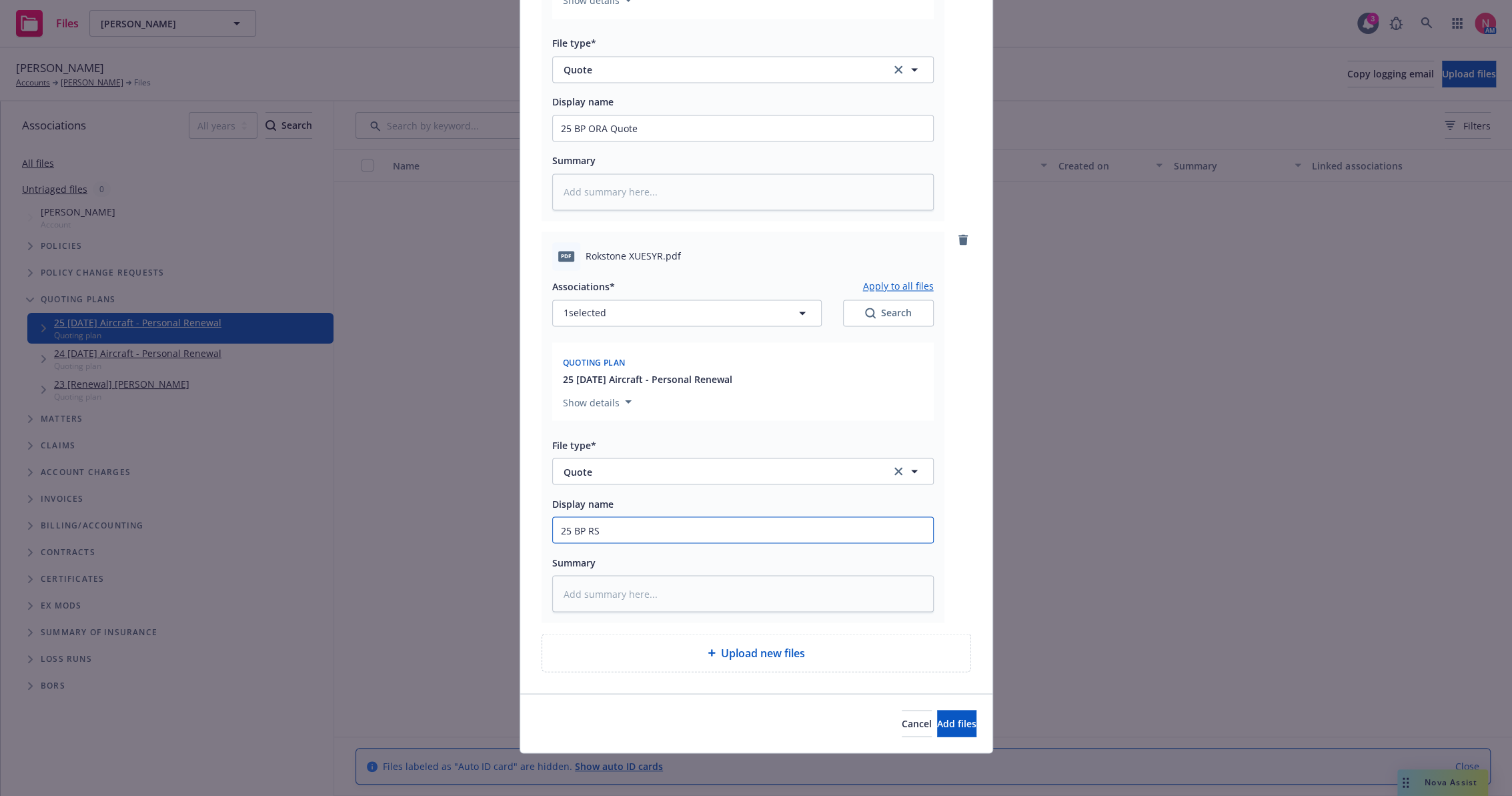
type textarea "x"
type input "25 BP RS Q"
type textarea "x"
type input "25 BP RS Quote"
click at [955, 723] on button "Add files" at bounding box center [957, 723] width 39 height 26
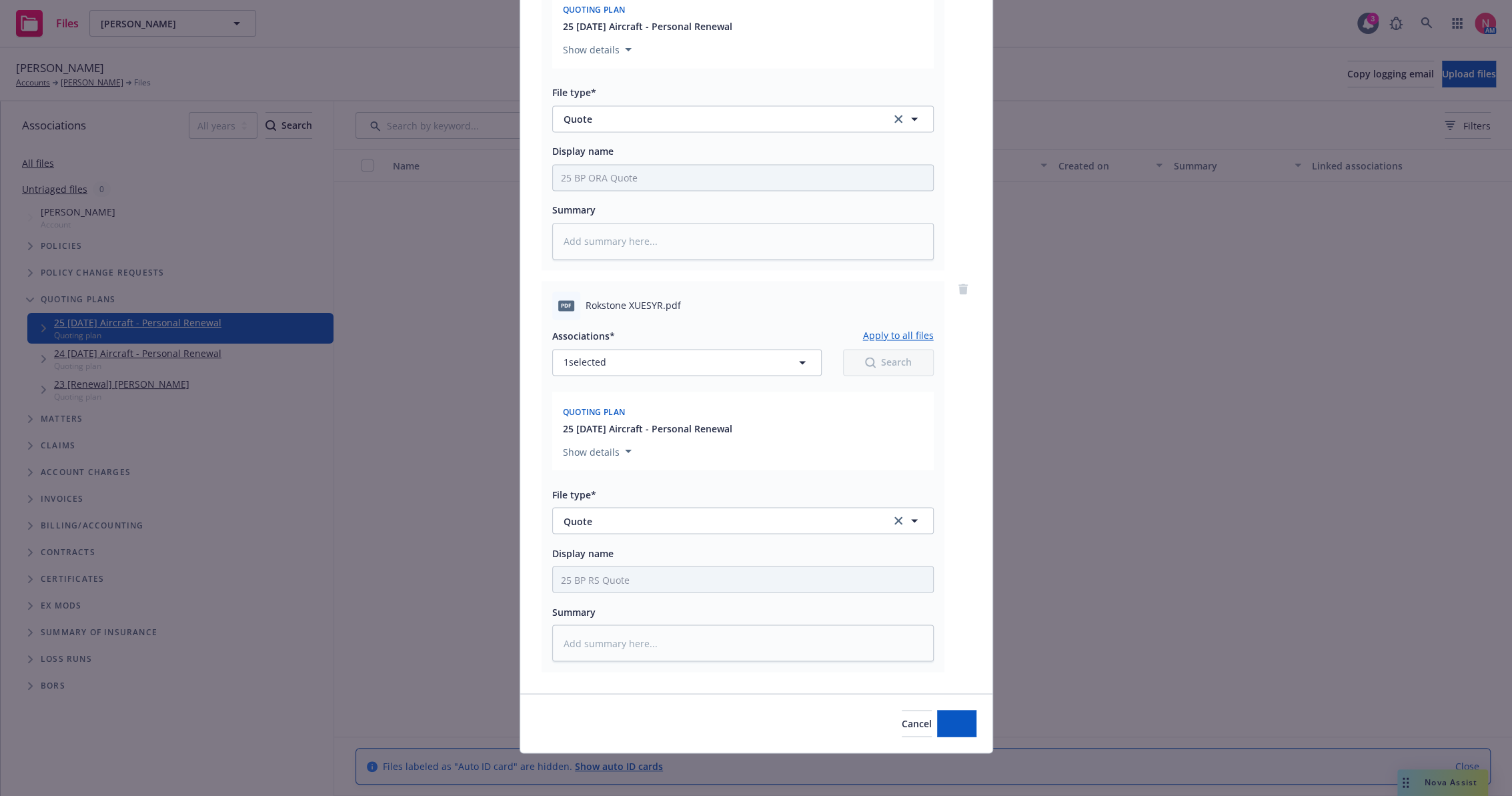
scroll to position [1886, 0]
type textarea "x"
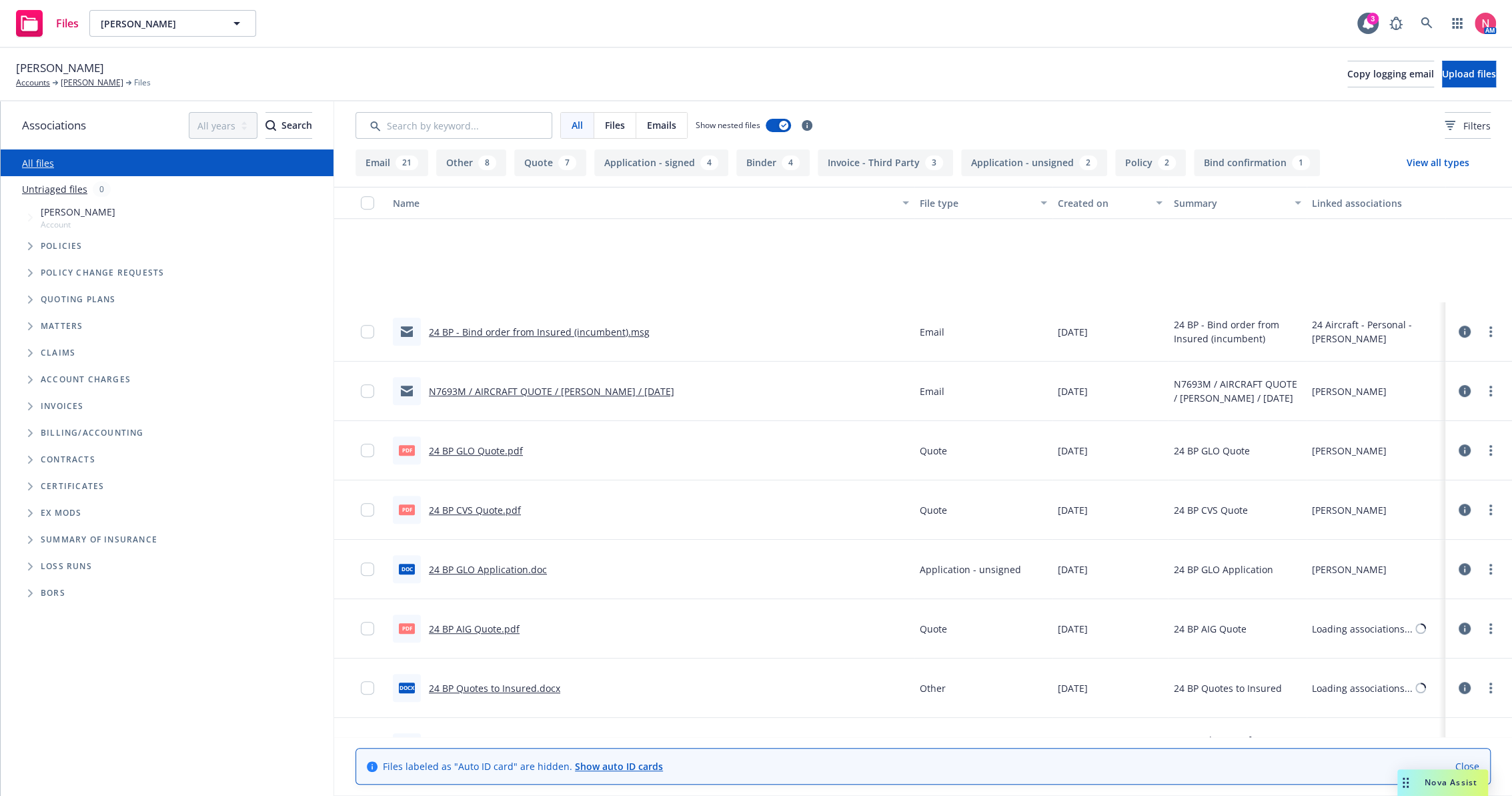
scroll to position [815, 0]
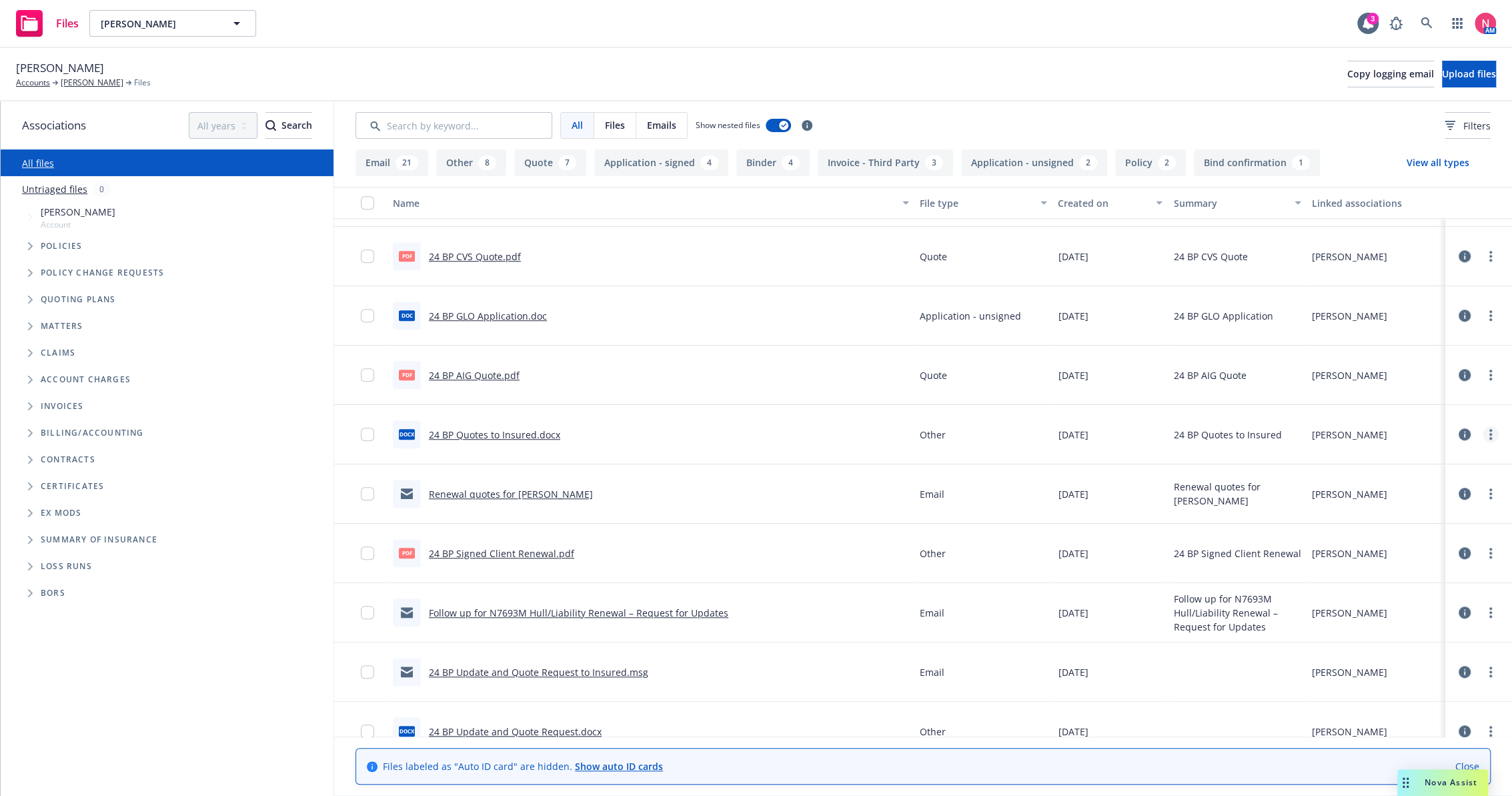
click at [1489, 434] on icon "more" at bounding box center [1490, 434] width 3 height 11
click at [1420, 486] on link "Download" at bounding box center [1421, 487] width 133 height 26
click at [1489, 317] on icon "more" at bounding box center [1490, 315] width 3 height 11
click at [1409, 365] on link "Download" at bounding box center [1421, 368] width 133 height 26
click at [104, 67] on span "William E. Baumann" at bounding box center [60, 69] width 88 height 18
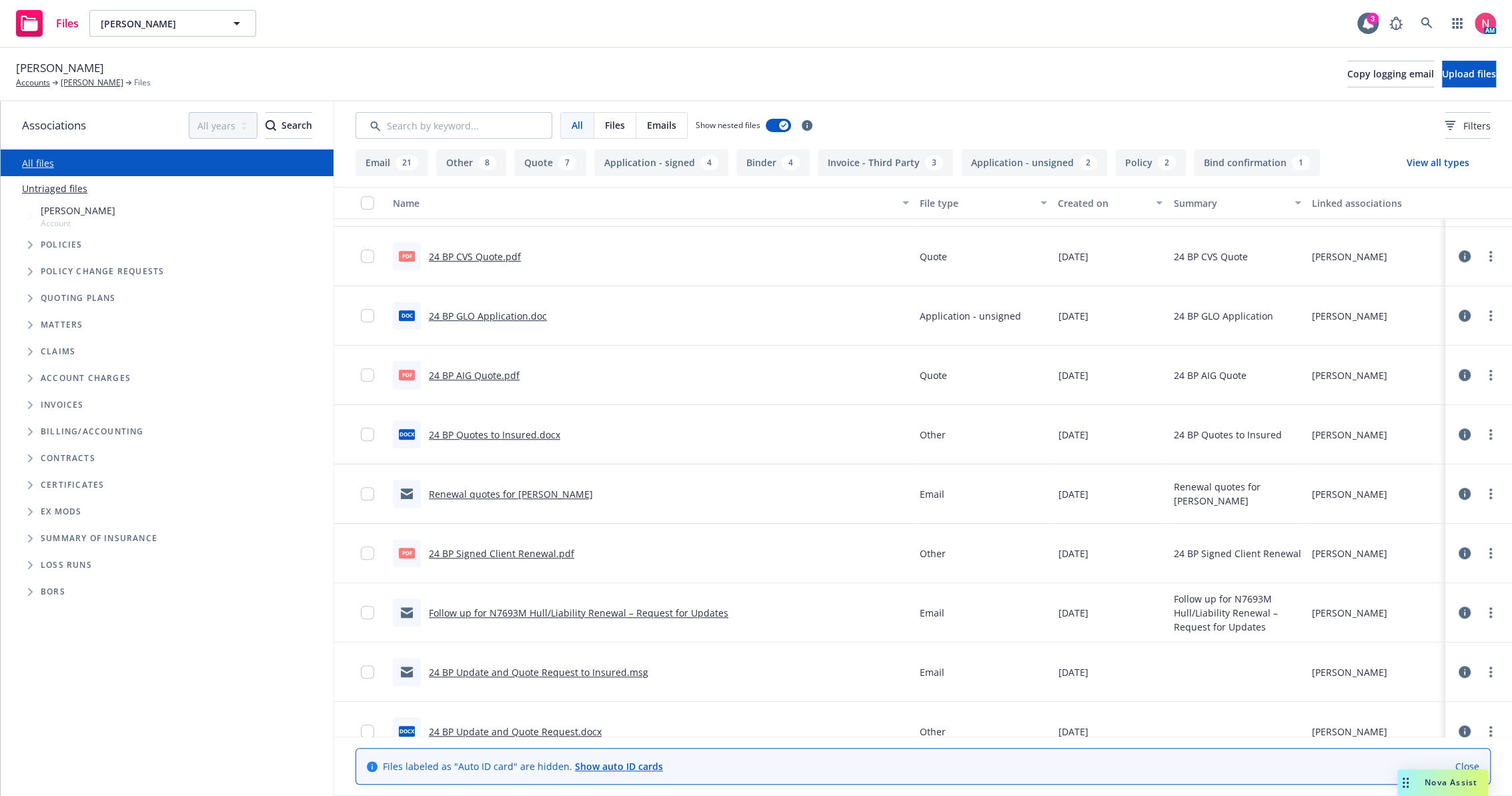
click at [104, 67] on span "William E. Baumann" at bounding box center [60, 69] width 88 height 18
copy span "William E. Baumann"
click at [1347, 77] on span "Copy logging email" at bounding box center [1391, 73] width 87 height 13
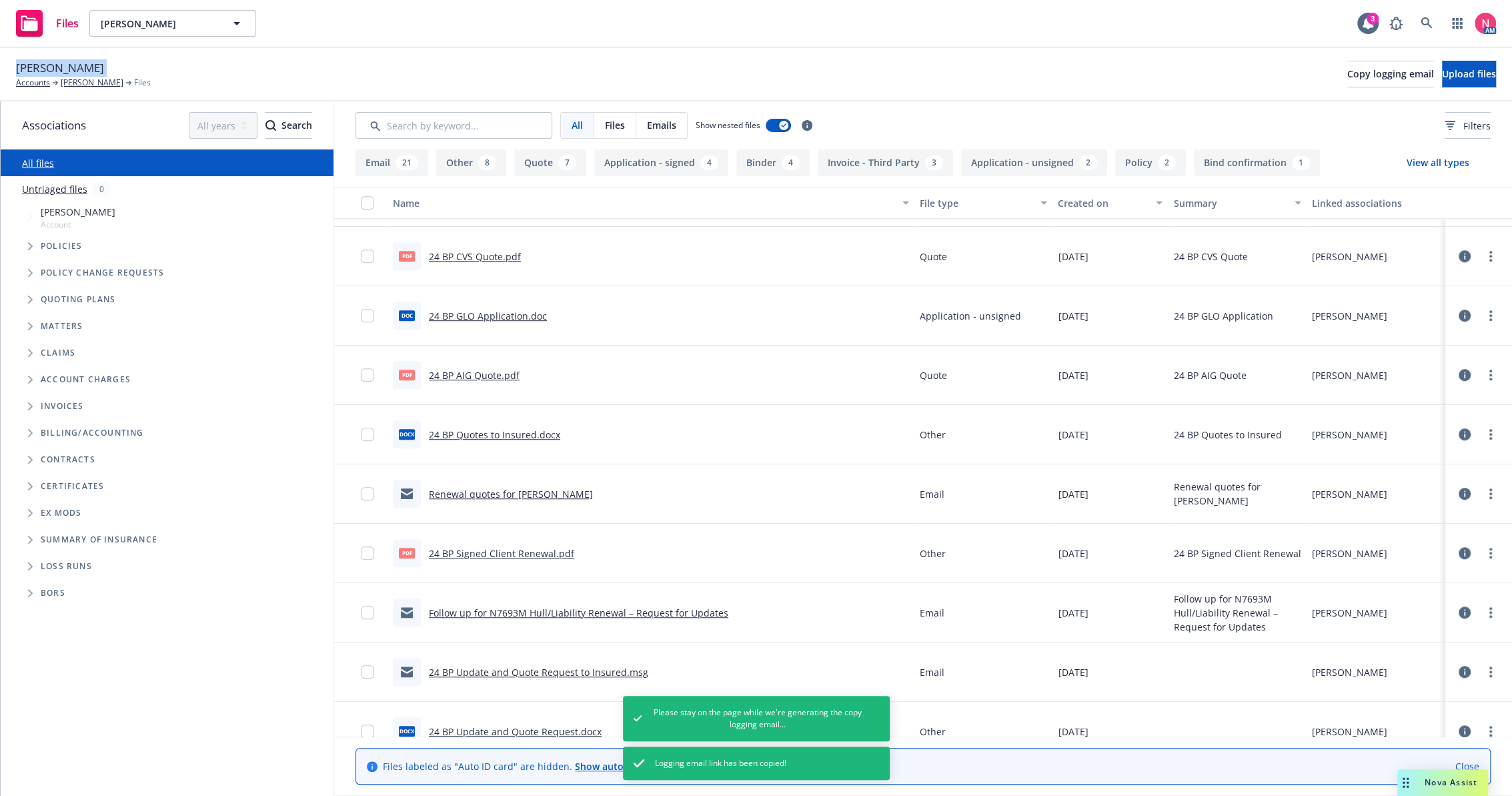
click at [28, 300] on icon "Tree Example" at bounding box center [30, 300] width 5 height 8
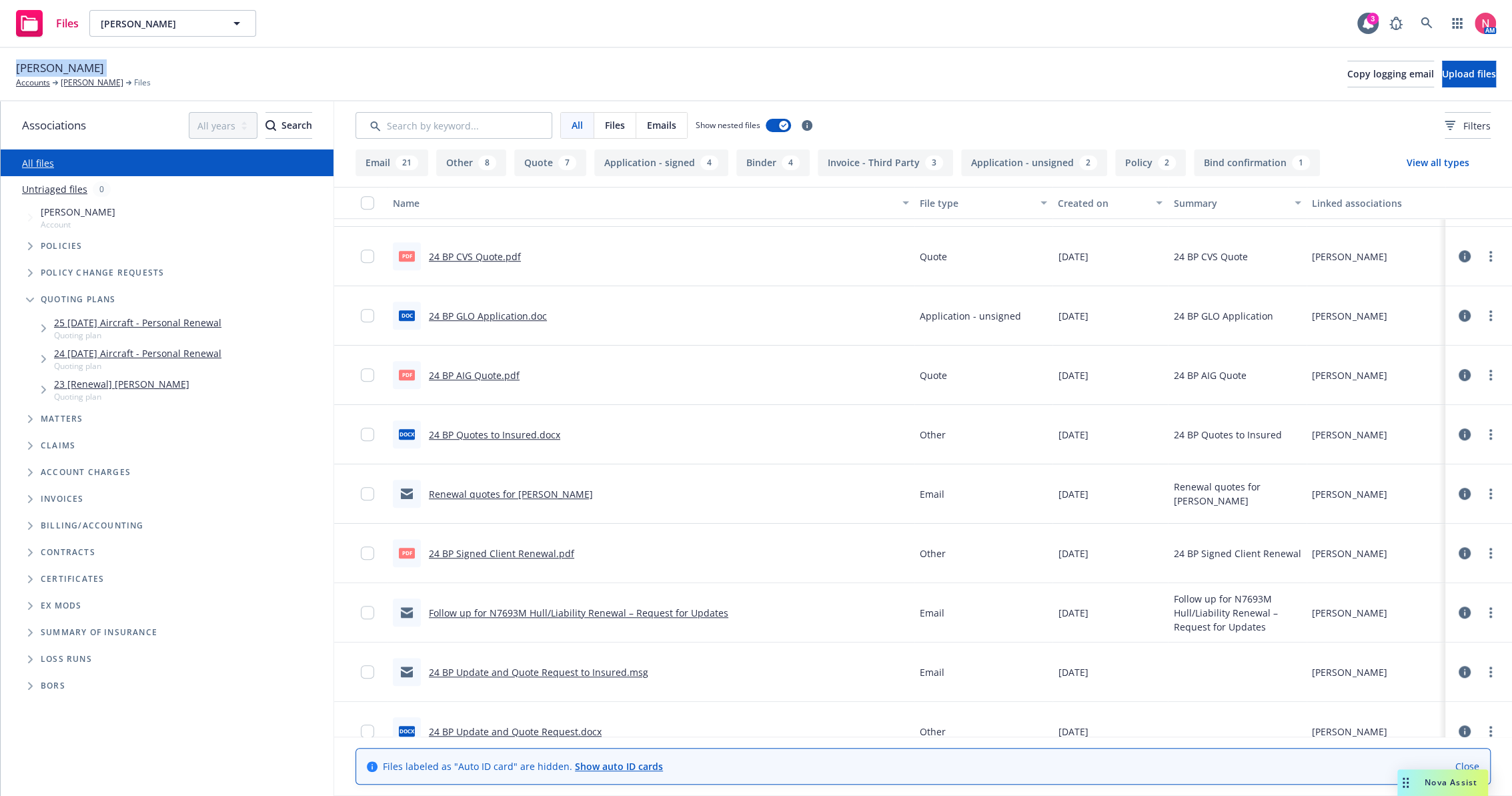
click at [100, 318] on link "25 10/20/25 Aircraft - Personal Renewal" at bounding box center [137, 322] width 167 height 14
click at [1487, 70] on button "Upload files" at bounding box center [1469, 73] width 54 height 26
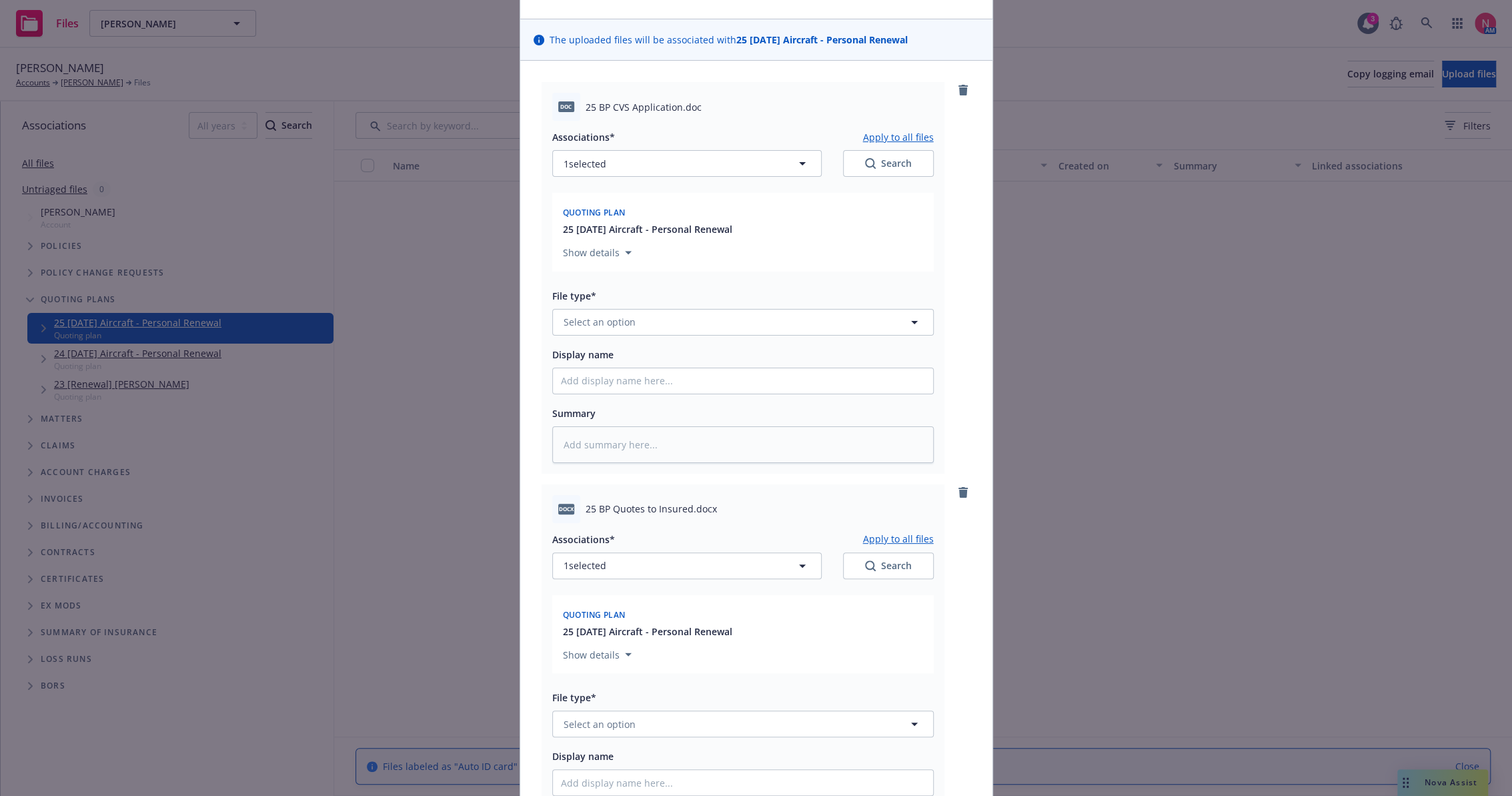
scroll to position [148, 0]
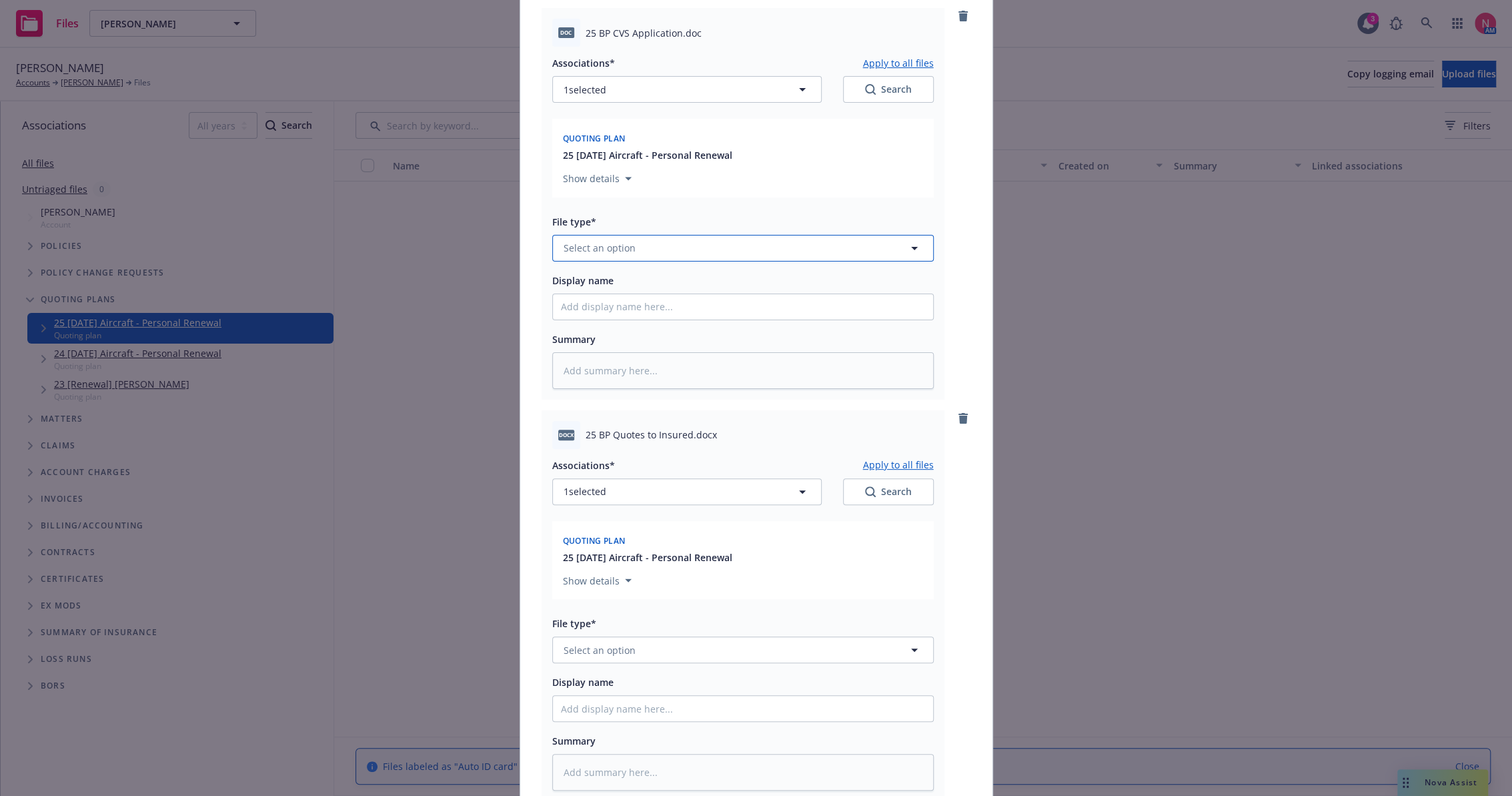
click at [643, 248] on button "Select an option" at bounding box center [743, 248] width 382 height 26
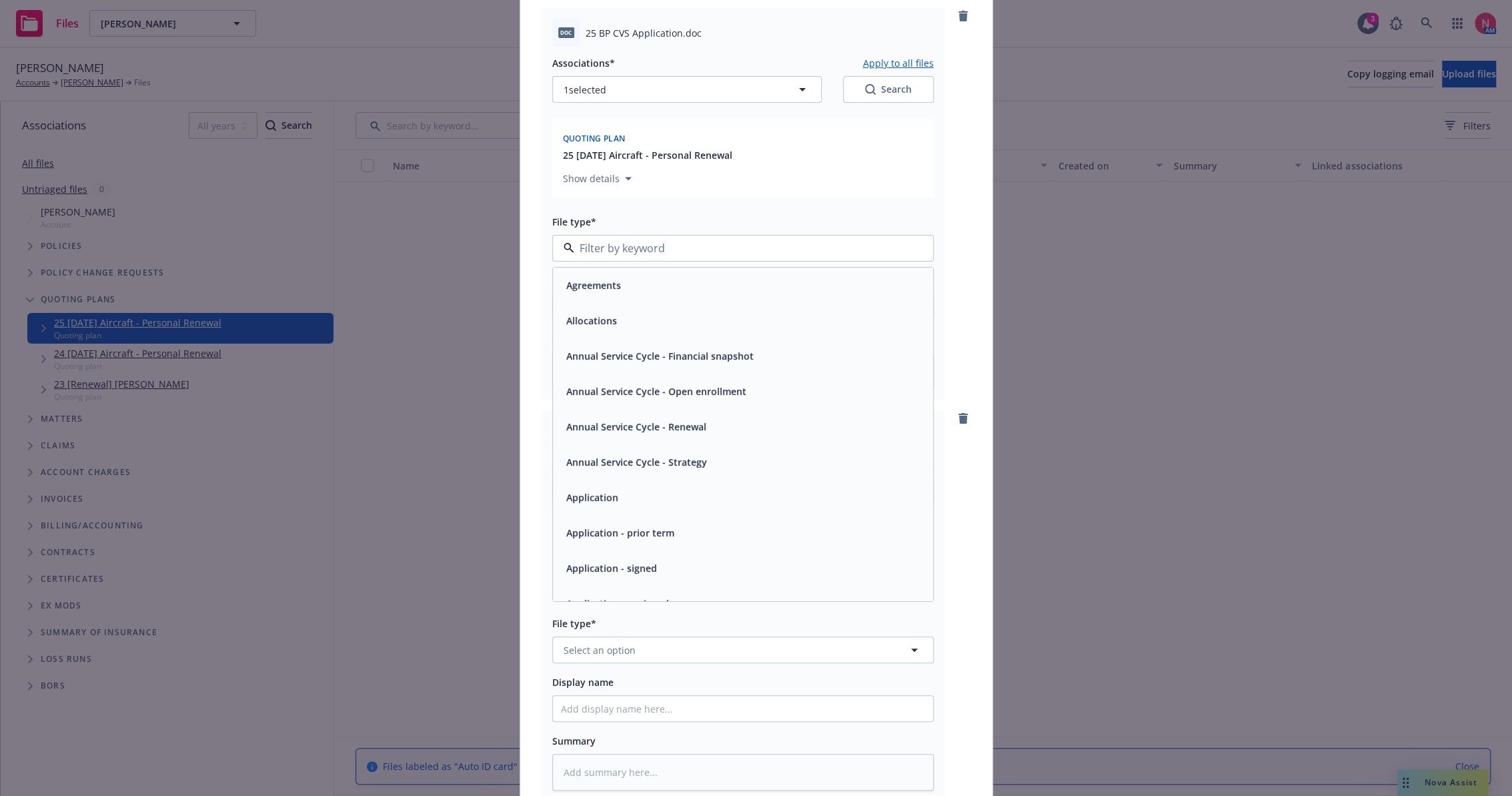
scroll to position [74, 0]
click at [651, 518] on div "Application - unsigned" at bounding box center [743, 529] width 380 height 35
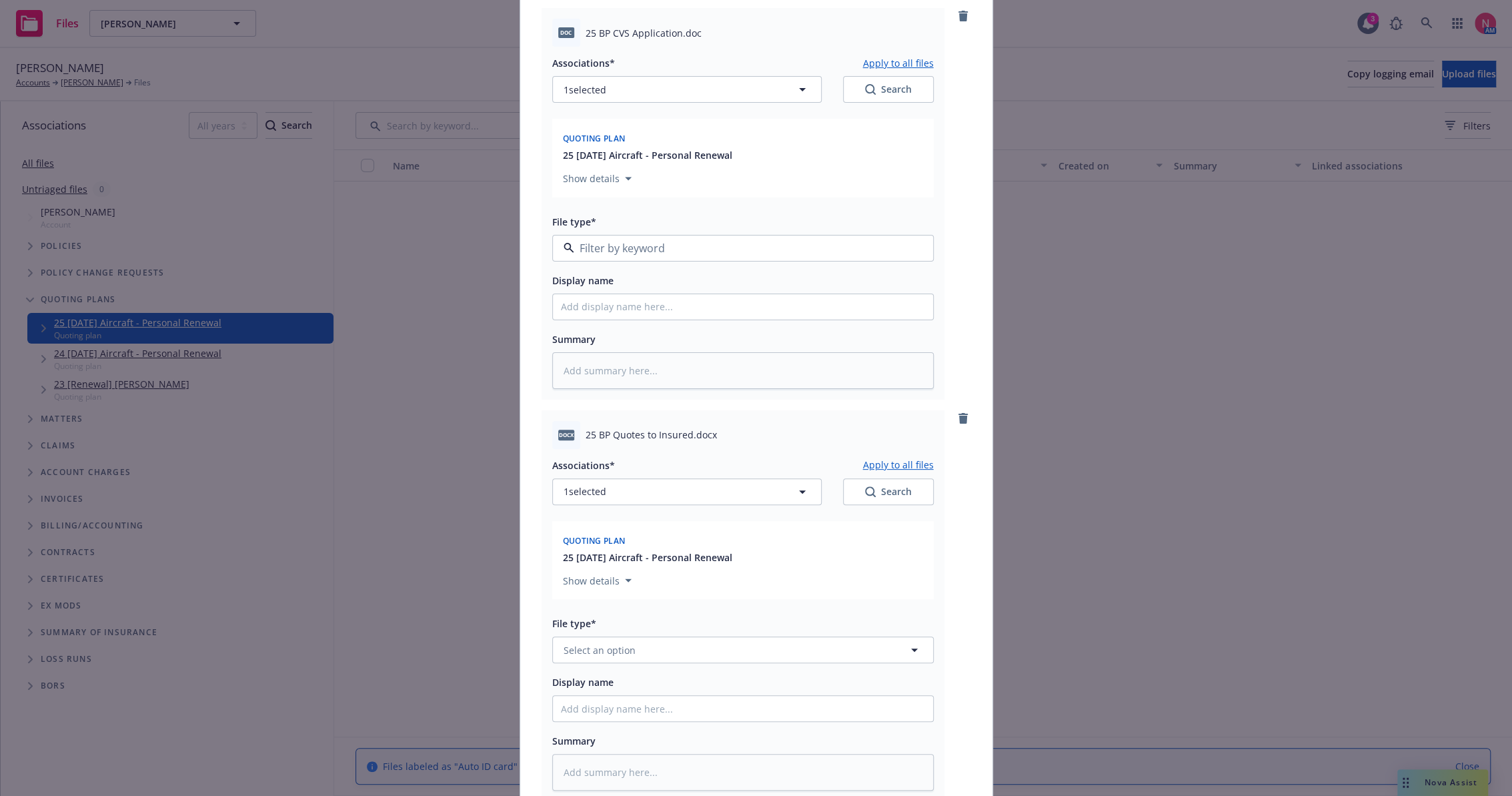
type textarea "x"
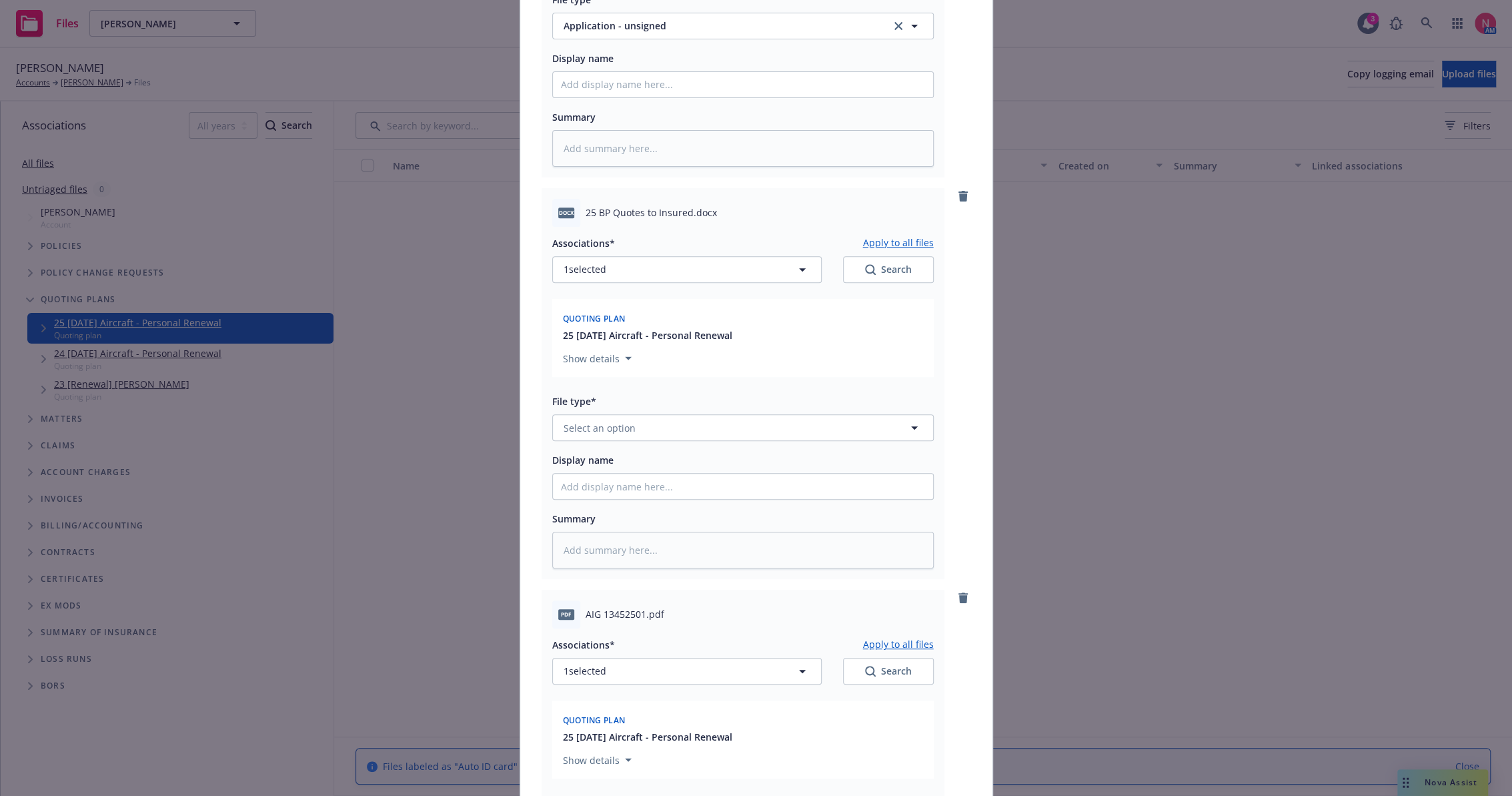
scroll to position [518, 0]
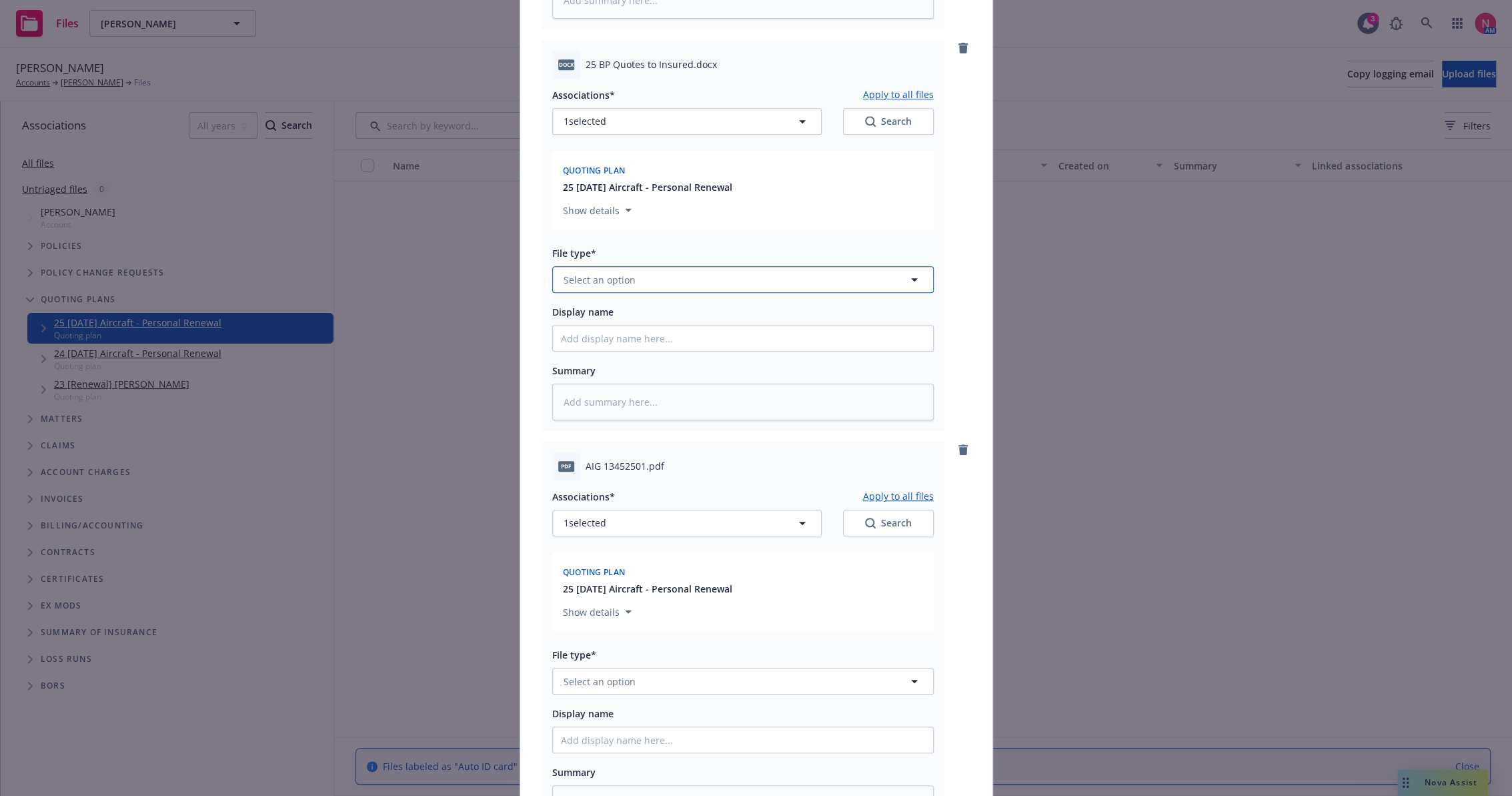
click at [623, 275] on span "Select an option" at bounding box center [600, 280] width 72 height 14
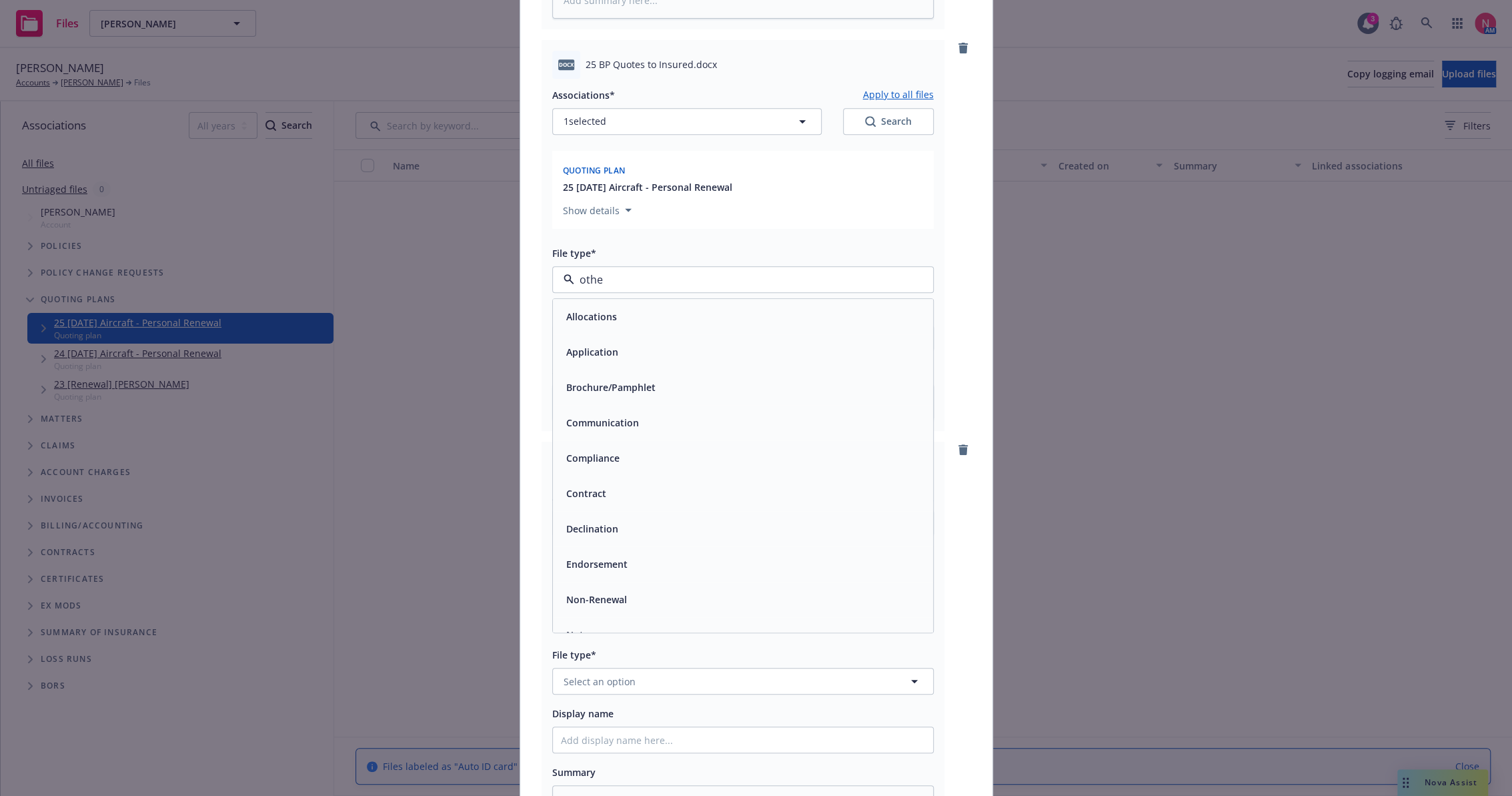
type input "other"
click at [627, 308] on div "Other" at bounding box center [743, 316] width 364 height 20
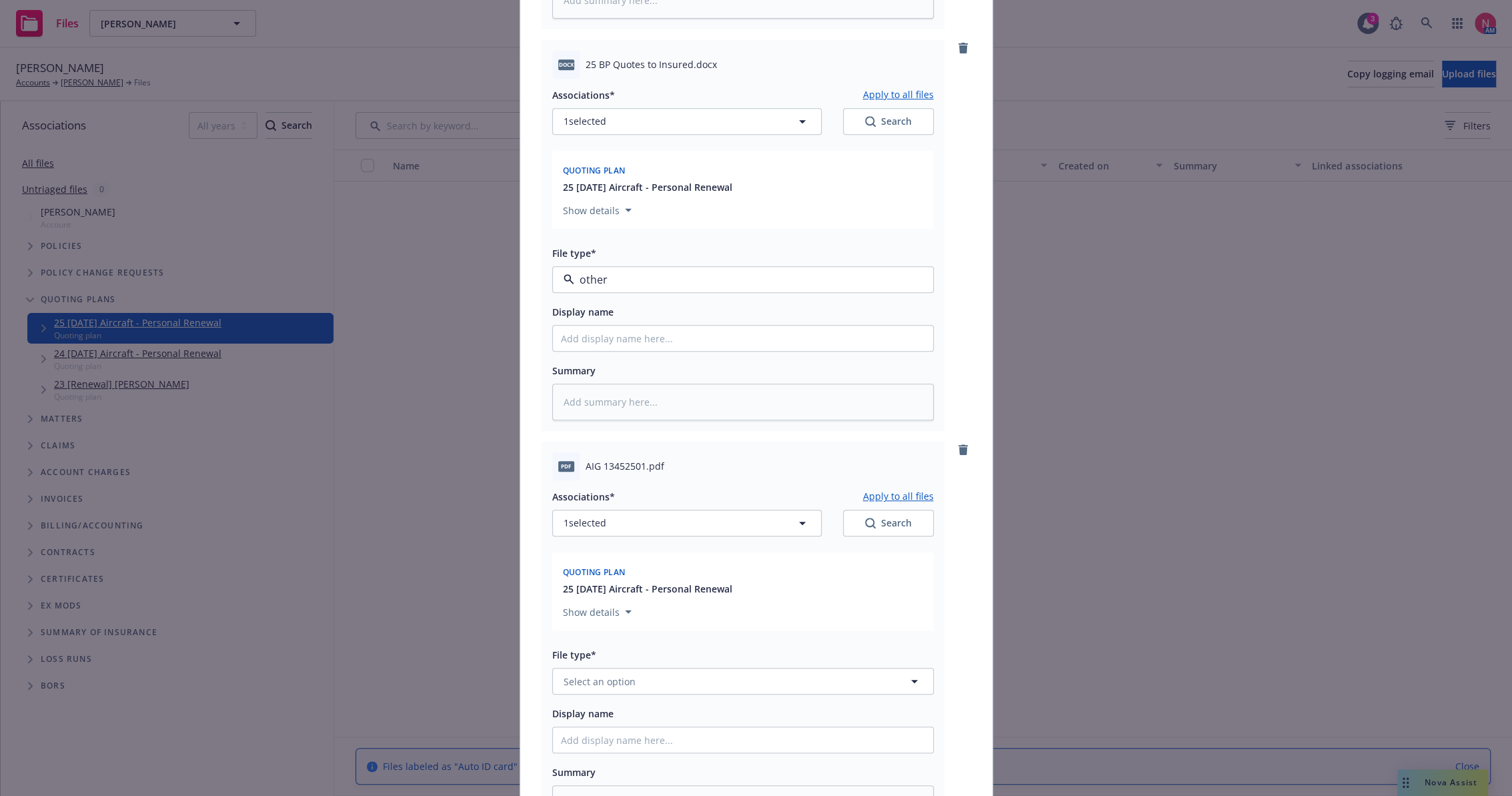
type textarea "x"
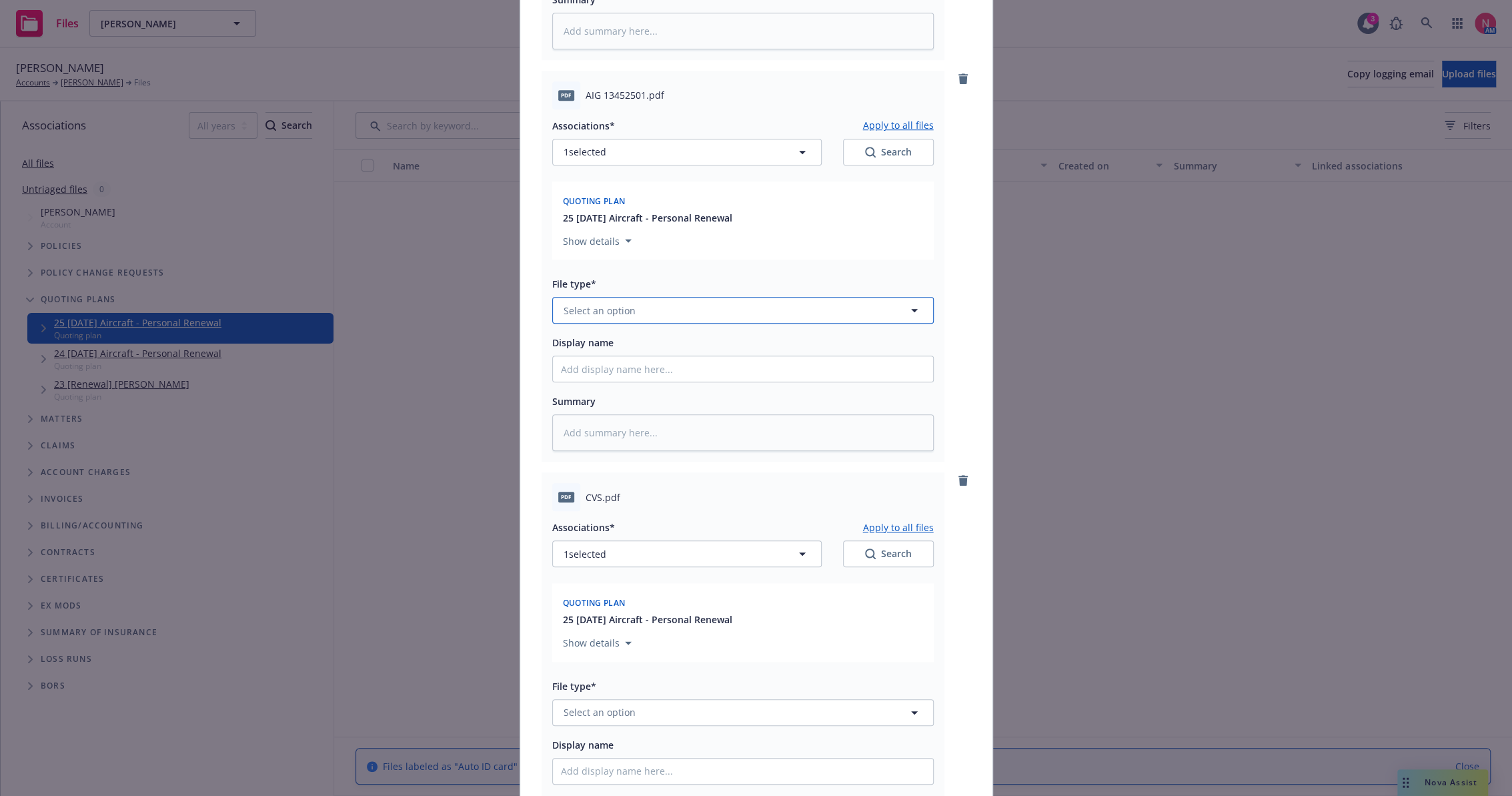
click at [623, 306] on span "Select an option" at bounding box center [600, 310] width 72 height 14
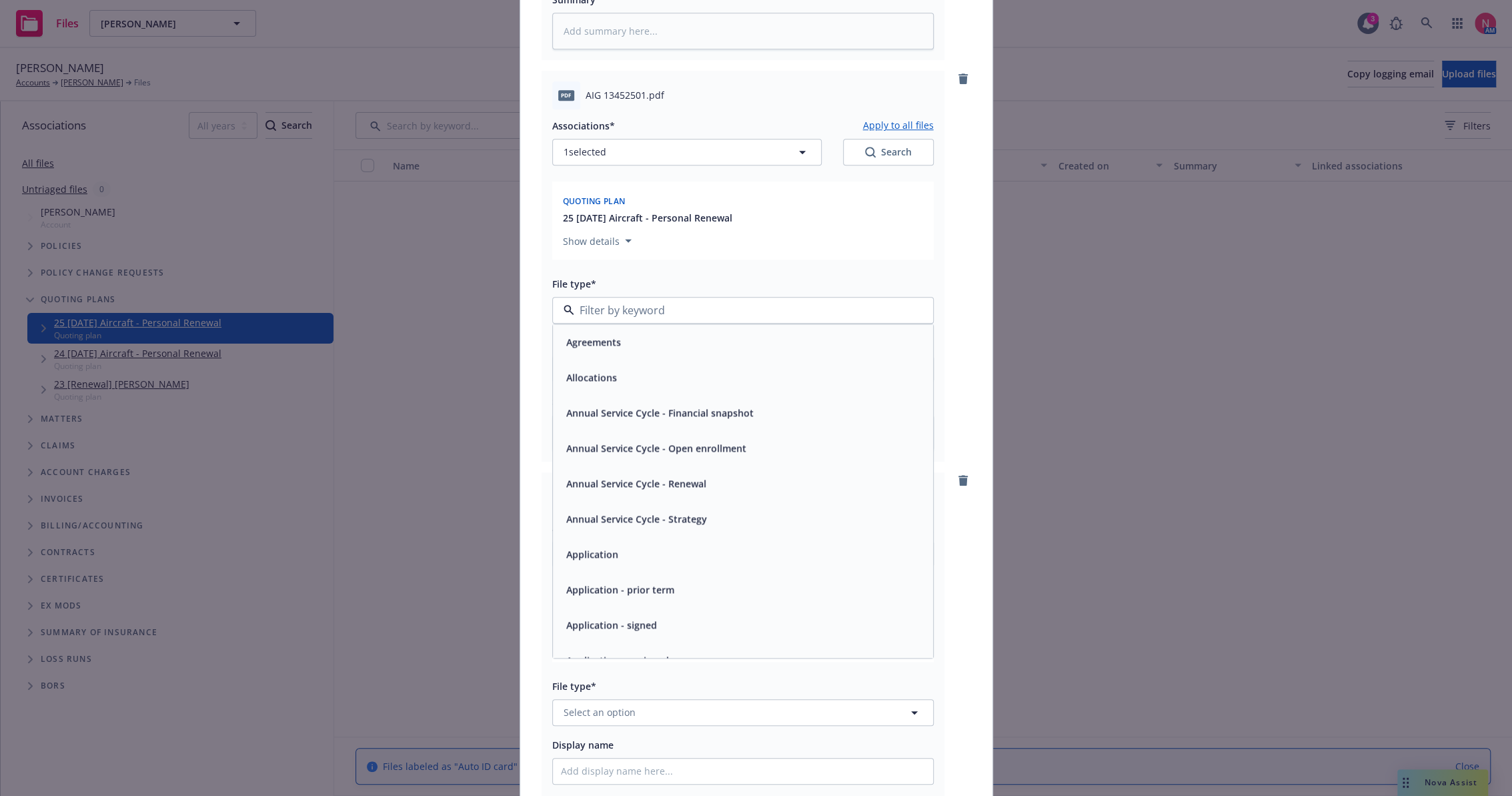
type input "q"
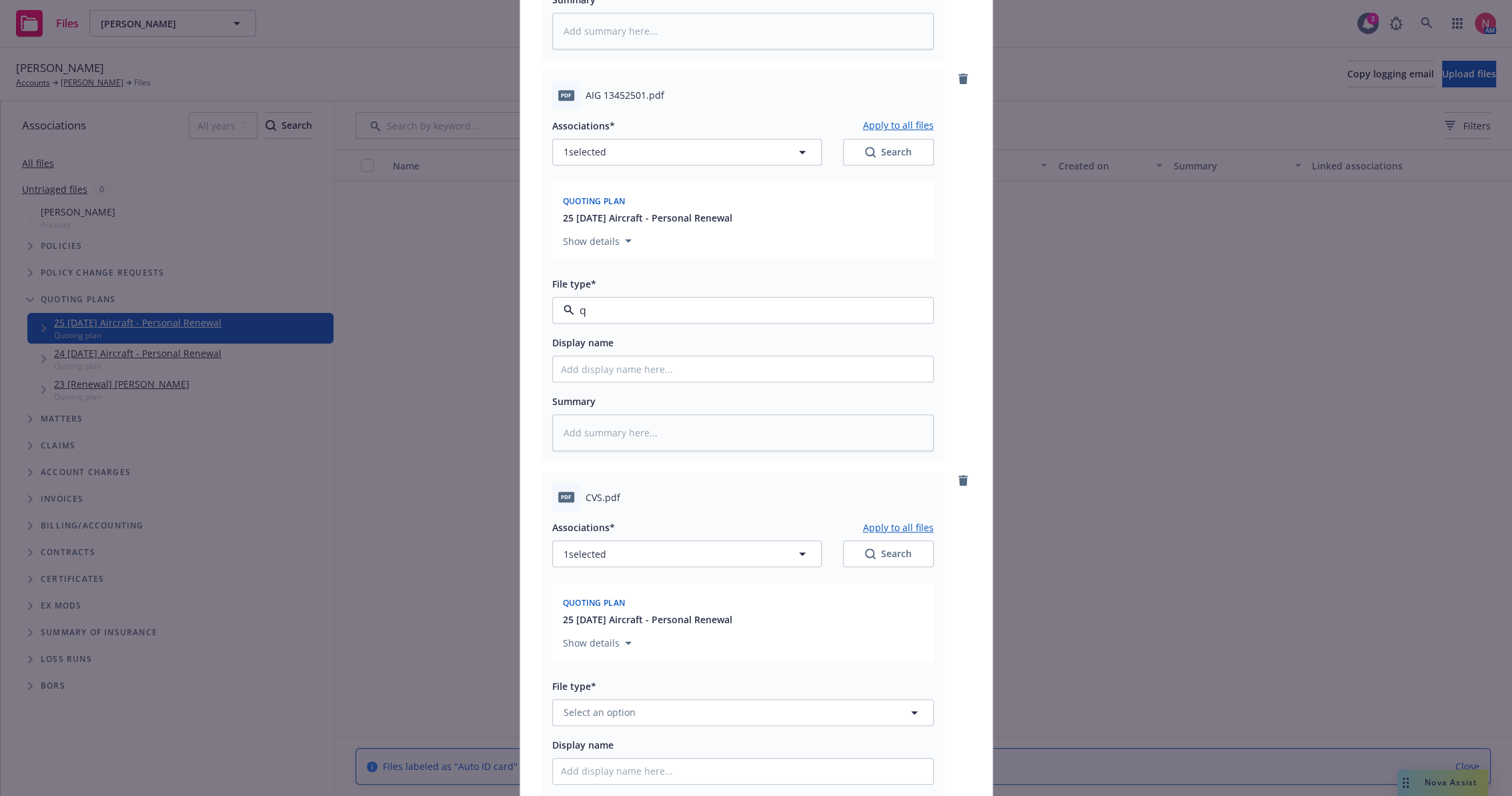
click at [640, 344] on div "Quote" at bounding box center [743, 348] width 364 height 20
click at [640, 376] on input "Display name" at bounding box center [743, 369] width 380 height 25
type textarea "x"
type input "2"
type textarea "x"
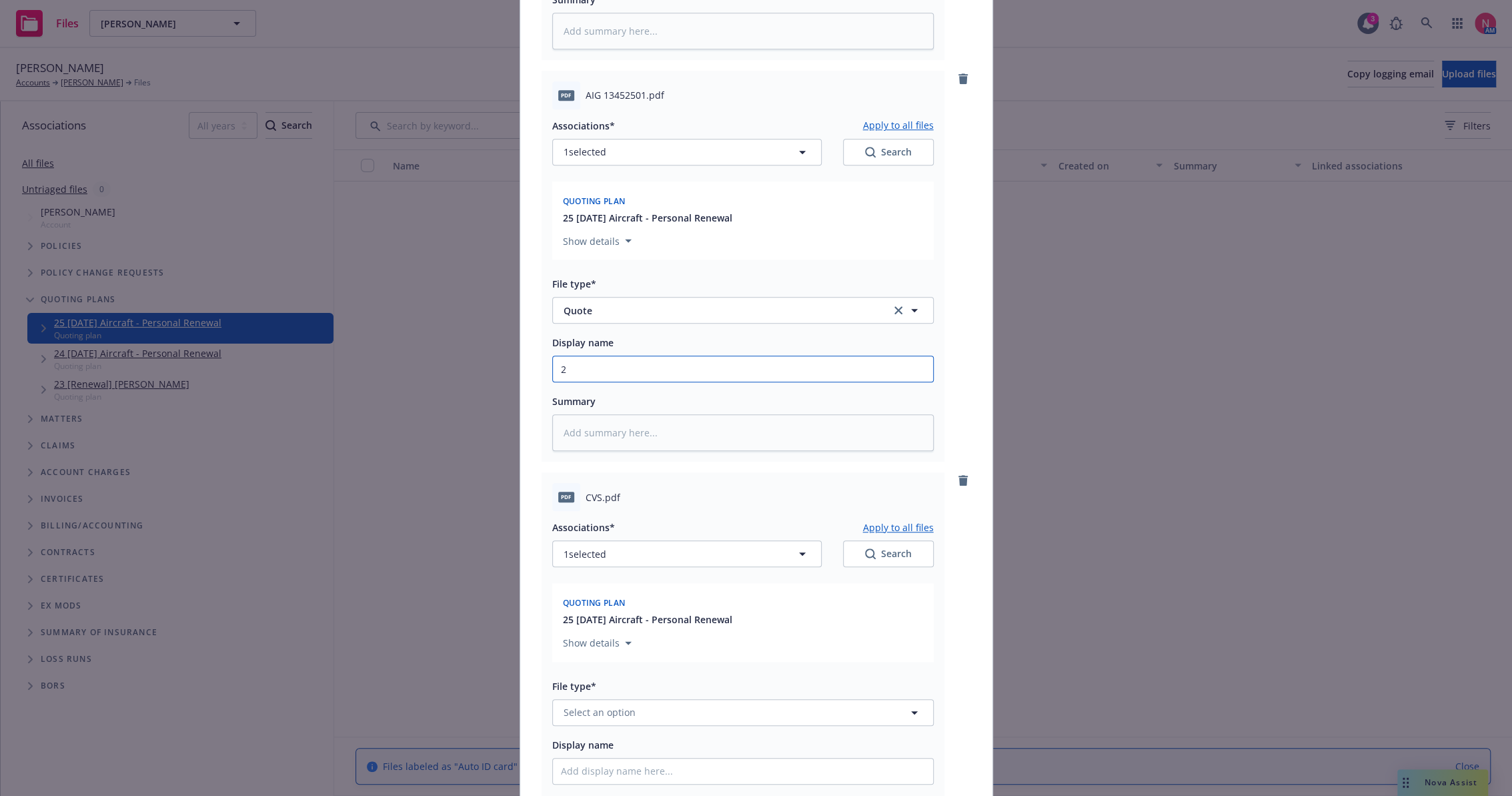
type input "25"
type textarea "x"
type input "25"
type textarea "x"
type input "25 BP"
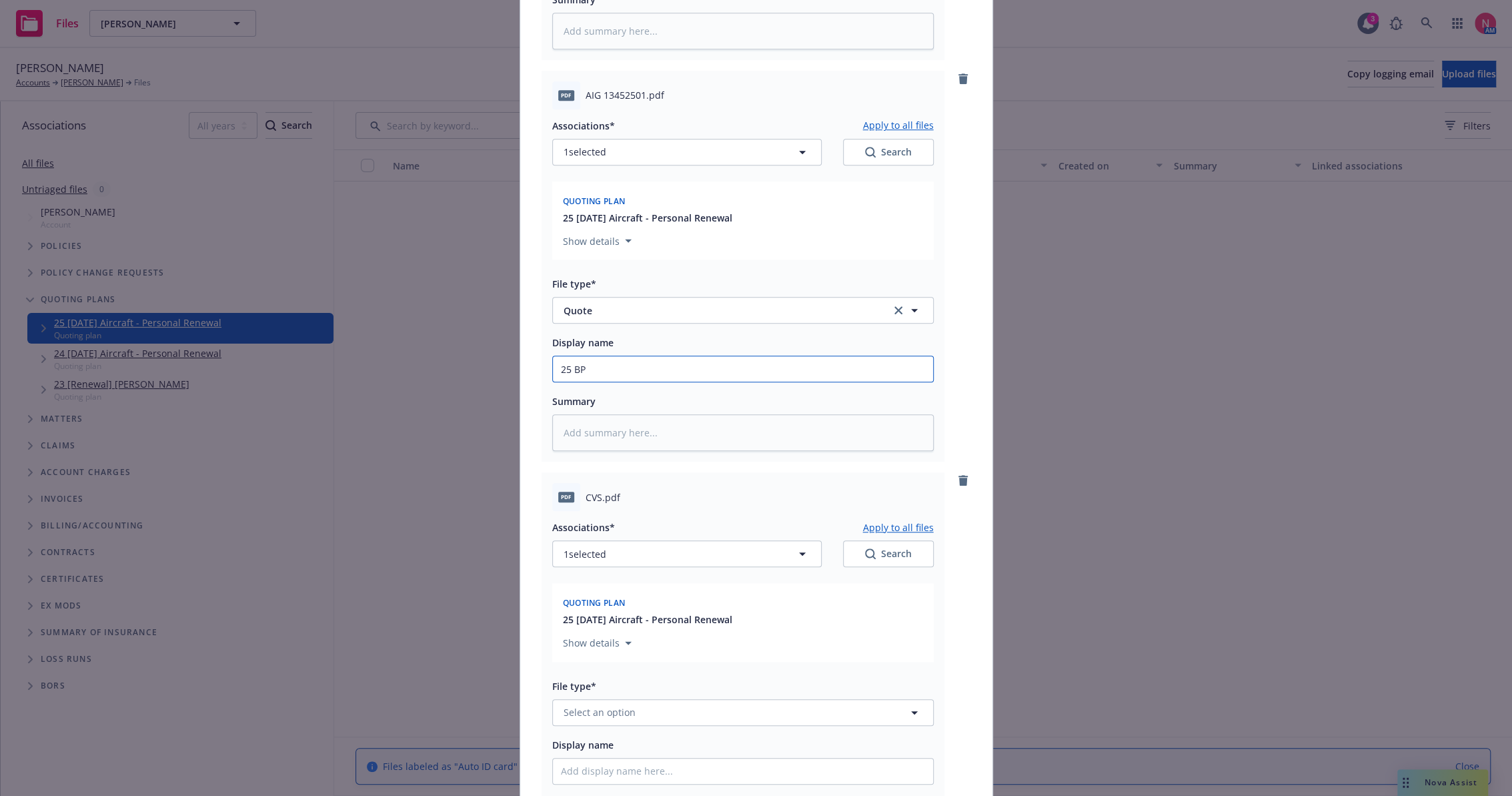
type textarea "x"
type input "25 BP"
type textarea "x"
type input "25 BP AI"
type textarea "x"
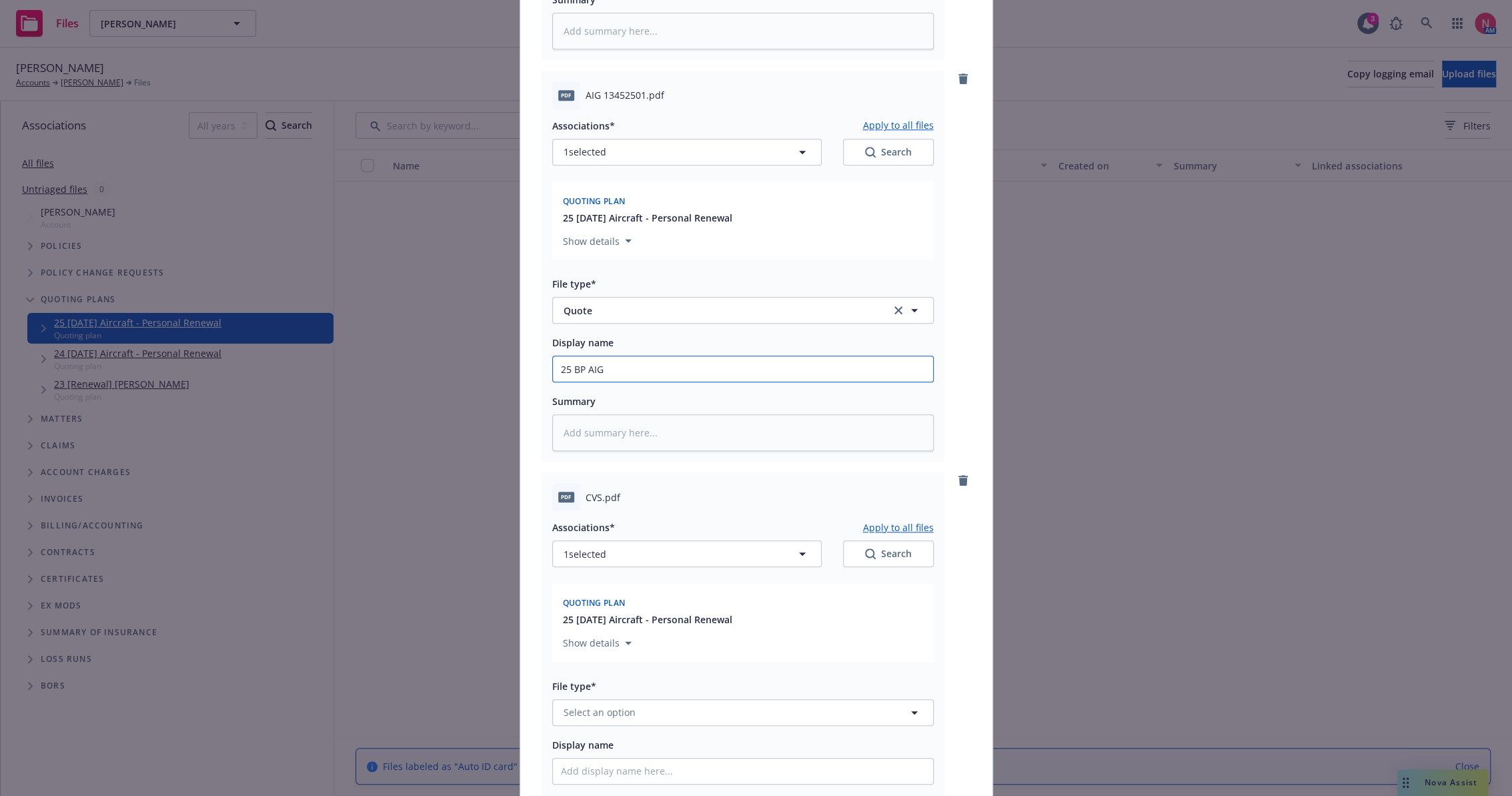
type input "25 BP AIG Quote"
type textarea "x"
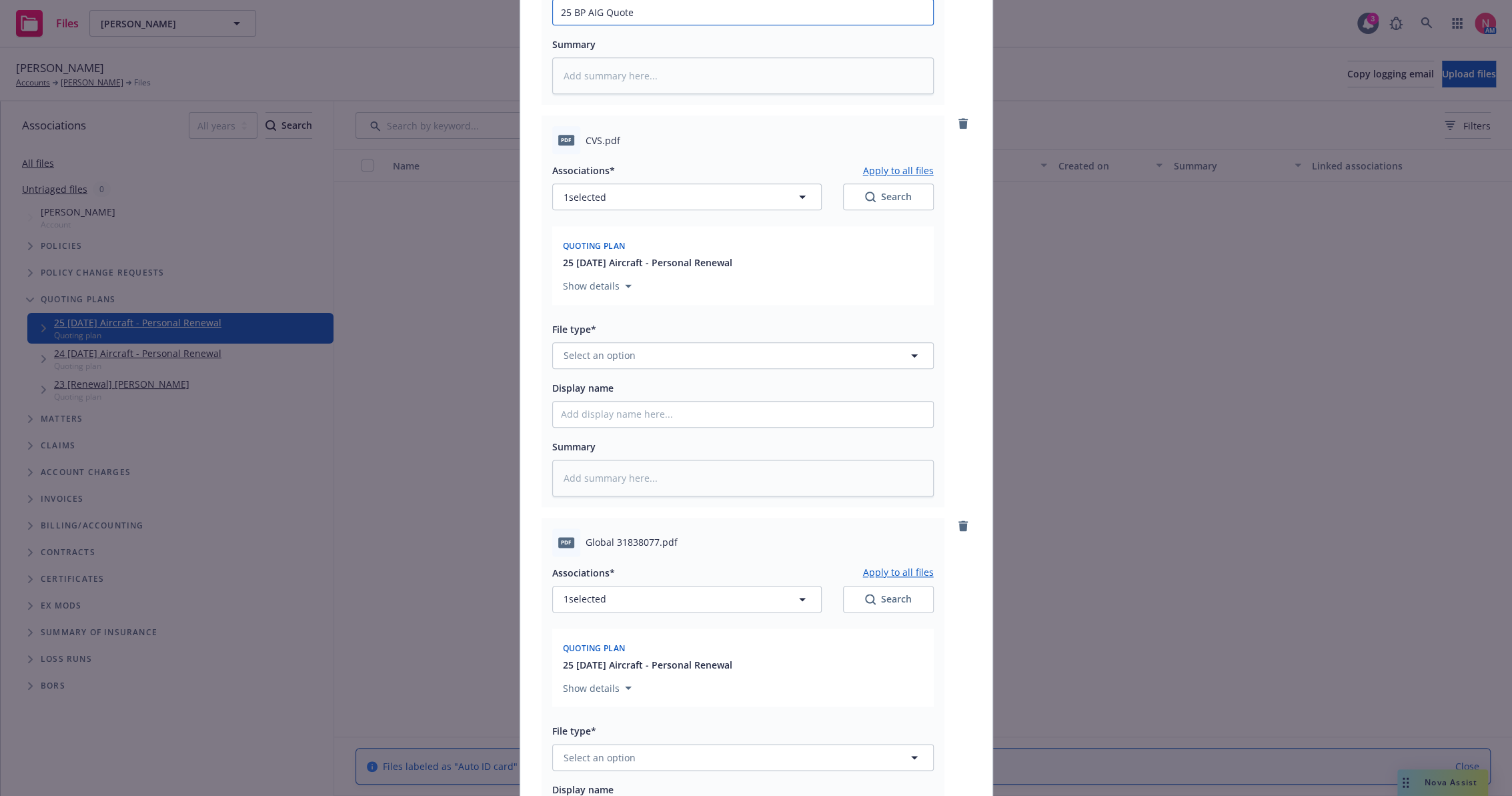
scroll to position [1259, 0]
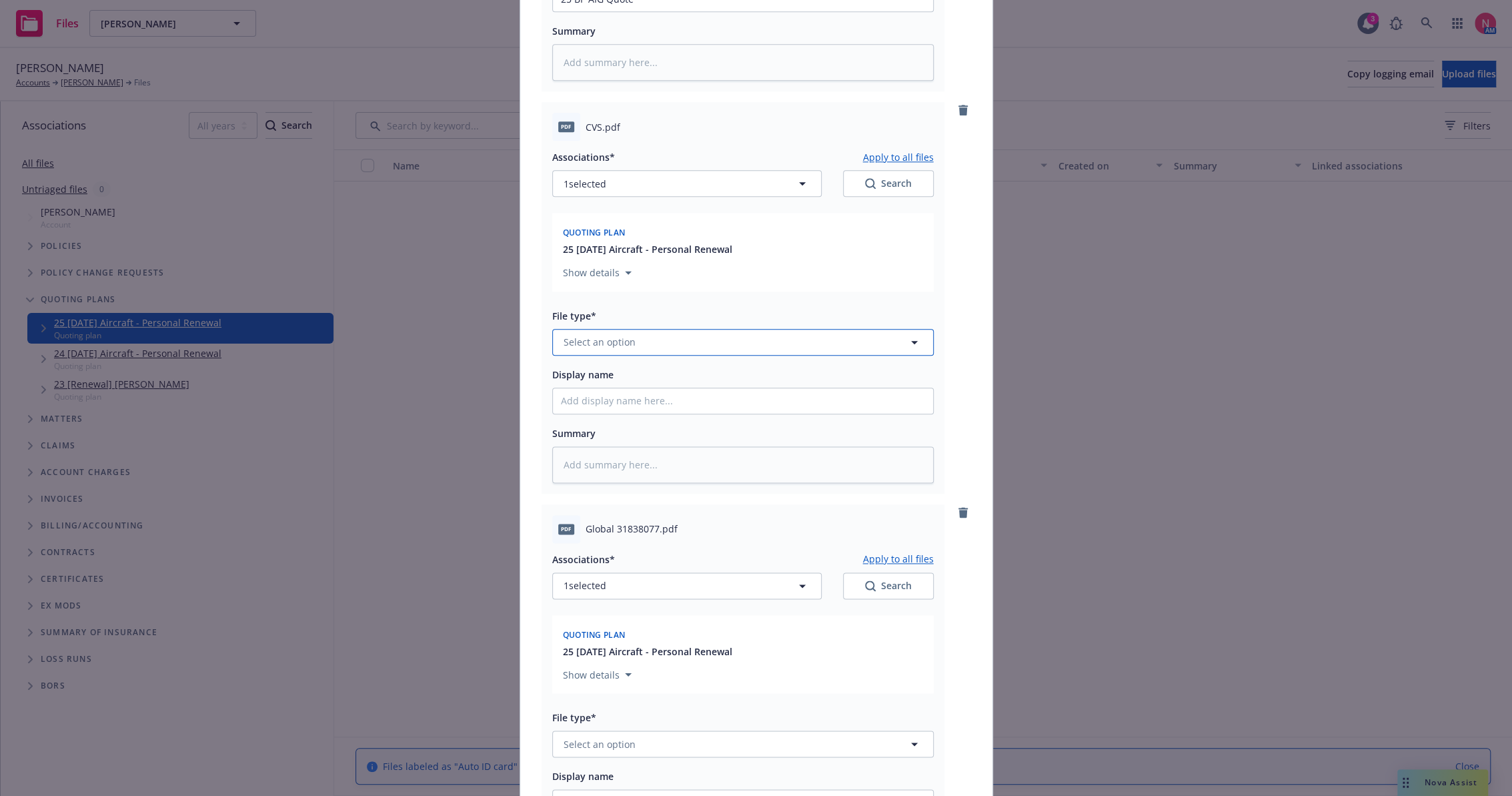
click at [629, 347] on button "Select an option" at bounding box center [743, 342] width 382 height 26
type input "q"
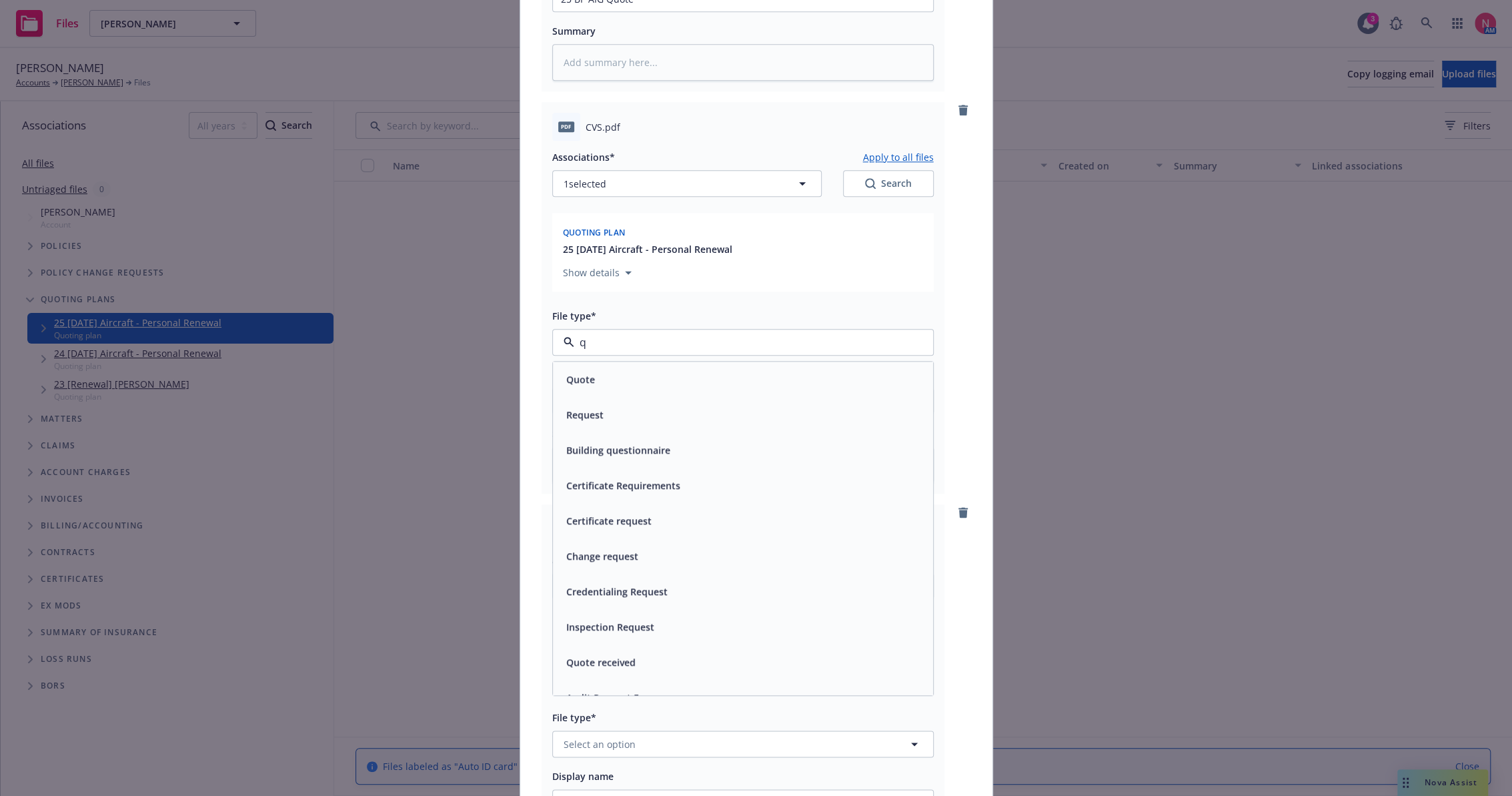
click at [616, 384] on div "Quote" at bounding box center [743, 379] width 364 height 20
click at [633, 408] on input "Display name" at bounding box center [743, 400] width 380 height 25
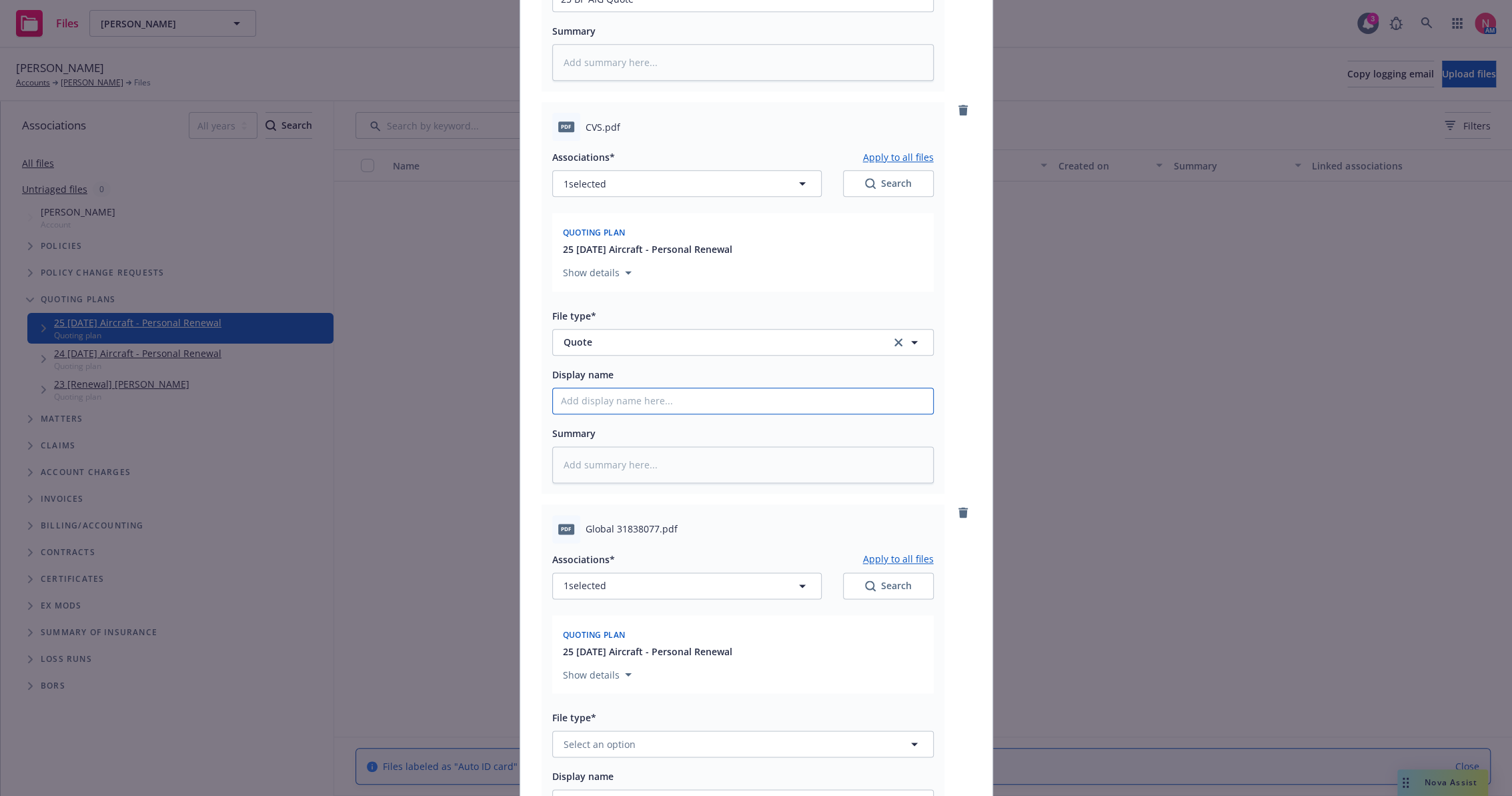
type textarea "x"
type input "25"
type textarea "x"
type input "25"
type textarea "x"
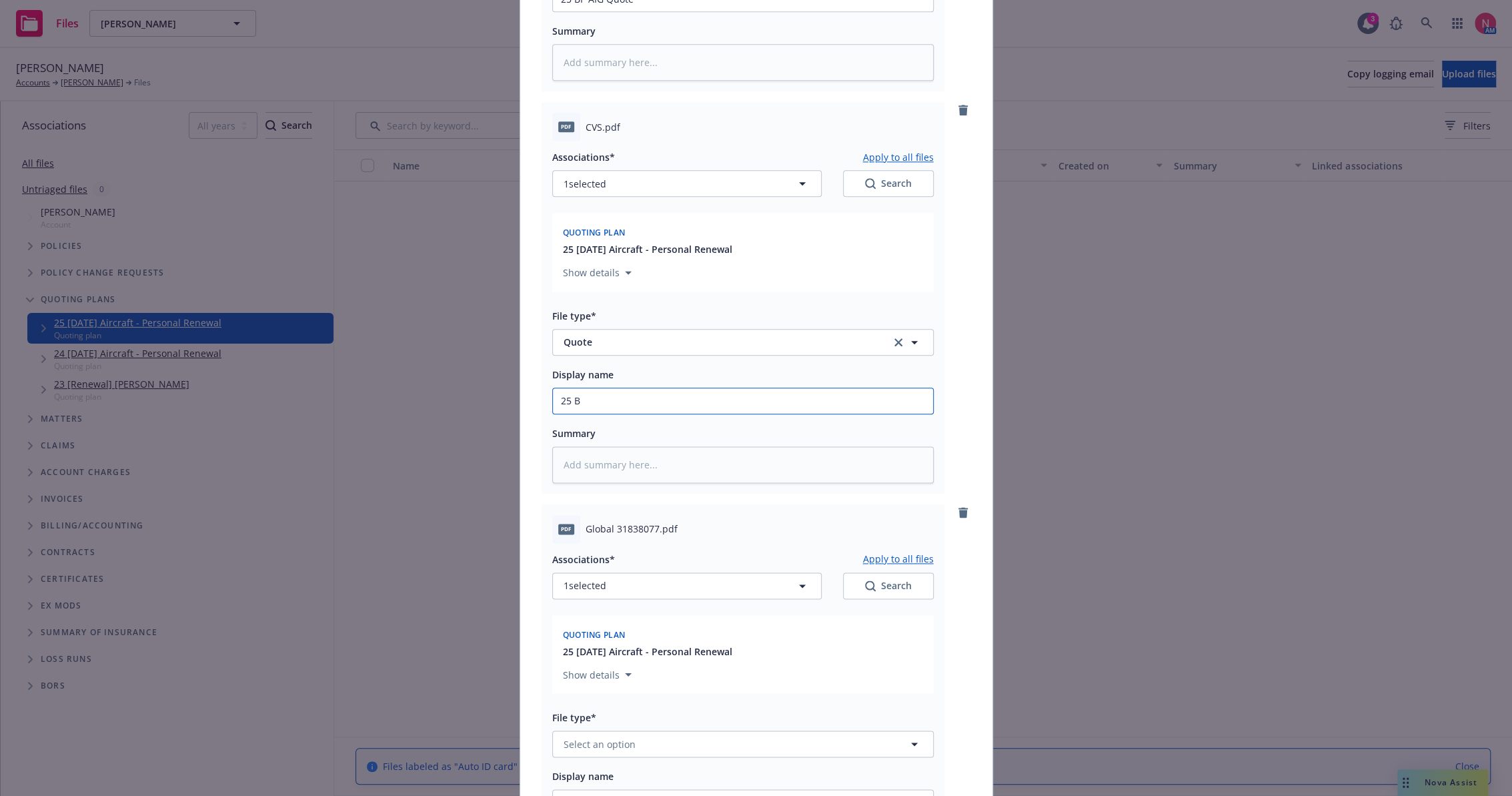
type input "25 BP"
type textarea "x"
type input "25 BP"
type textarea "x"
type input "25 BP C"
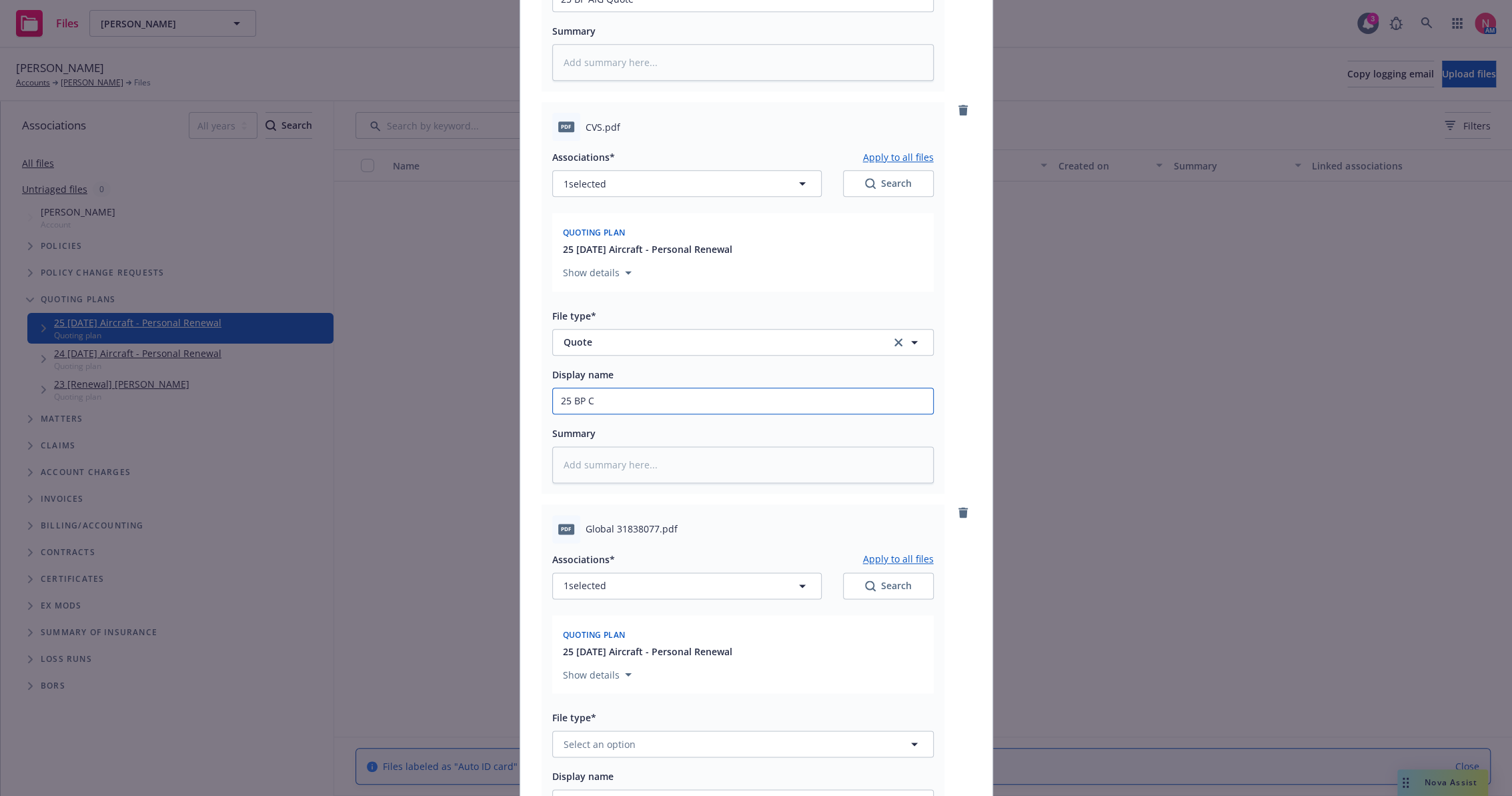
type textarea "x"
type input "25 BP CVS Quote"
type textarea "x"
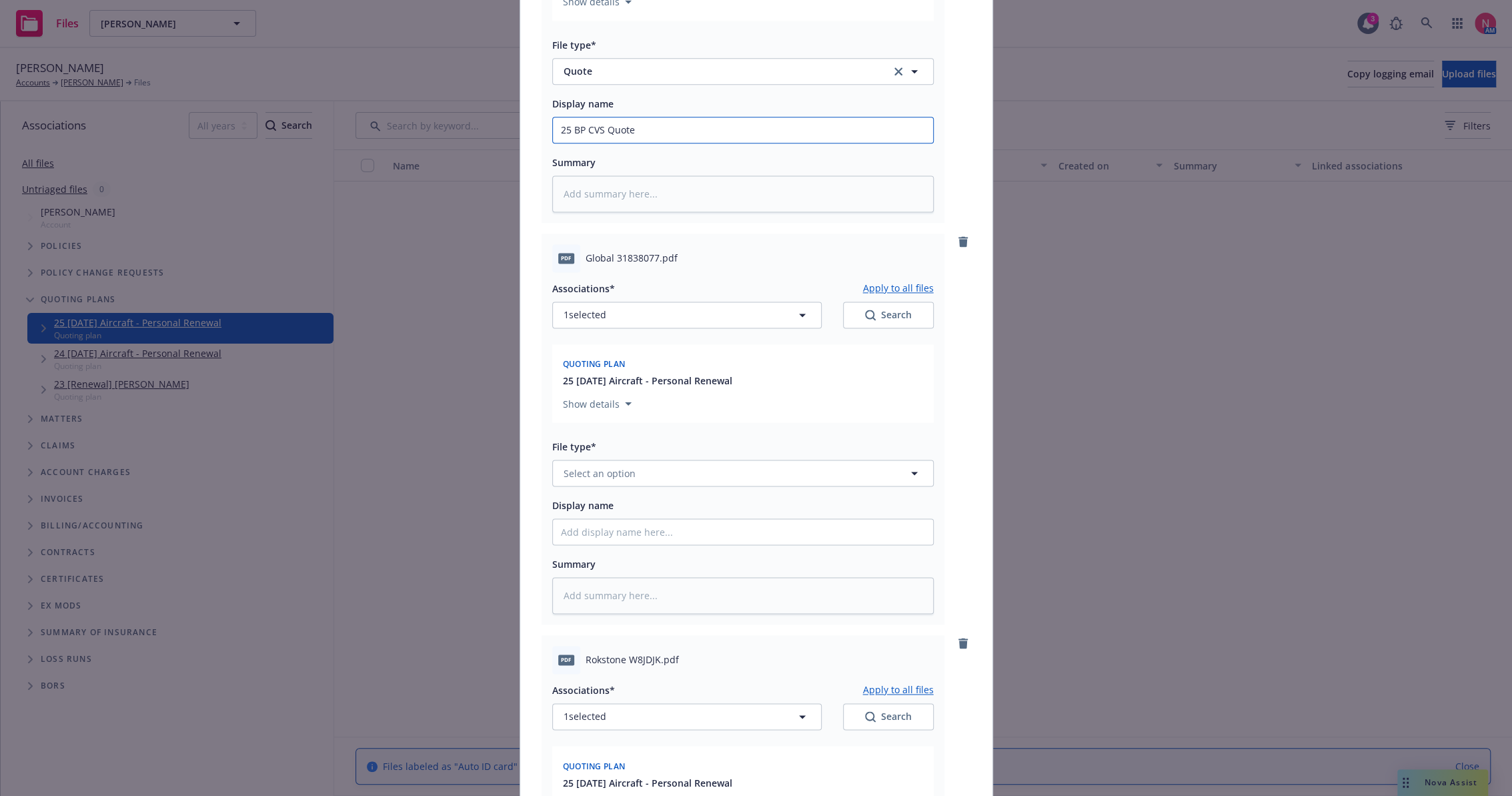
scroll to position [1705, 0]
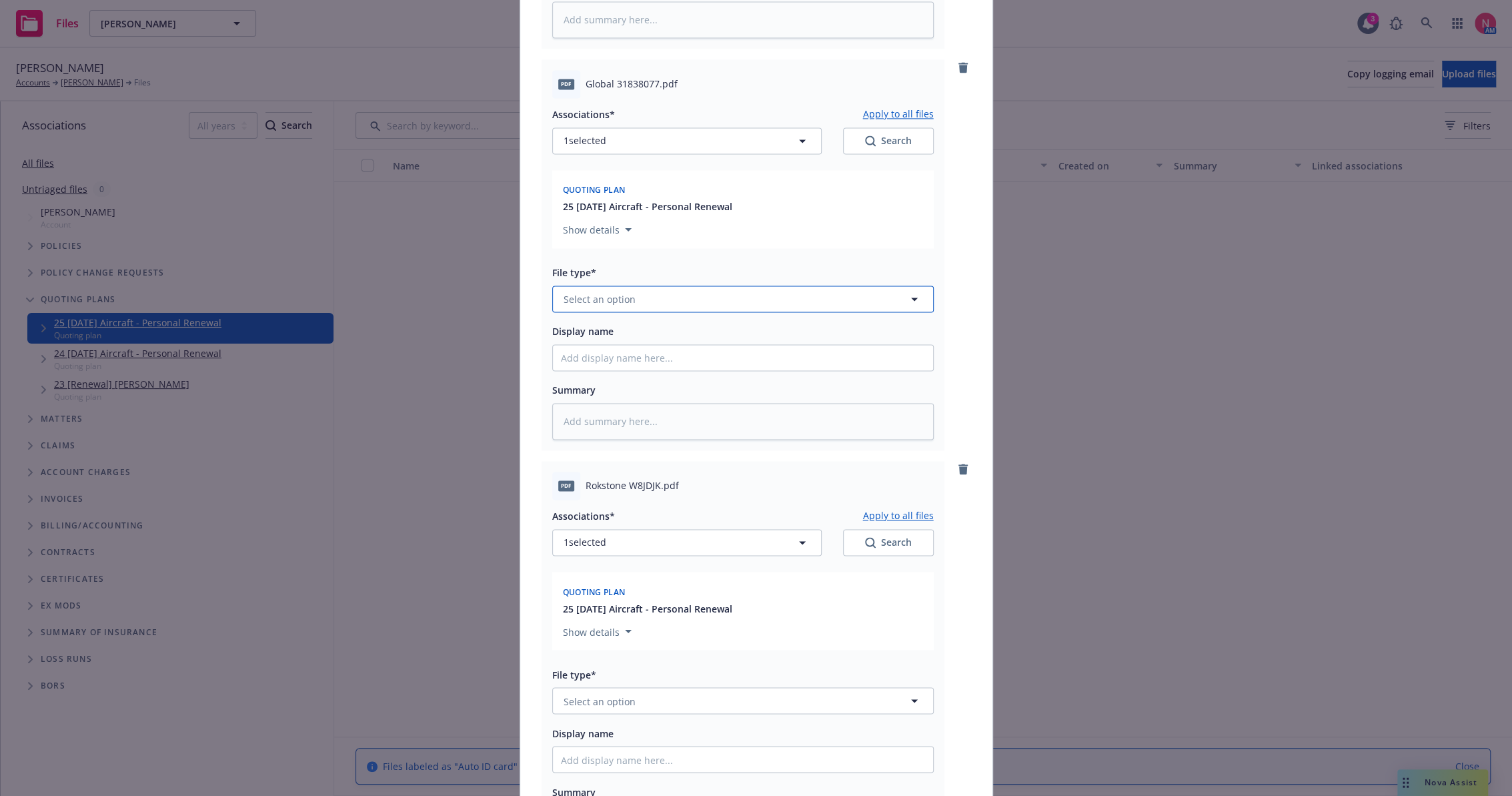
click at [655, 304] on button "Select an option" at bounding box center [743, 299] width 382 height 26
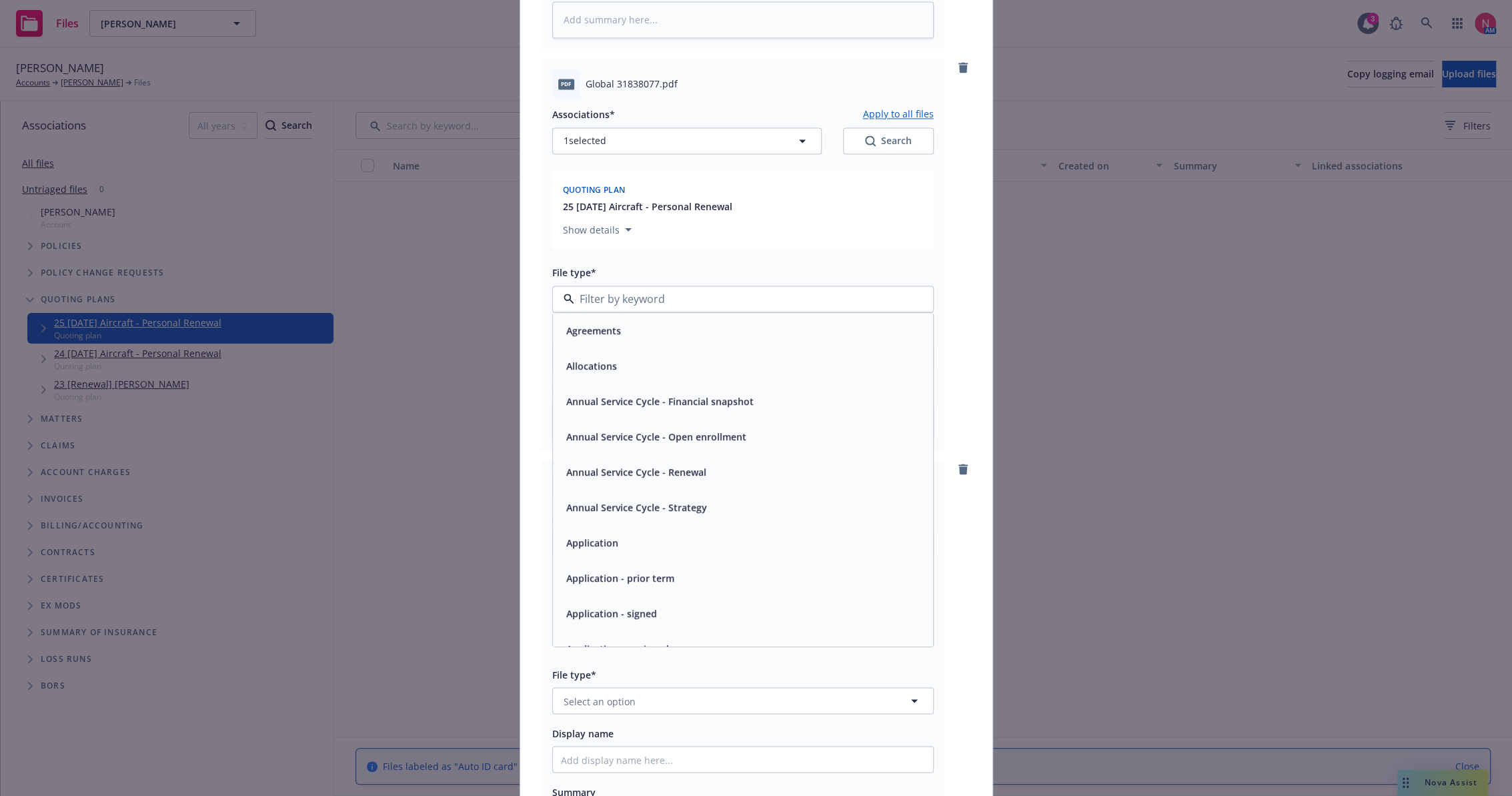
type input "q"
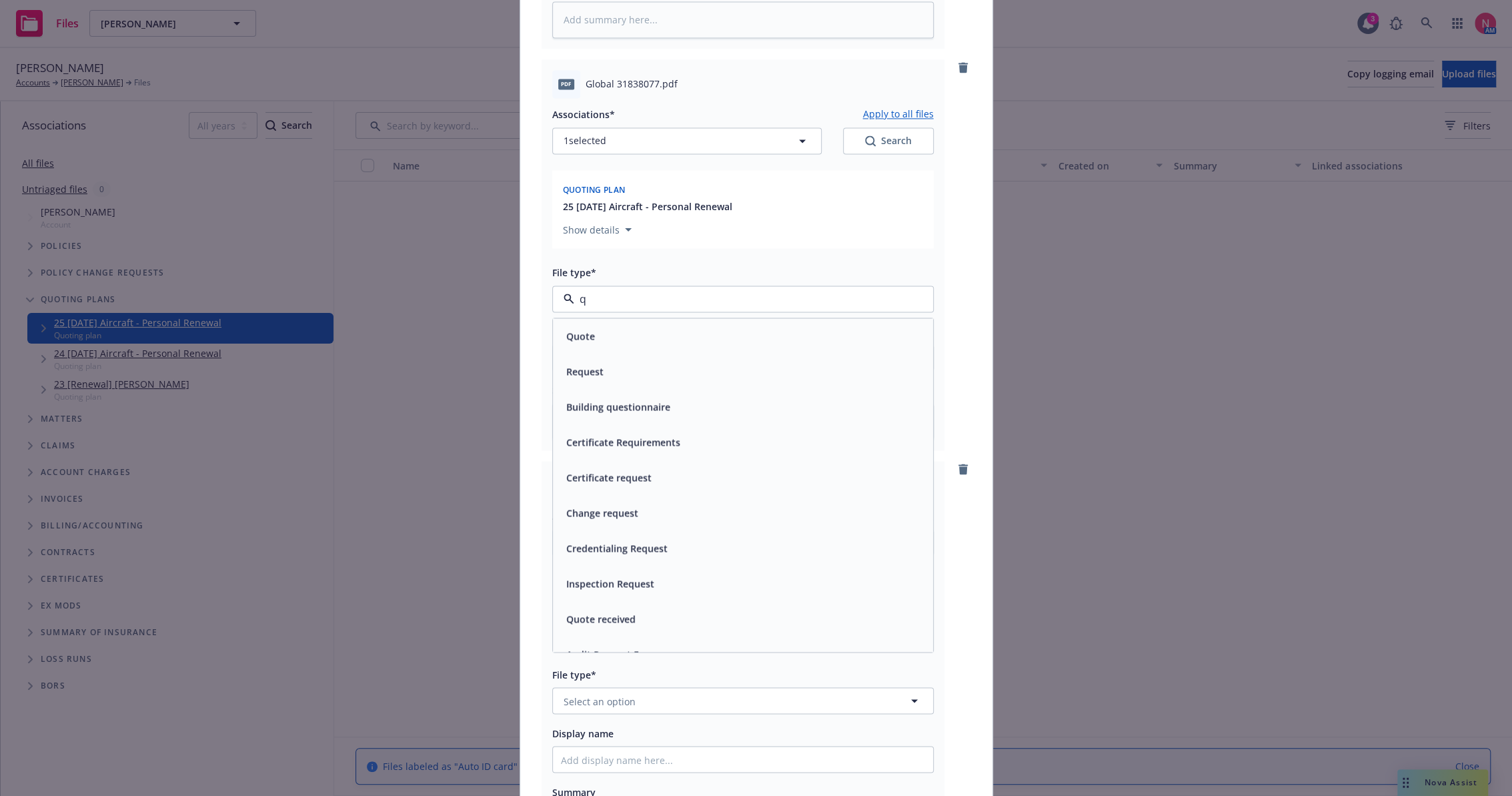
click at [638, 329] on div "Quote" at bounding box center [743, 336] width 364 height 20
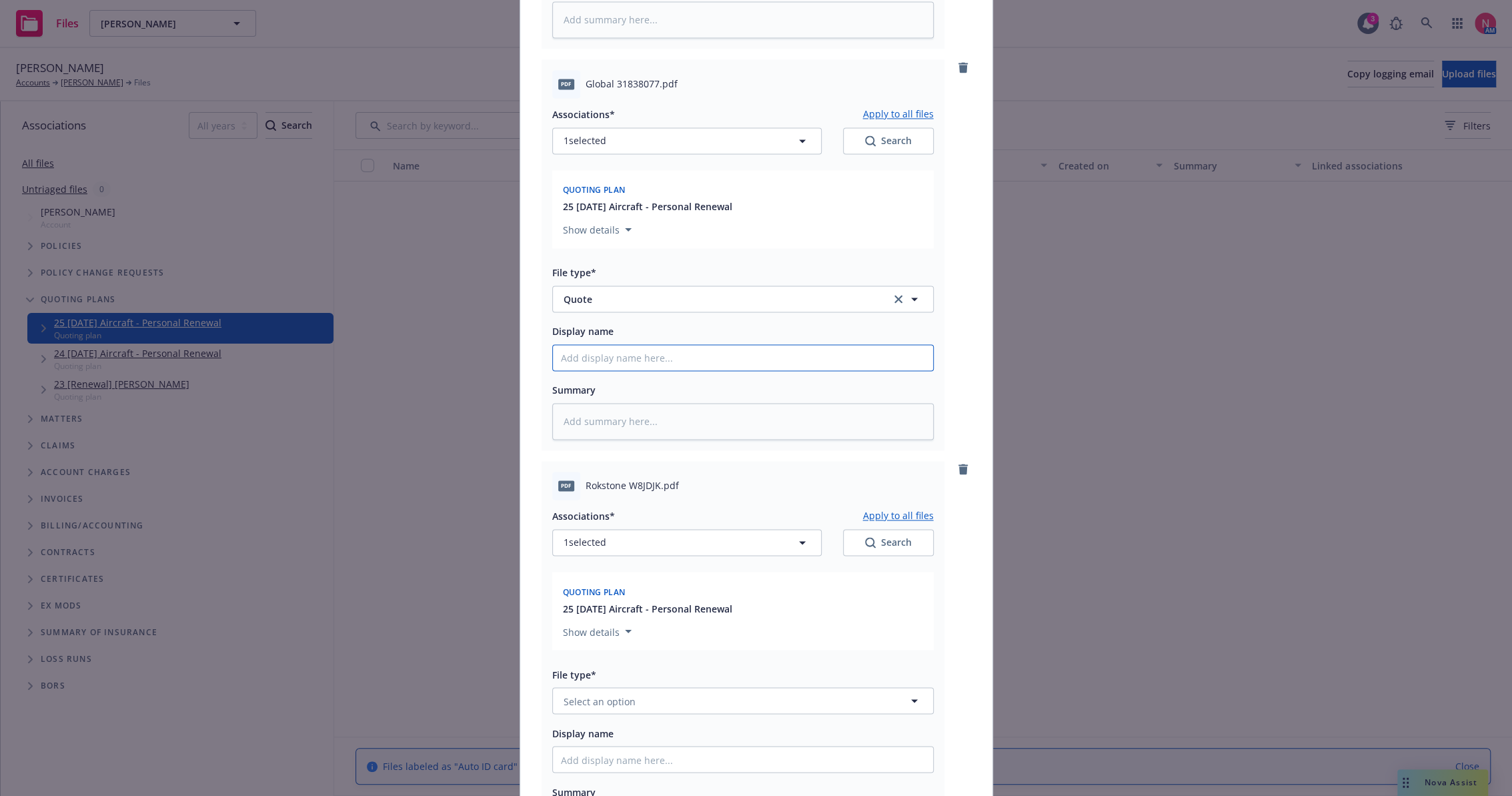
click at [639, 357] on input "Display name" at bounding box center [743, 357] width 380 height 25
type textarea "x"
type input "25"
type textarea "x"
type input "25"
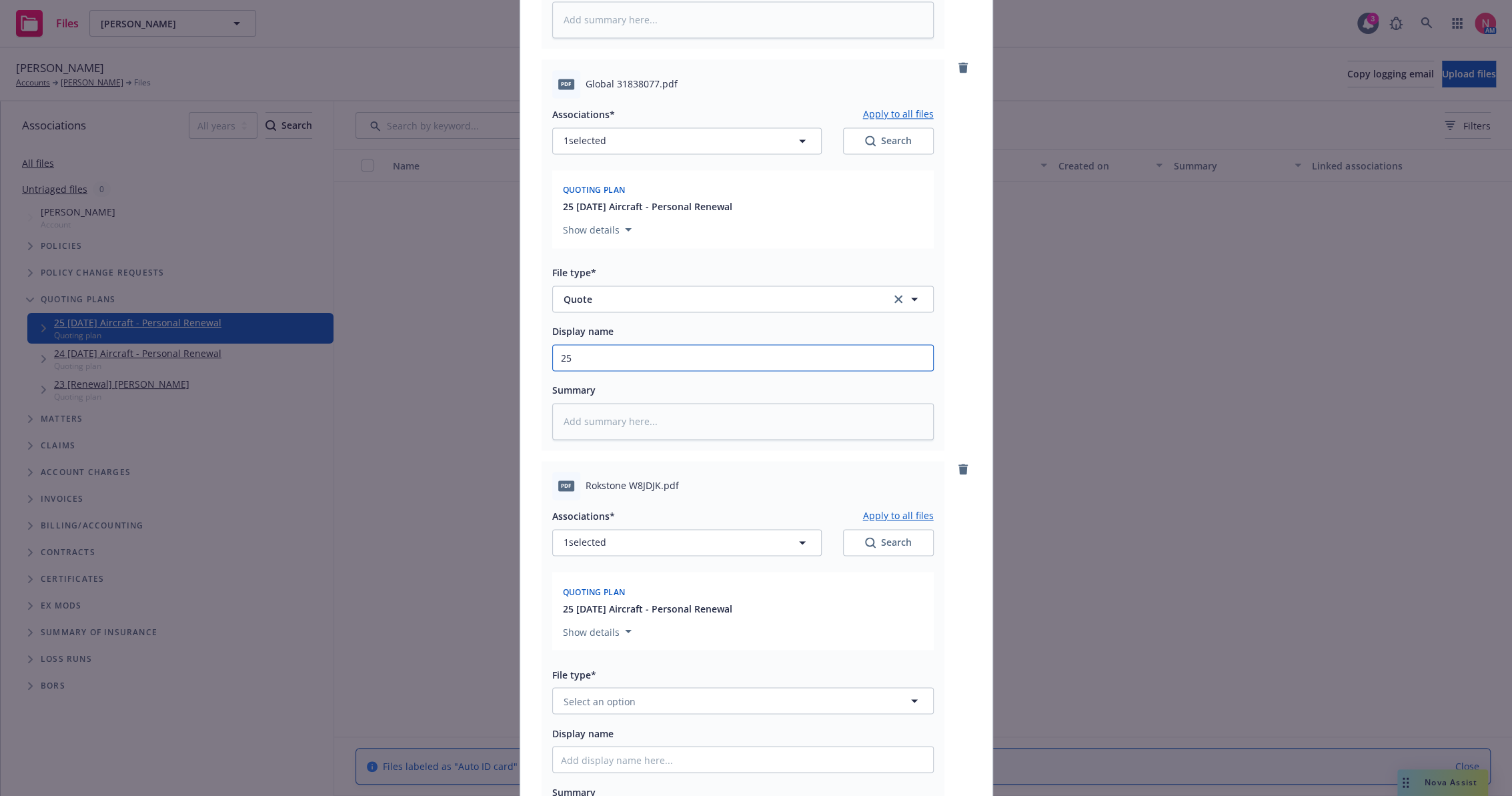
type textarea "x"
type input "25 BP"
type textarea "x"
type input "25 BP"
type textarea "x"
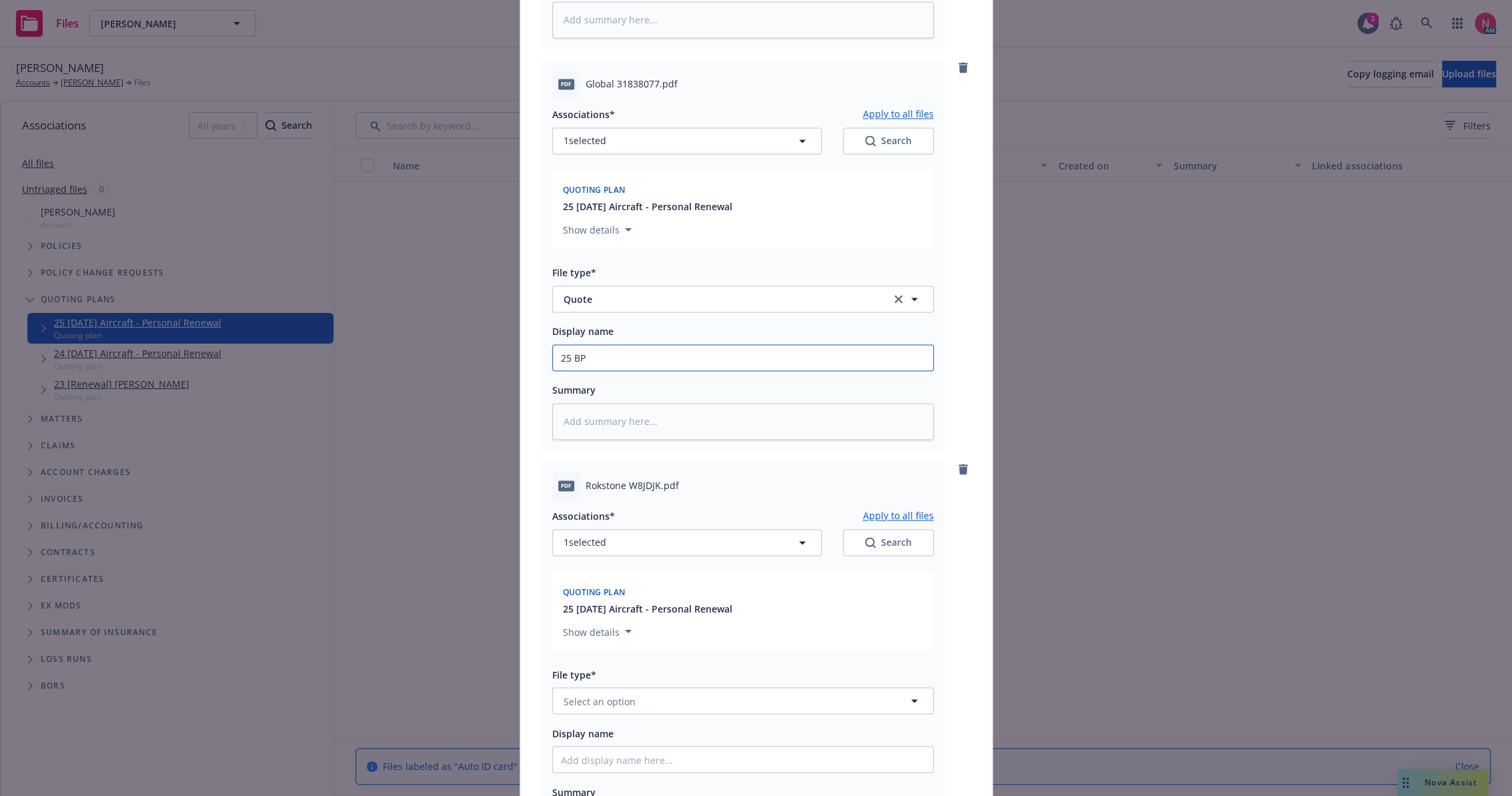
type input "25 BP G"
type textarea "x"
type input "25 BP GLO Quote"
type textarea "x"
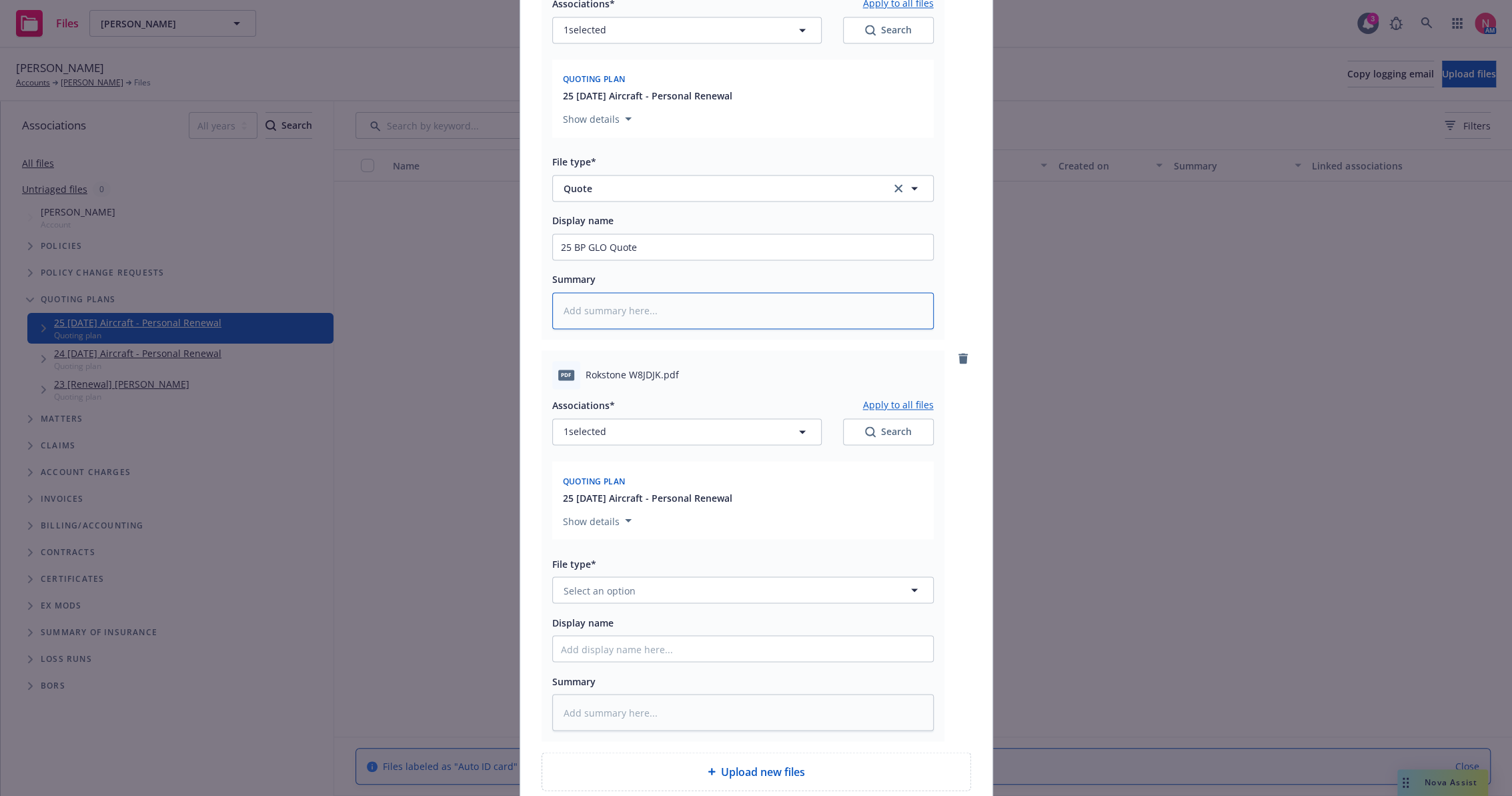
scroll to position [1936, 0]
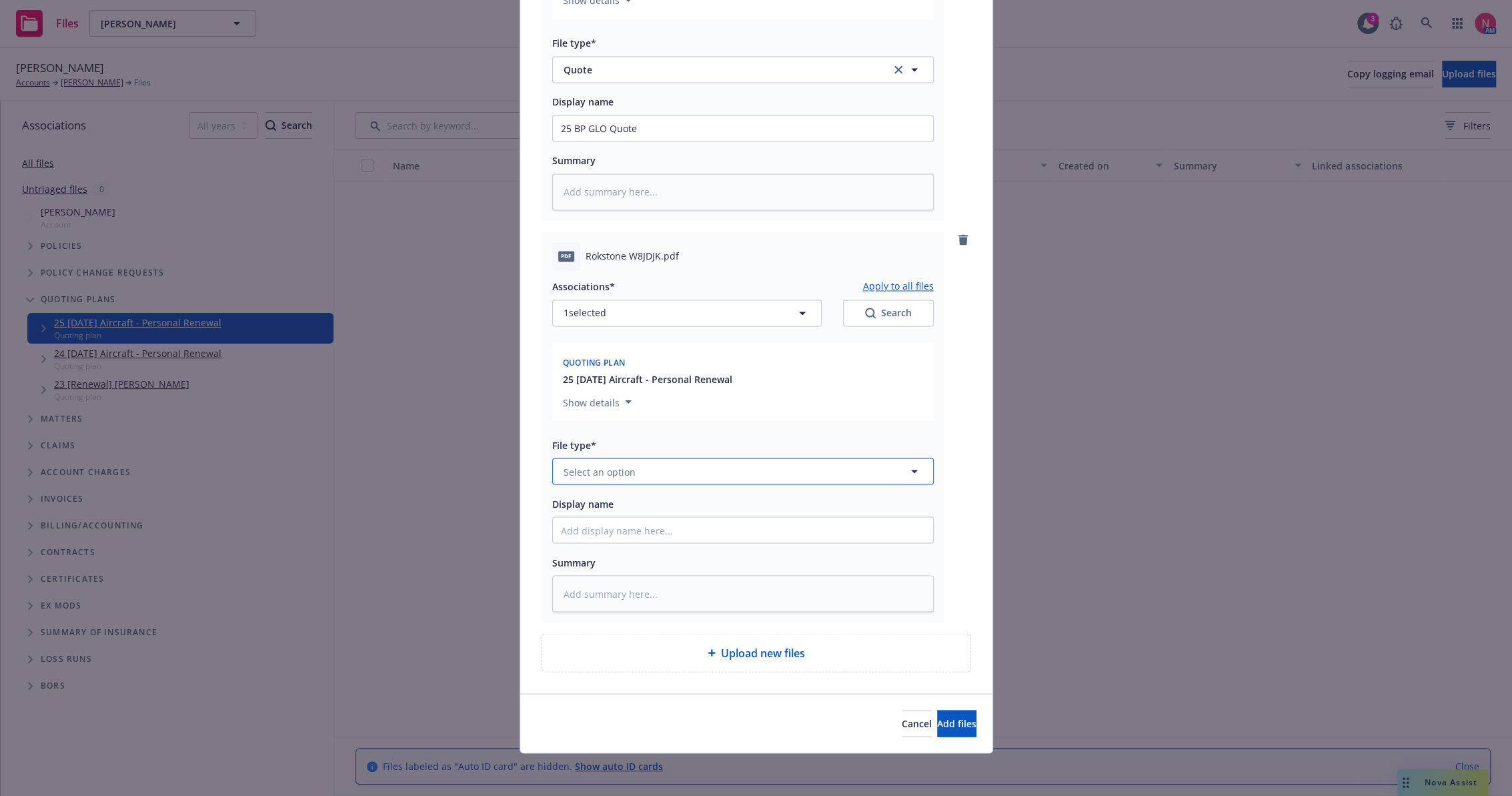
click at [612, 465] on span "Select an option" at bounding box center [600, 471] width 72 height 14
type input "q"
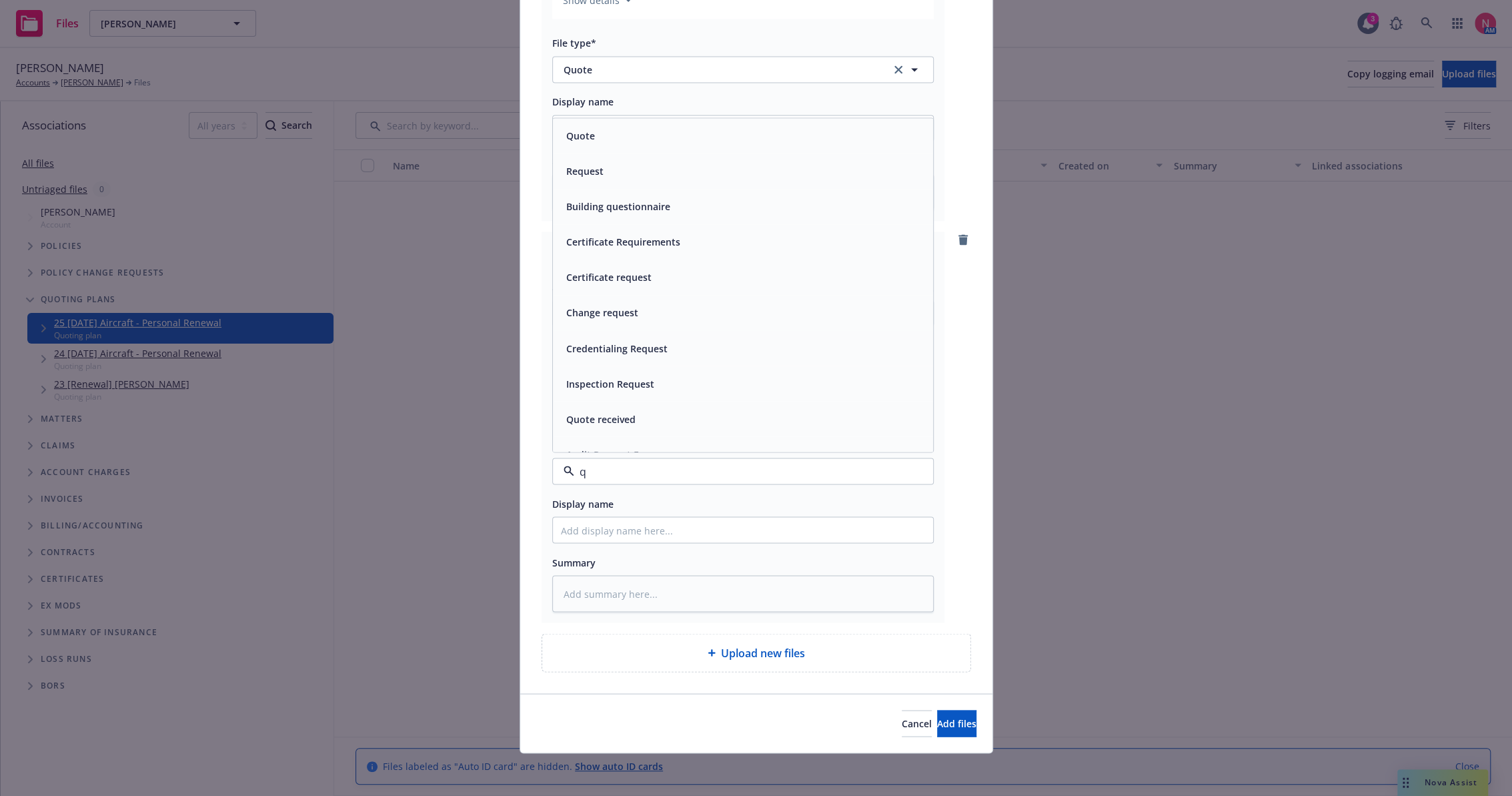
click at [595, 136] on div "Quote" at bounding box center [743, 136] width 364 height 20
click at [656, 535] on input "Display name" at bounding box center [743, 530] width 380 height 25
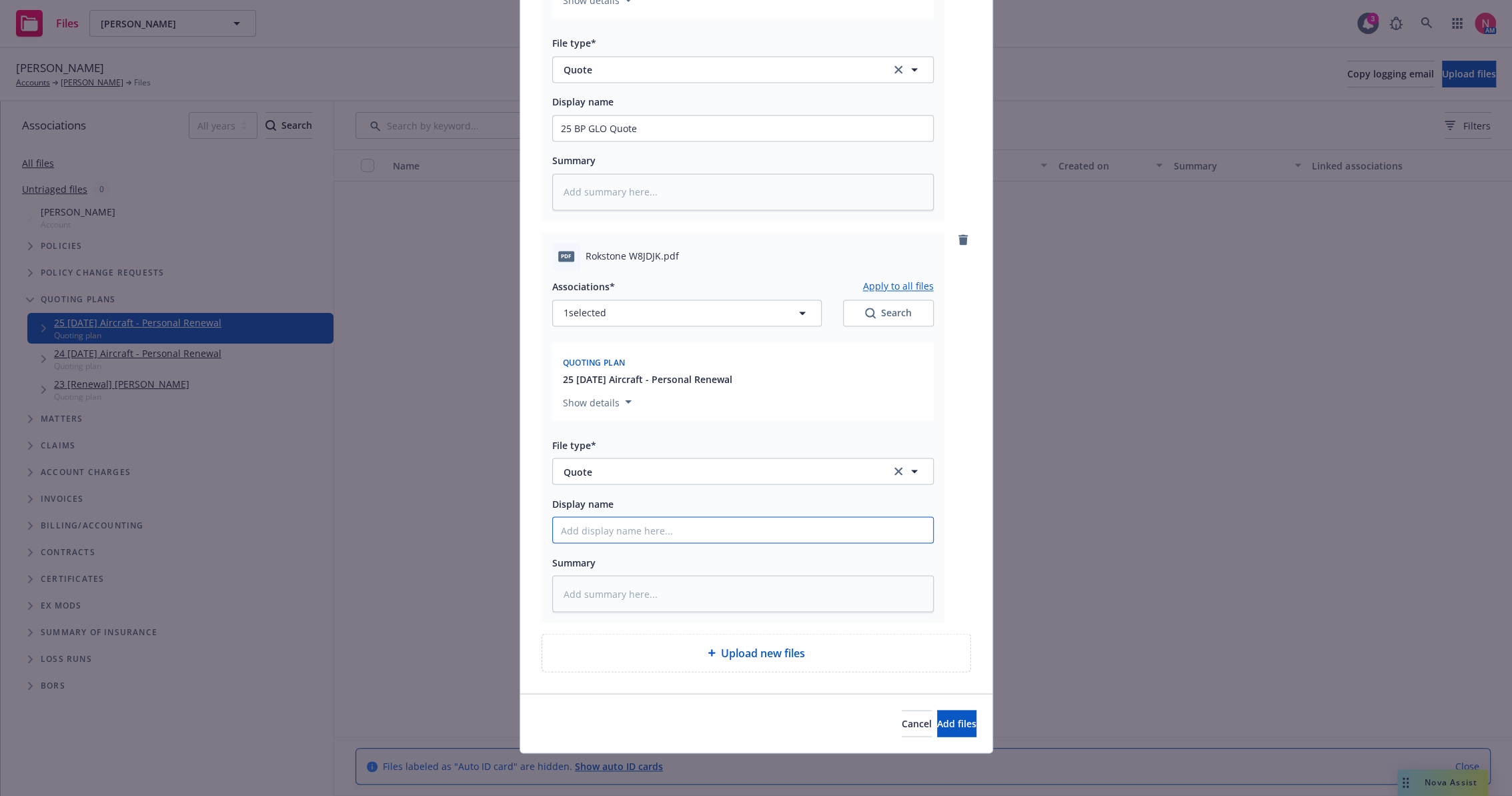
type textarea "x"
type input "25"
type textarea "x"
type input "25"
type textarea "x"
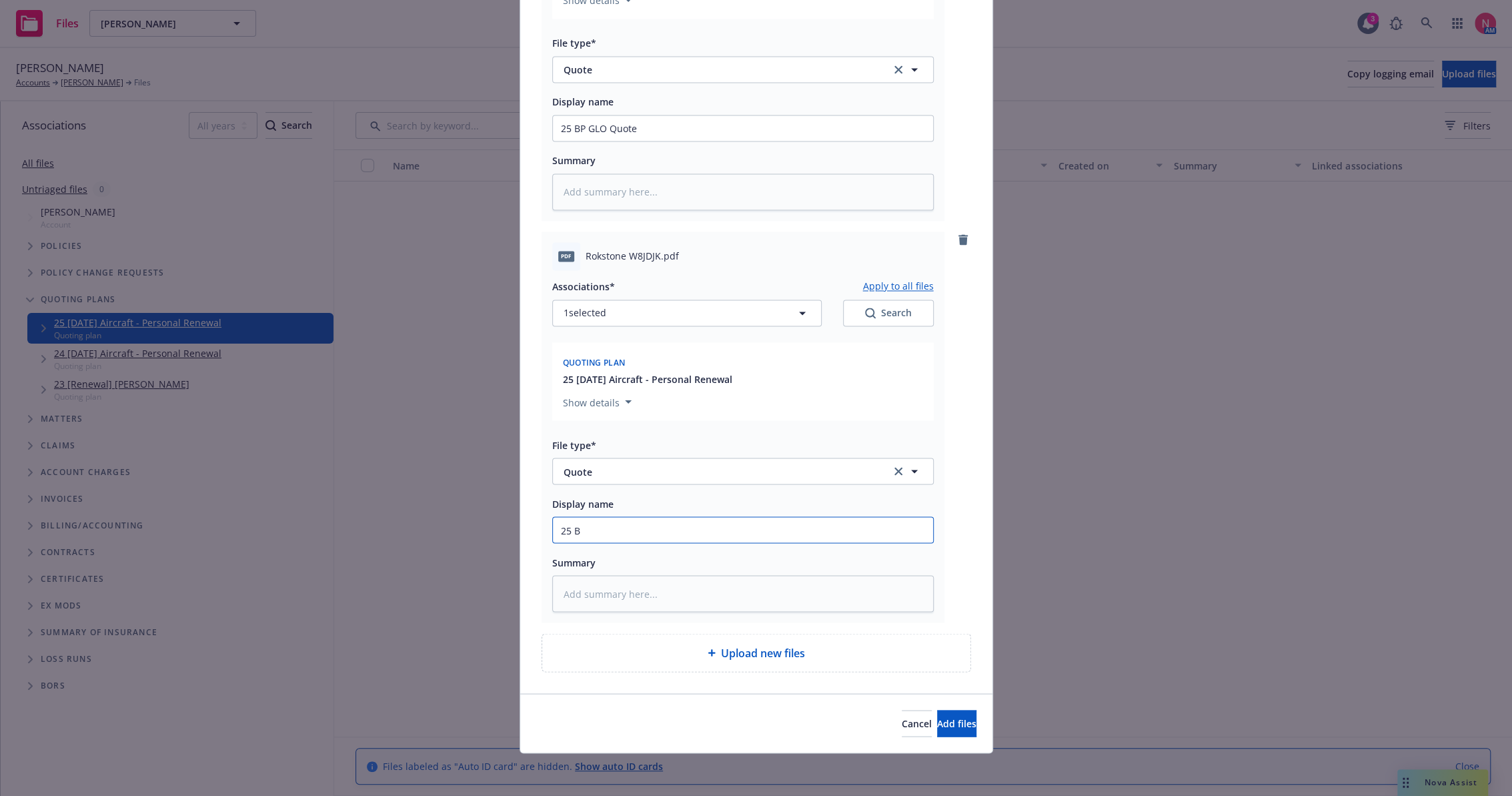
type input "25 BP"
type textarea "x"
type input "25 BP R"
type textarea "x"
type input "25 BP RS Quote"
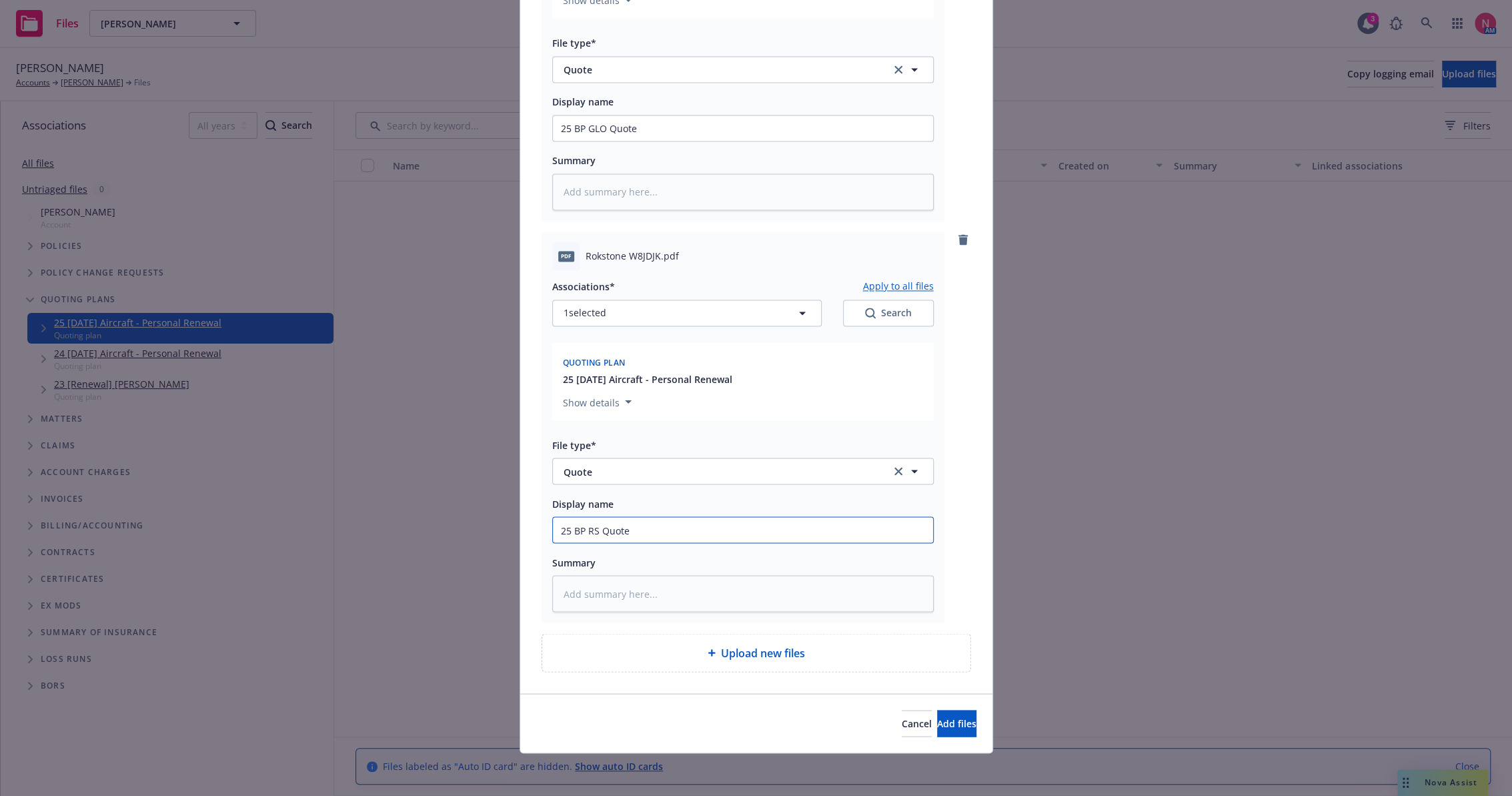
click at [937, 710] on button "Add files" at bounding box center [957, 723] width 39 height 26
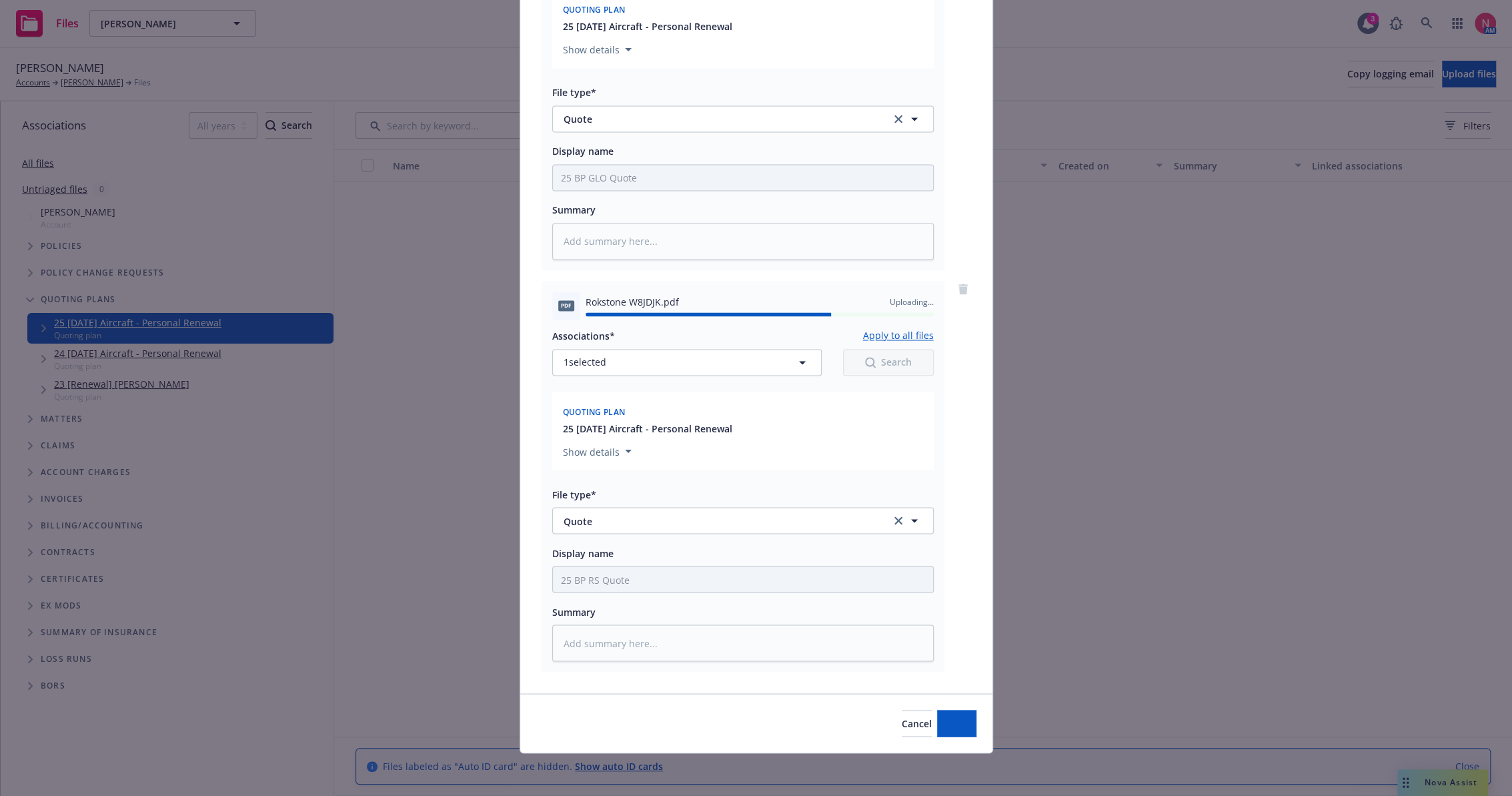
type textarea "x"
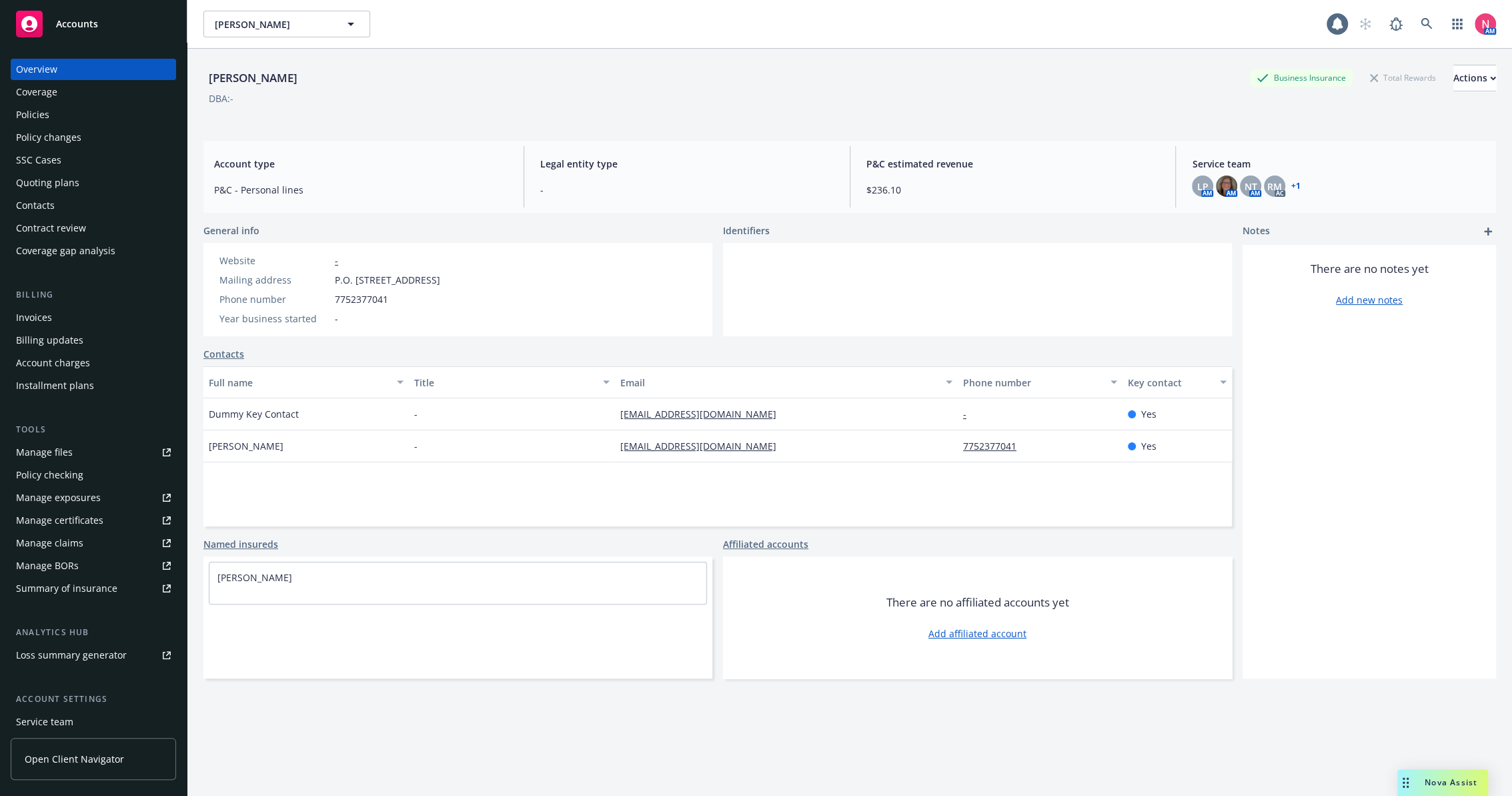
click at [91, 111] on div "Policies" at bounding box center [93, 115] width 155 height 22
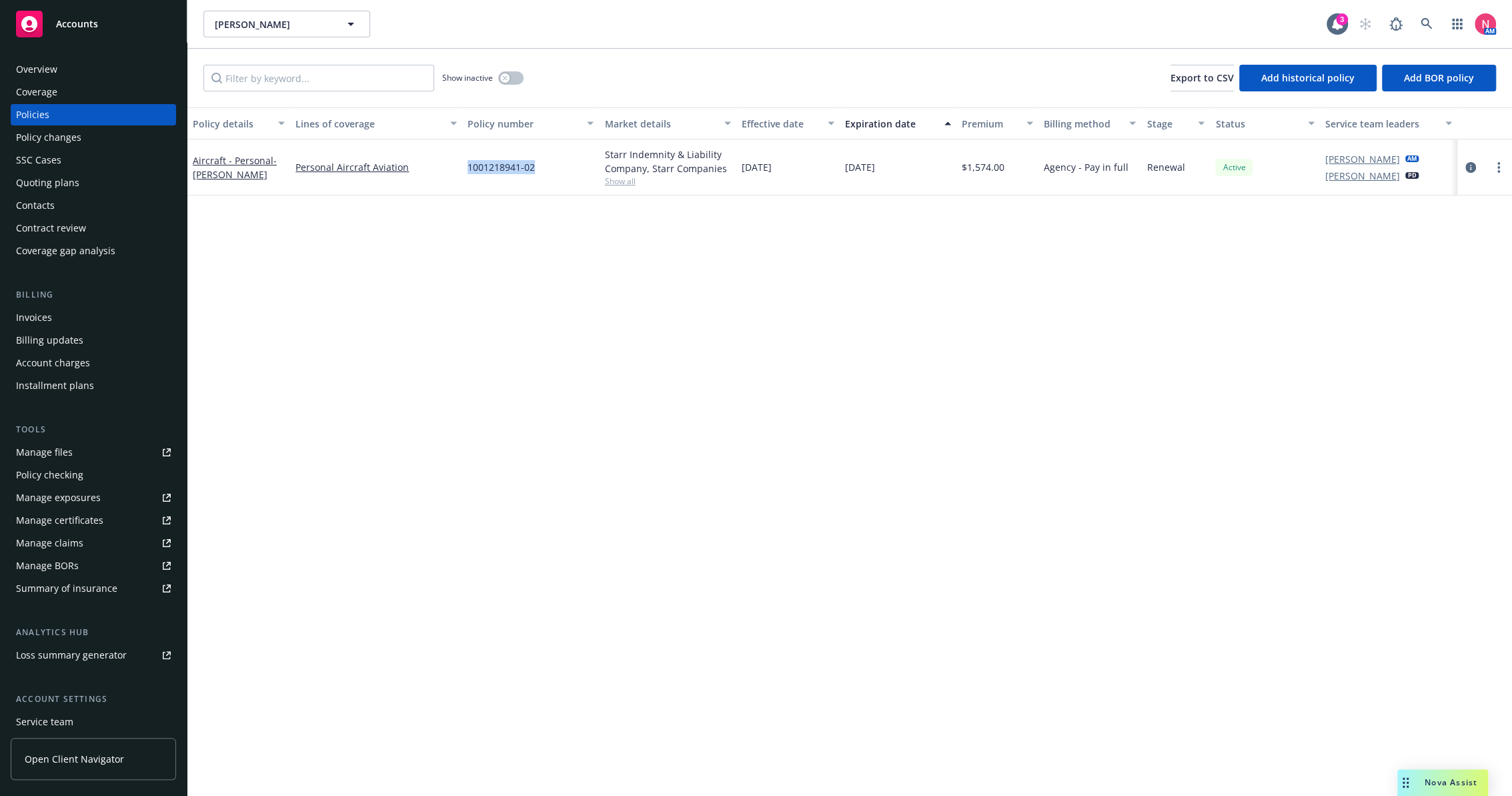
drag, startPoint x: 535, startPoint y: 174, endPoint x: 468, endPoint y: 170, distance: 67.1
click at [468, 170] on div "1001218941-02" at bounding box center [531, 166] width 137 height 56
copy span "1001218941-02"
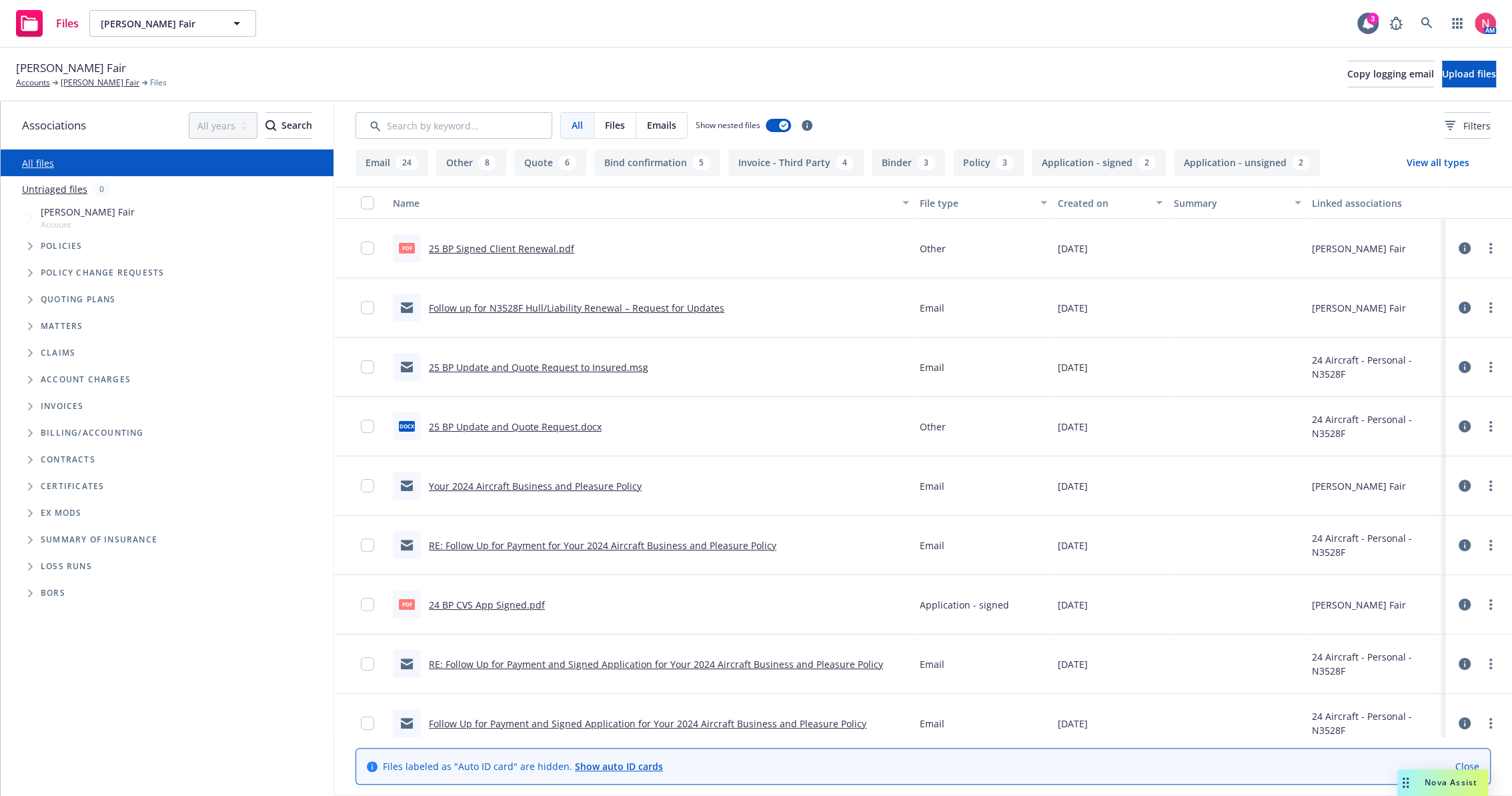
click at [472, 253] on link "25 BP Signed Client Renewal.pdf" at bounding box center [501, 248] width 146 height 13
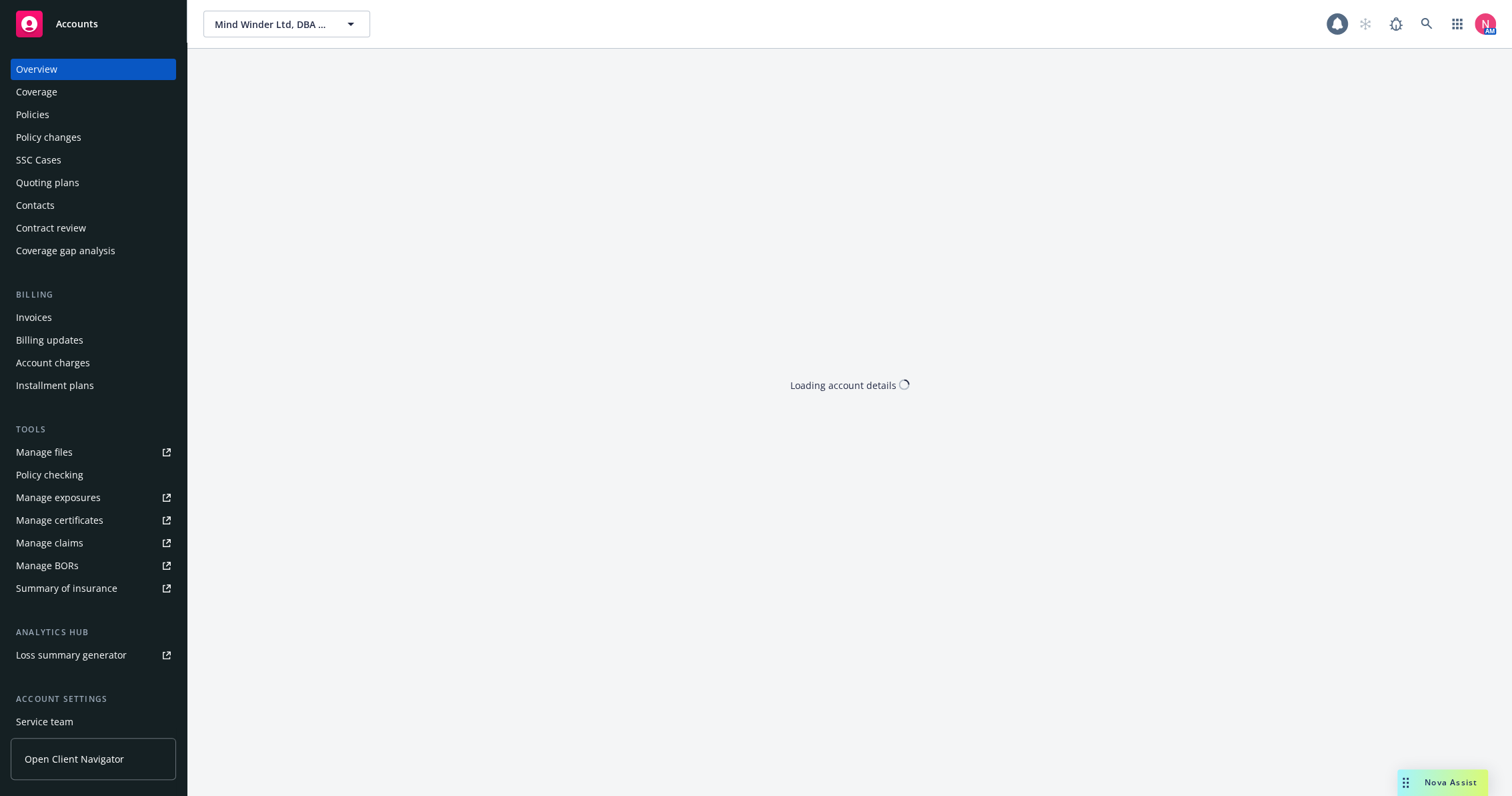
click at [114, 450] on link "Manage files" at bounding box center [93, 452] width 165 height 22
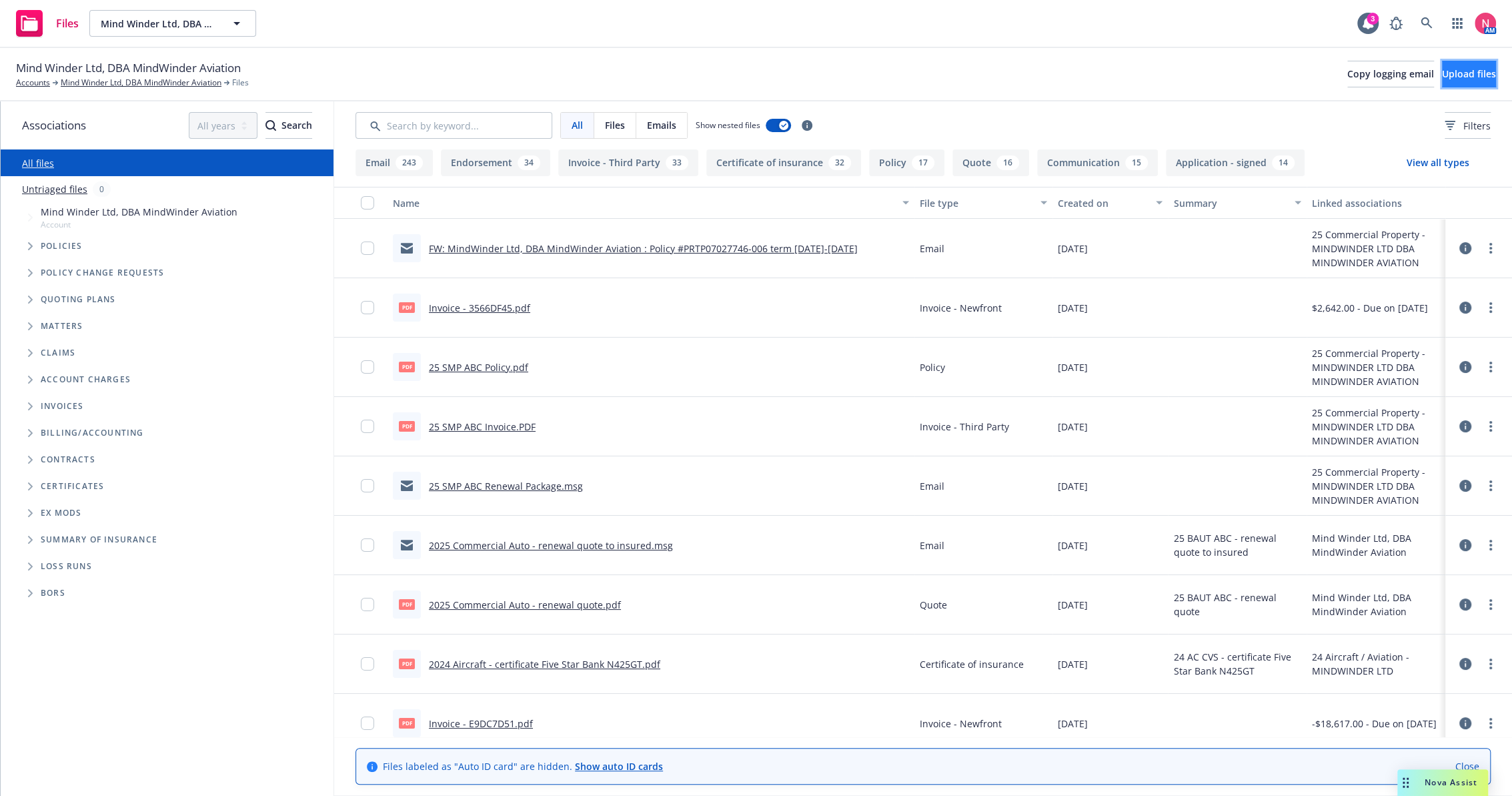
click at [1474, 61] on button "Upload files" at bounding box center [1469, 73] width 54 height 26
click at [1442, 72] on span "Upload files" at bounding box center [1469, 73] width 54 height 13
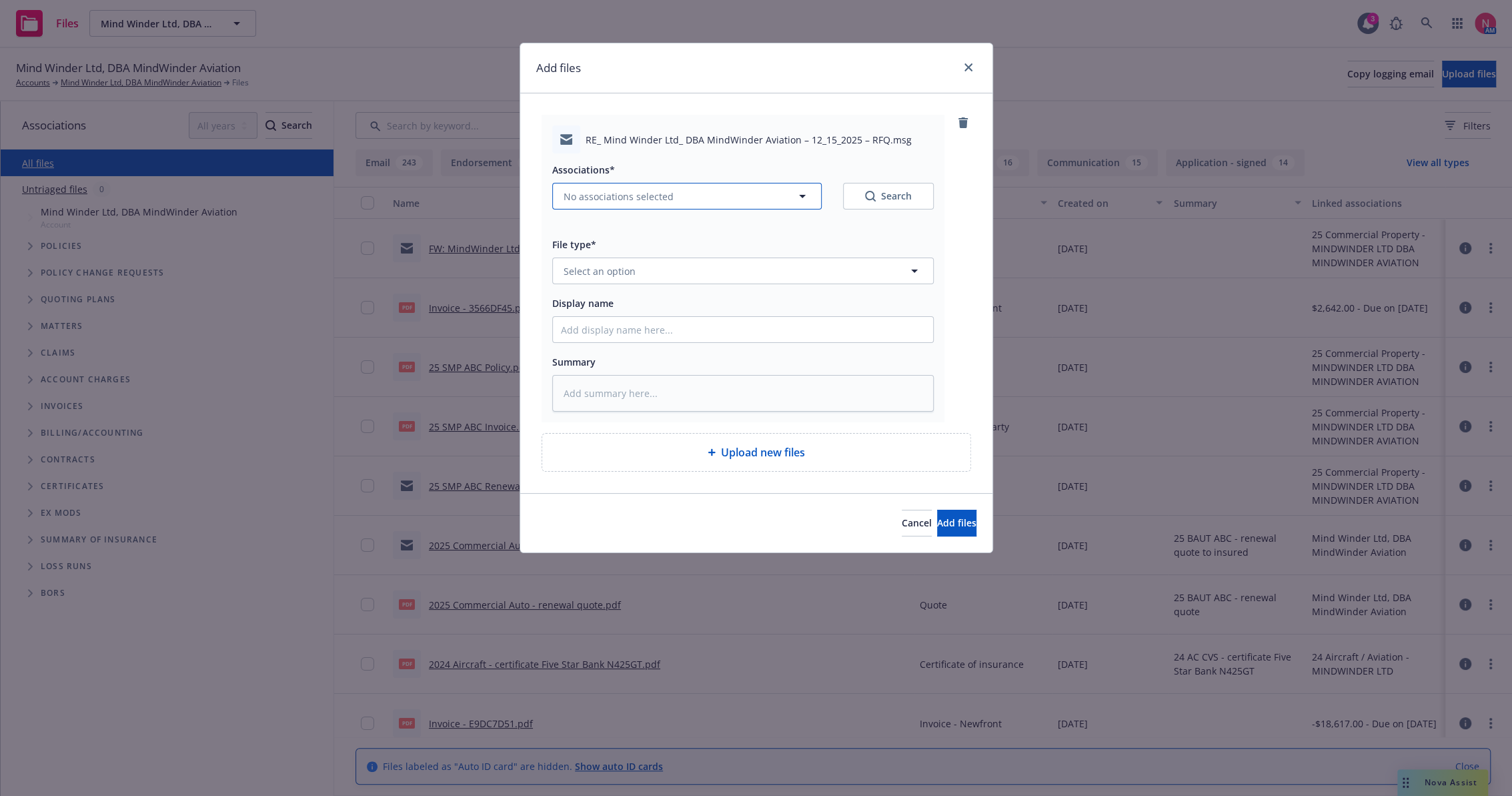
click at [717, 193] on button "No associations selected" at bounding box center [686, 196] width 269 height 26
type textarea "x"
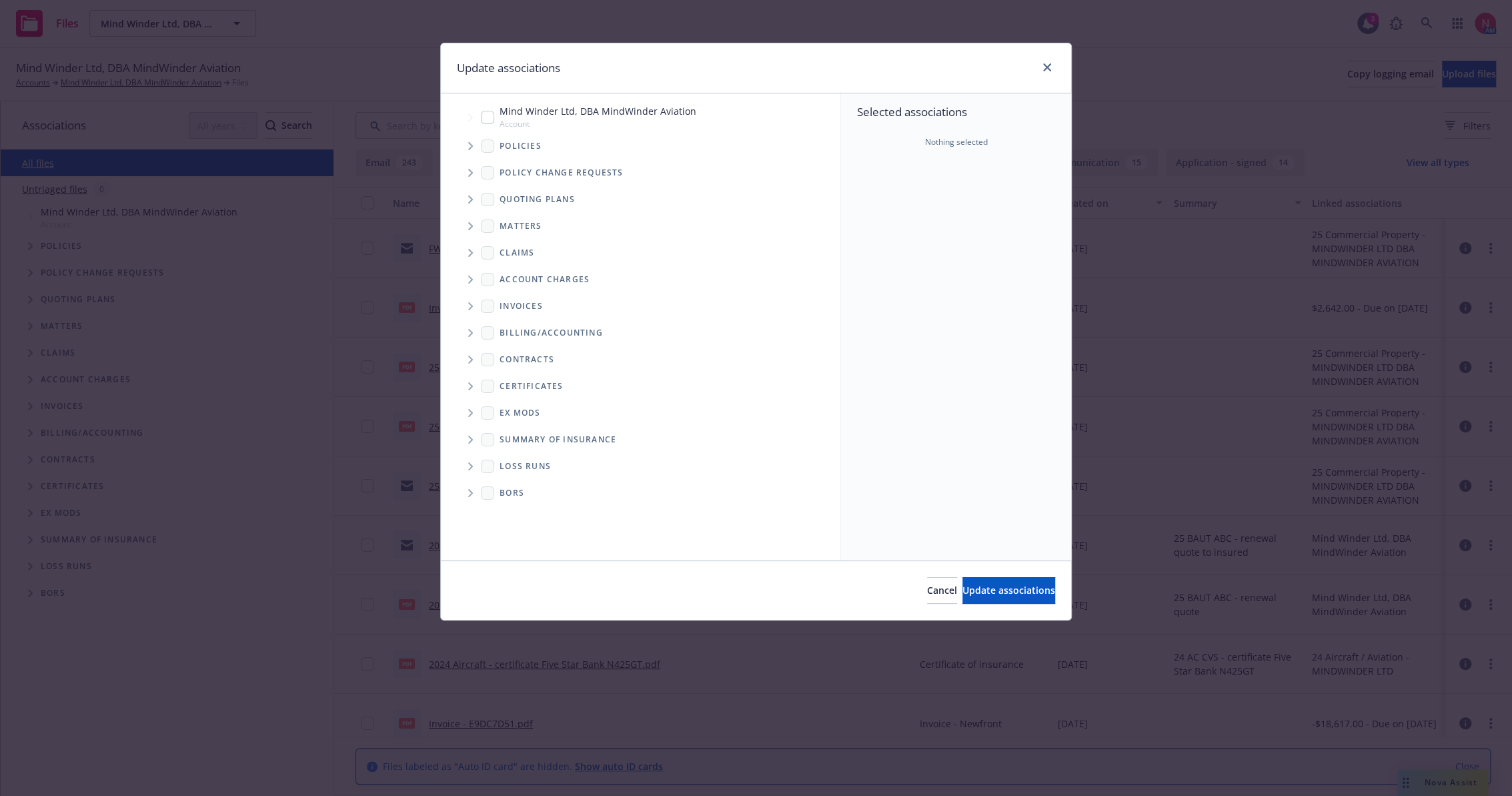
click at [485, 122] on input "Tree Example" at bounding box center [488, 117] width 14 height 14
checkbox input "true"
click at [984, 594] on span "Update associations" at bounding box center [1009, 589] width 93 height 13
type textarea "x"
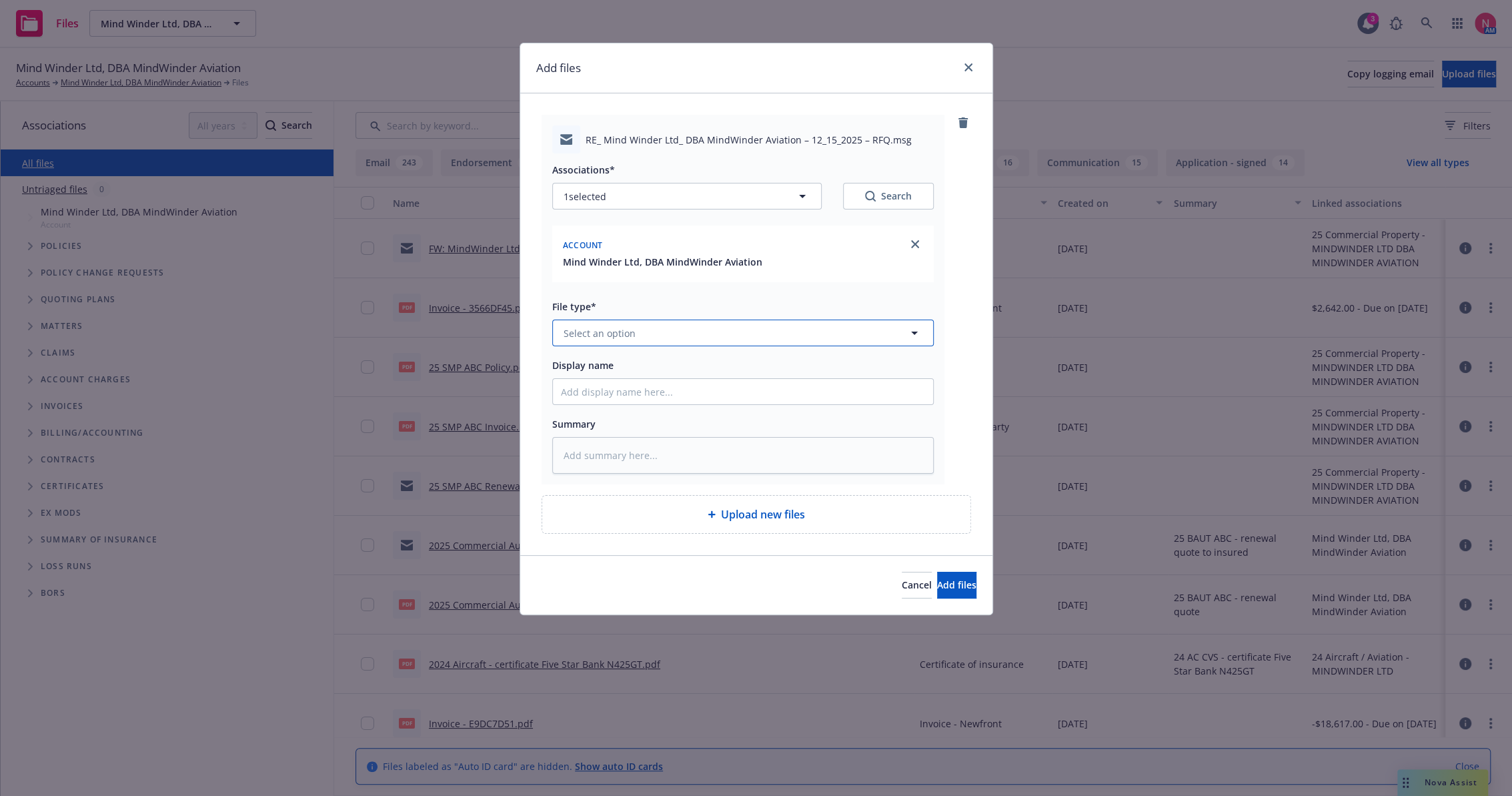
click at [660, 332] on button "Select an option" at bounding box center [743, 332] width 382 height 26
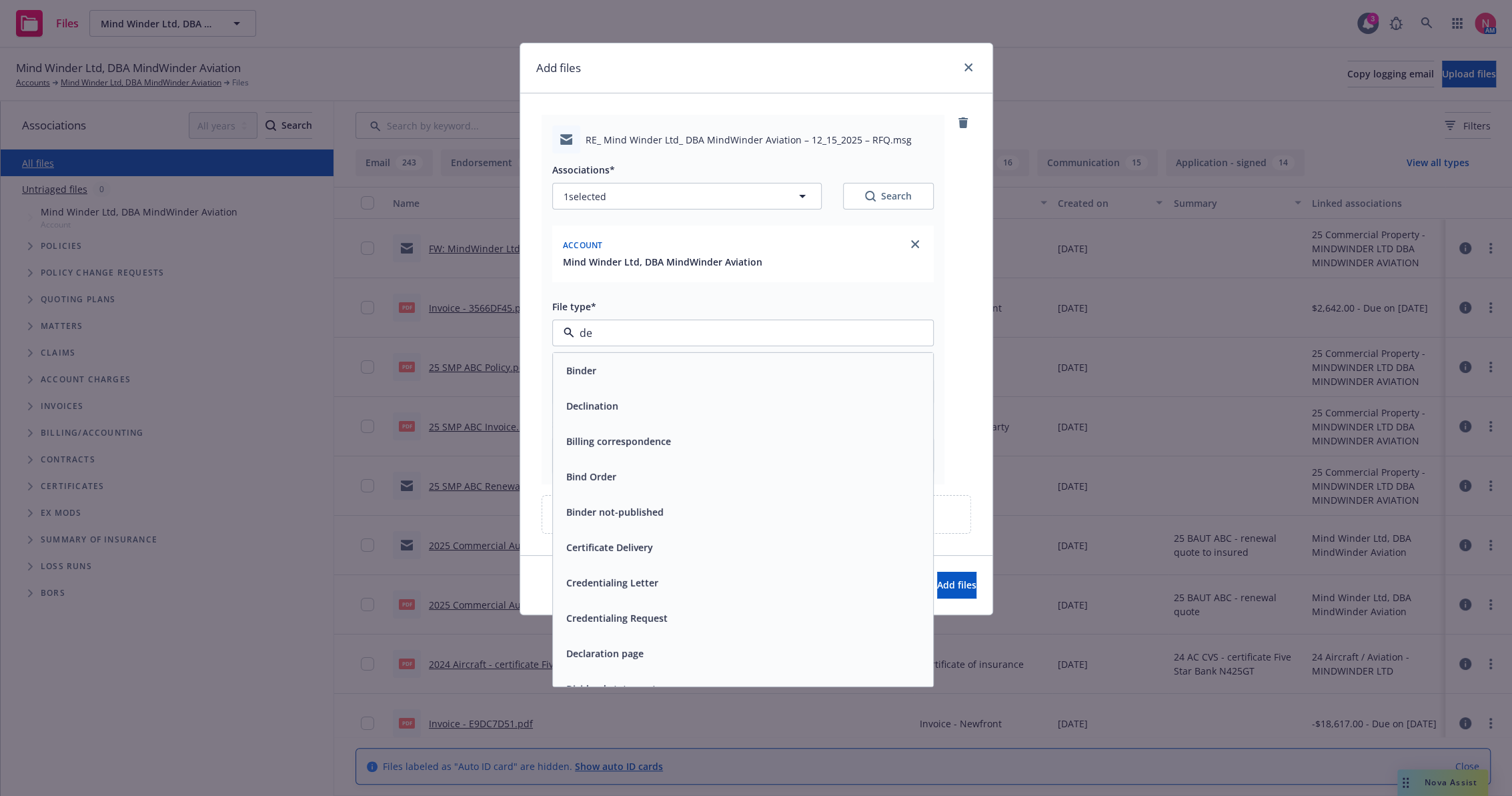
type input "dec"
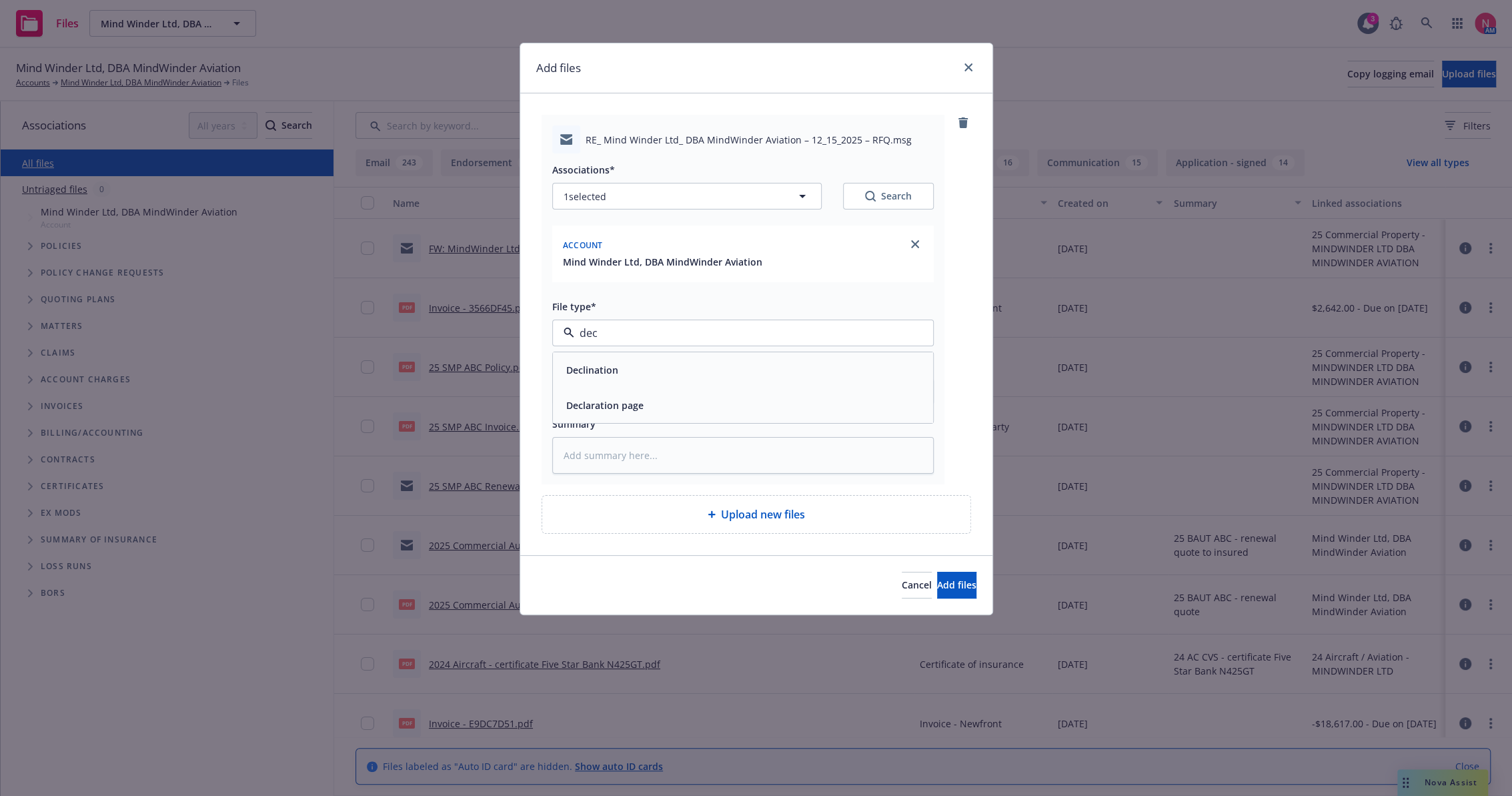
click at [630, 371] on div "Declination" at bounding box center [743, 370] width 364 height 20
click at [622, 396] on input "Display name" at bounding box center [743, 392] width 380 height 25
type textarea "x"
type input "2"
type textarea "x"
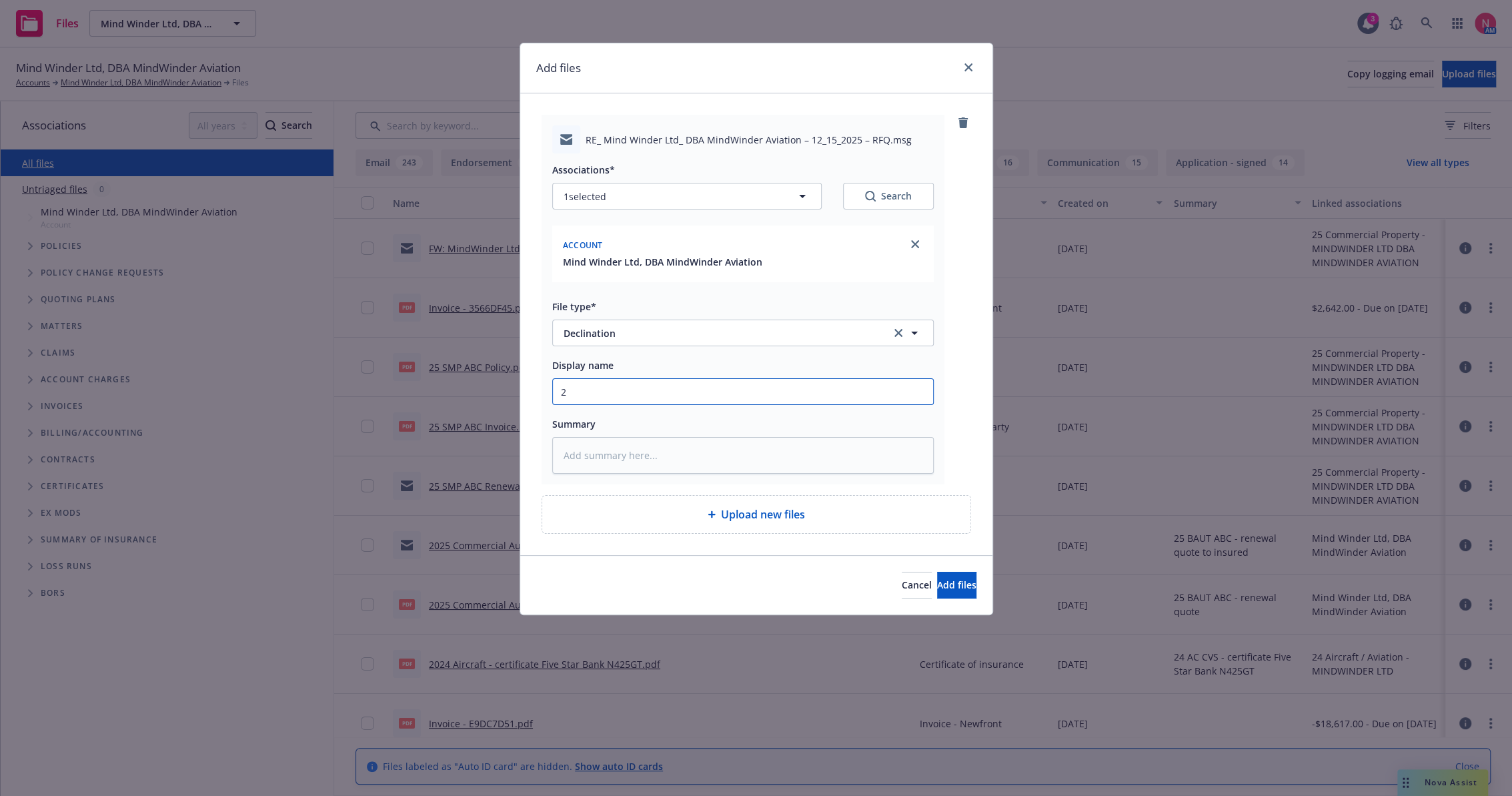
type input "25"
type textarea "x"
type input "25"
type textarea "x"
type input "25 A"
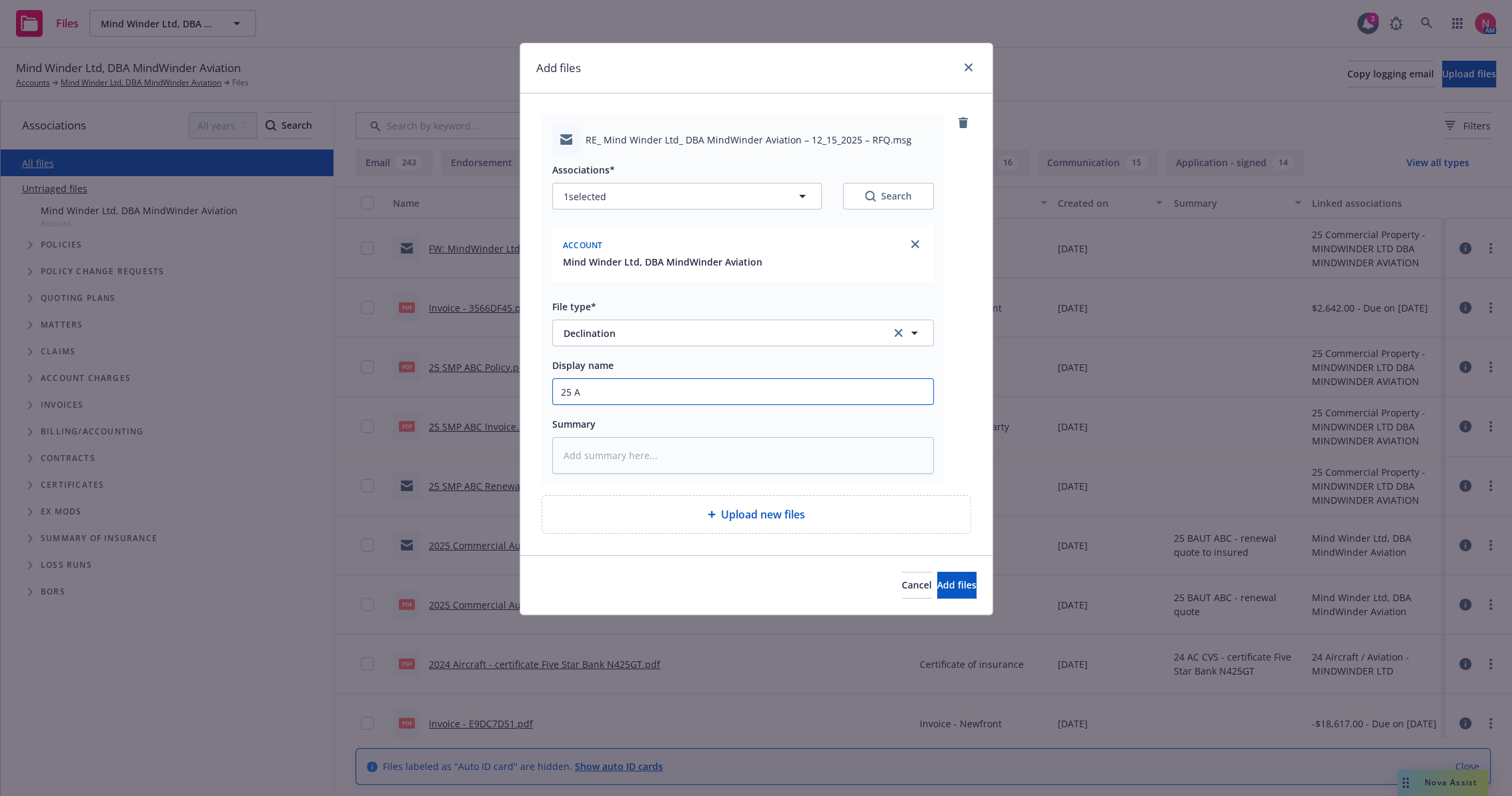
type textarea "x"
type input "25 AC"
type textarea "x"
type input "25 AC"
type textarea "x"
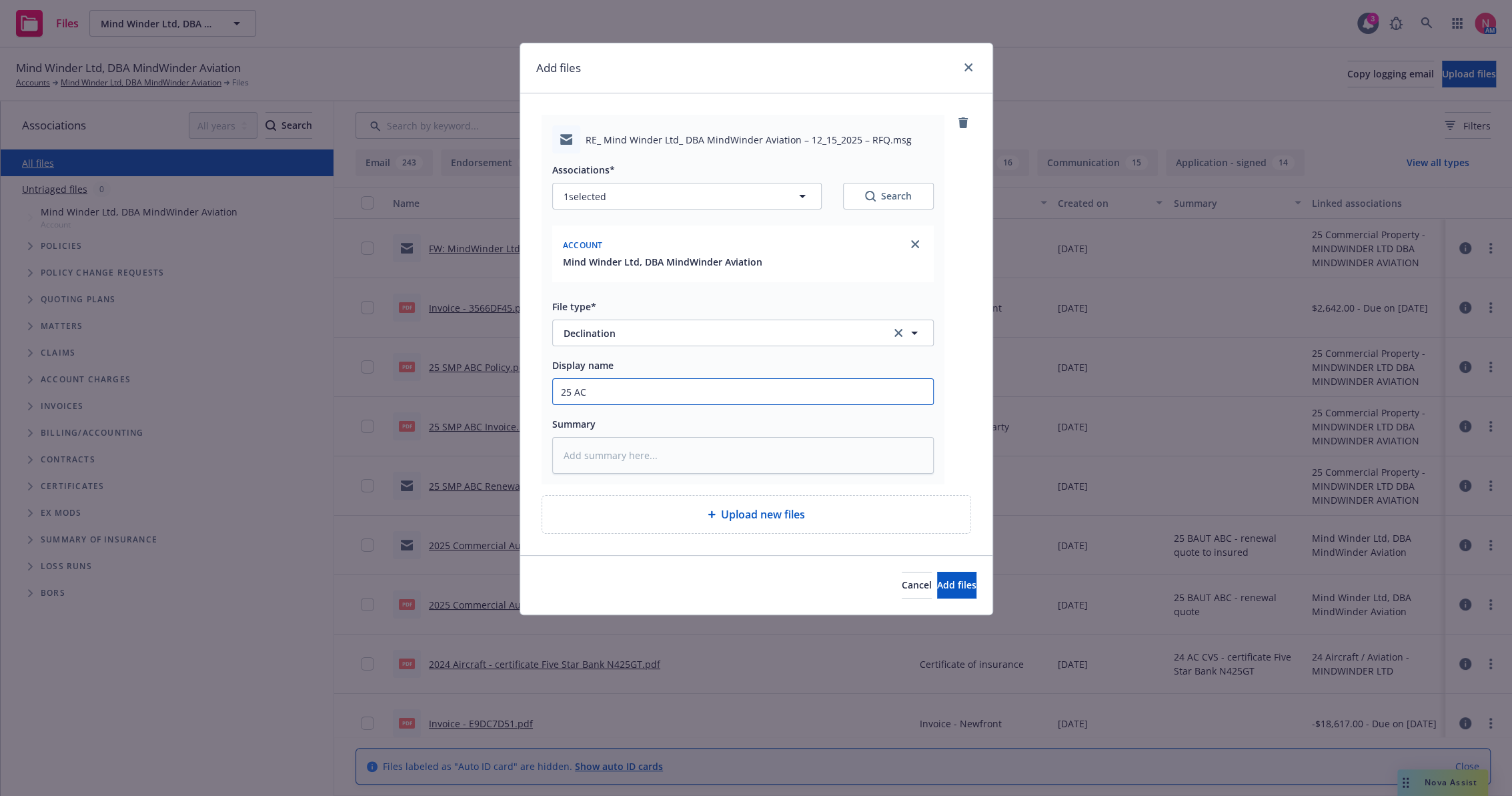
type input "25 AC A"
type textarea "x"
type input "25 AC AP"
type textarea "x"
type input "25 AC AP"
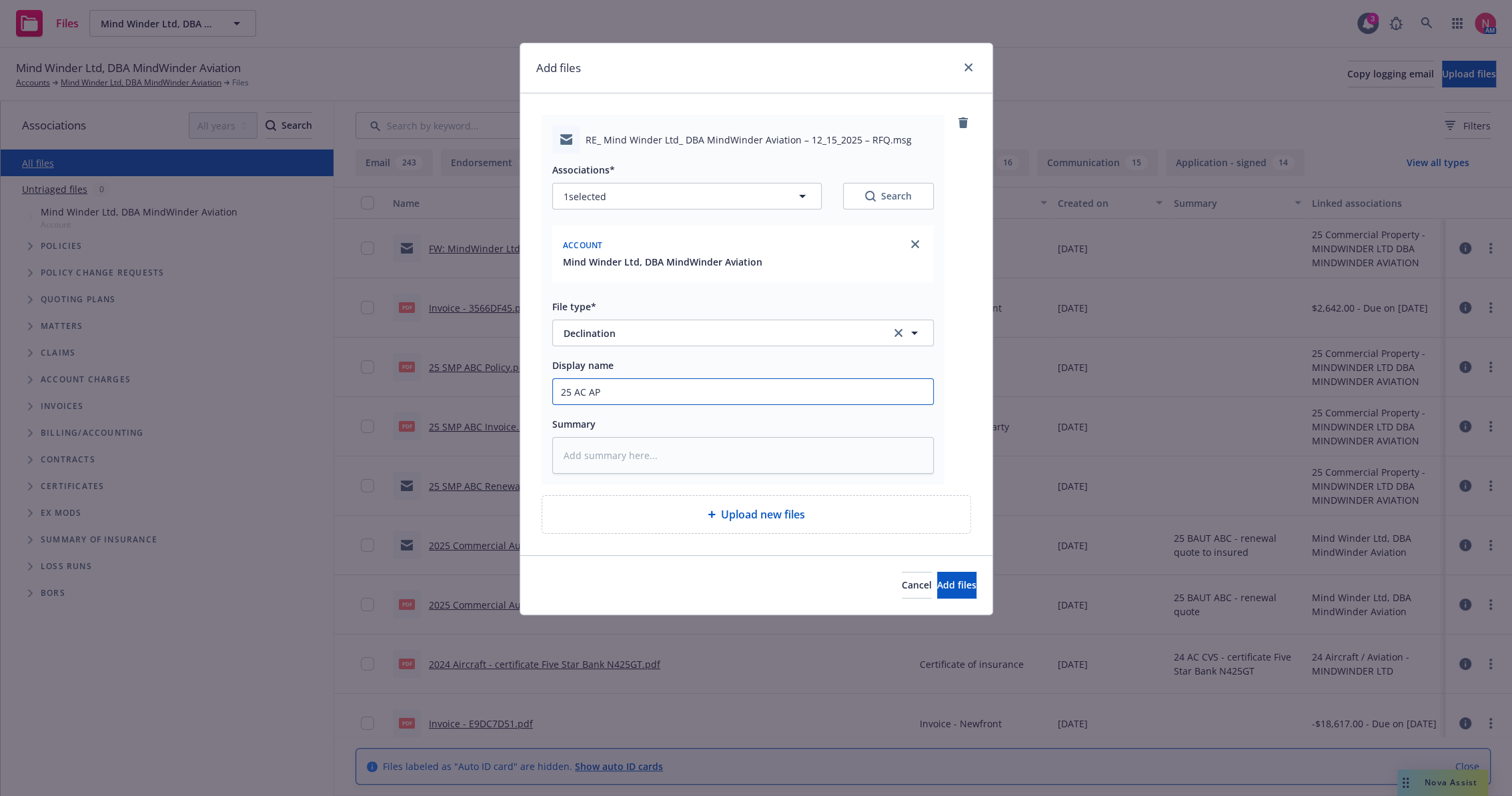
type textarea "x"
type input "25 AC AP B"
type textarea "x"
type input "25 AC AP BE"
type textarea "x"
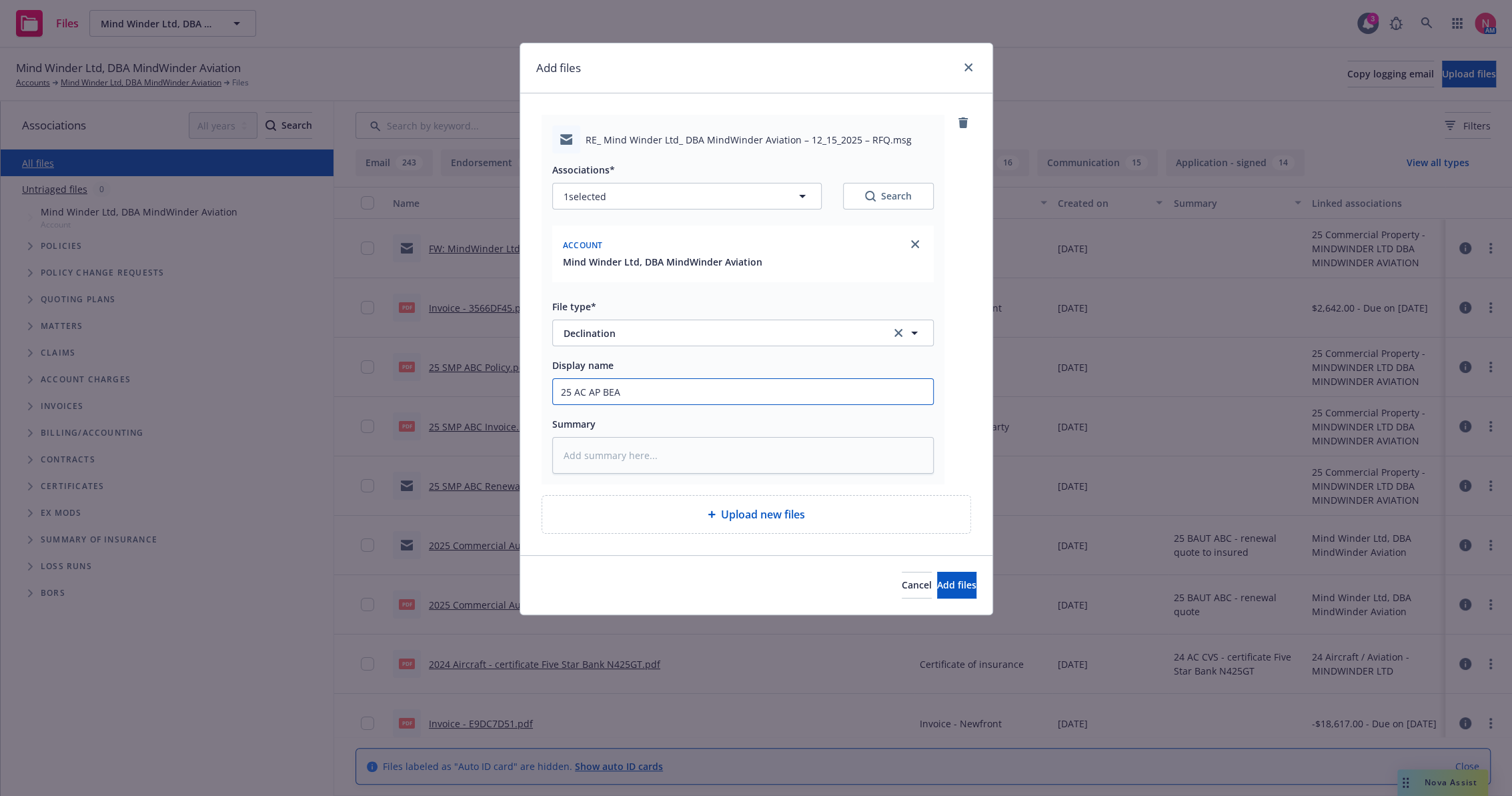
type input "25 AC AP BEA Quote - Pass"
click at [937, 585] on span "Add files" at bounding box center [957, 585] width 39 height 13
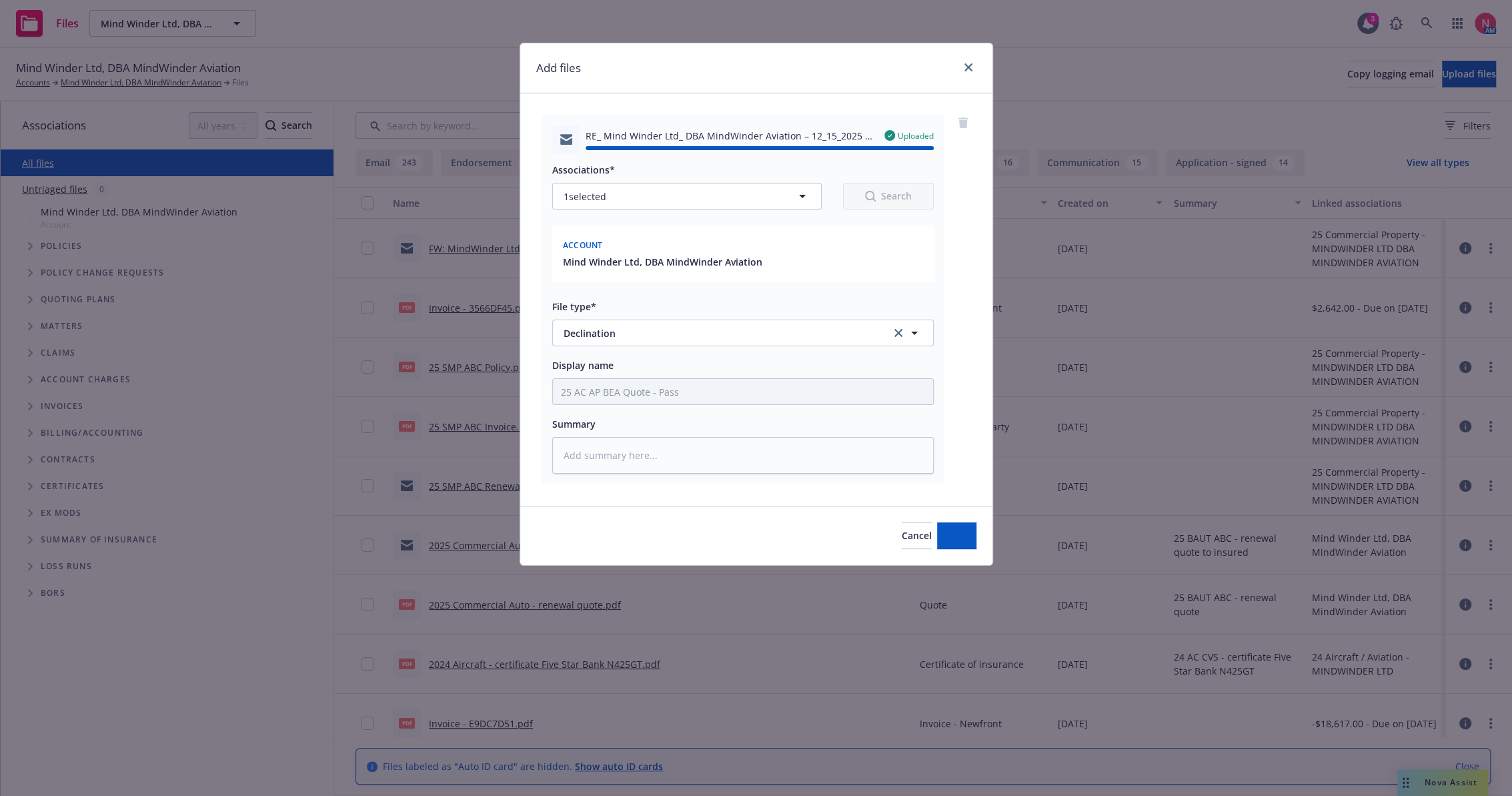
type textarea "x"
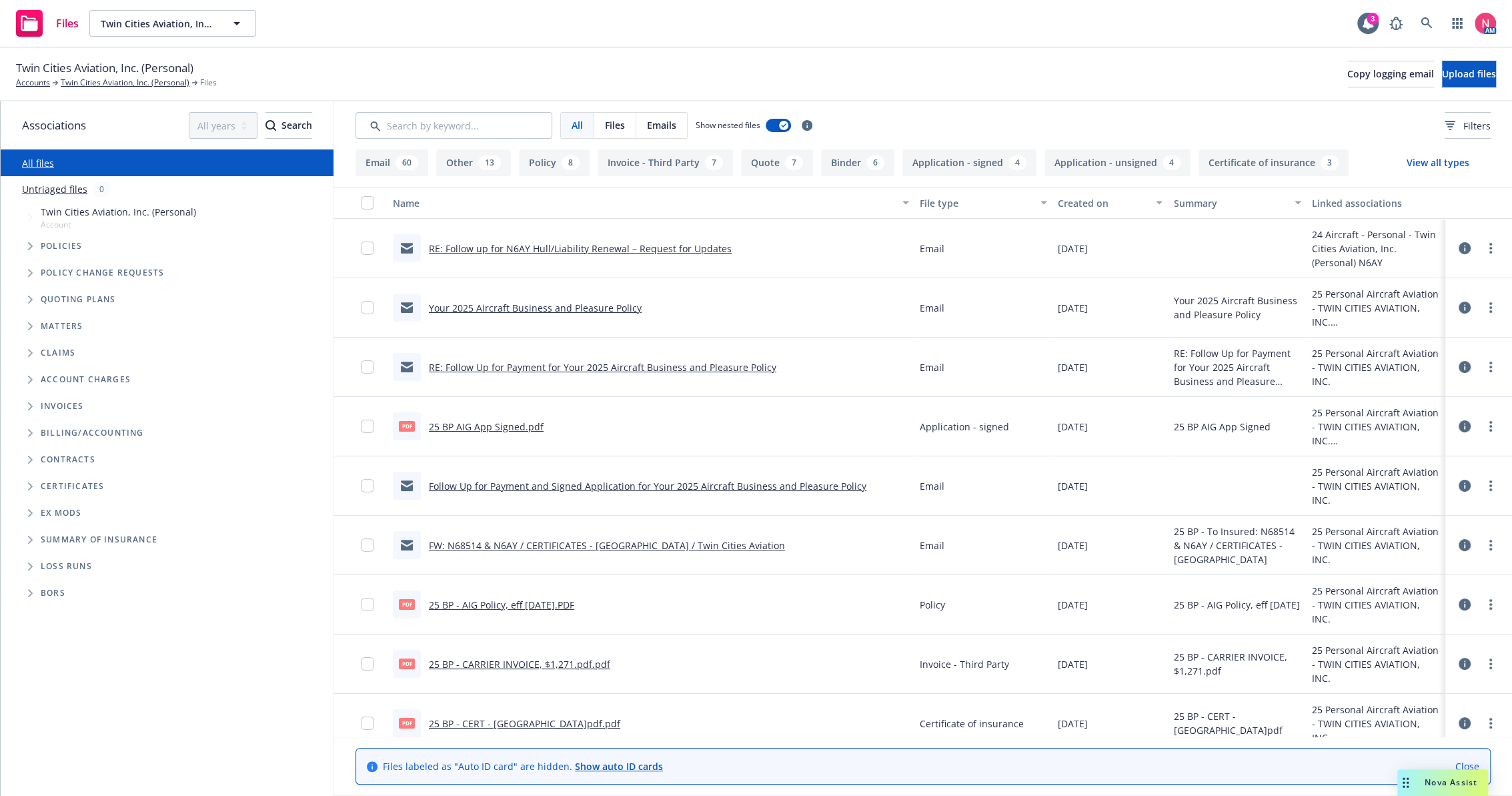
click at [501, 246] on link "RE: Follow up for N6AY Hull/Liability Renewal – Request for Updates" at bounding box center [580, 248] width 303 height 13
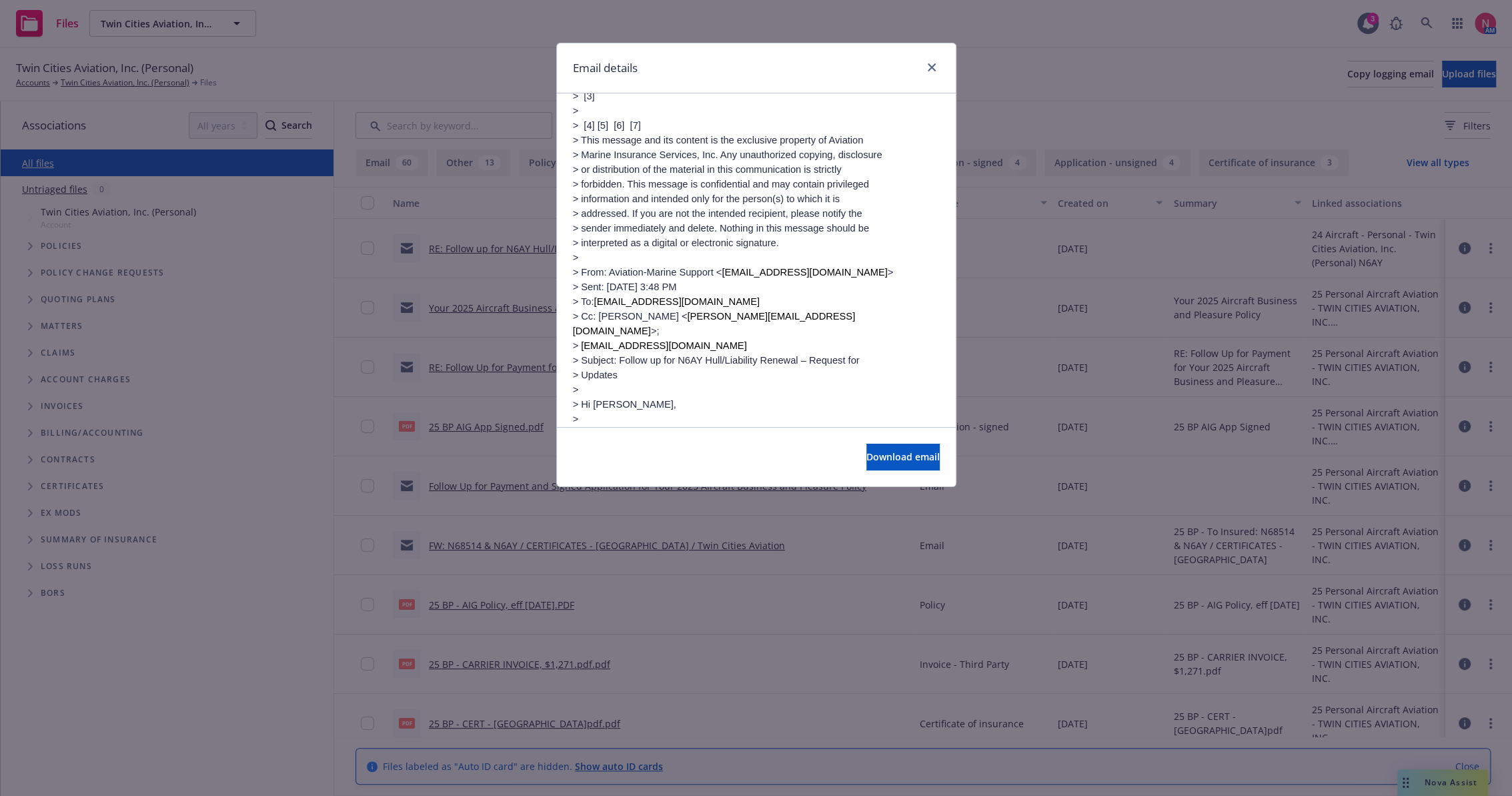
scroll to position [2075, 0]
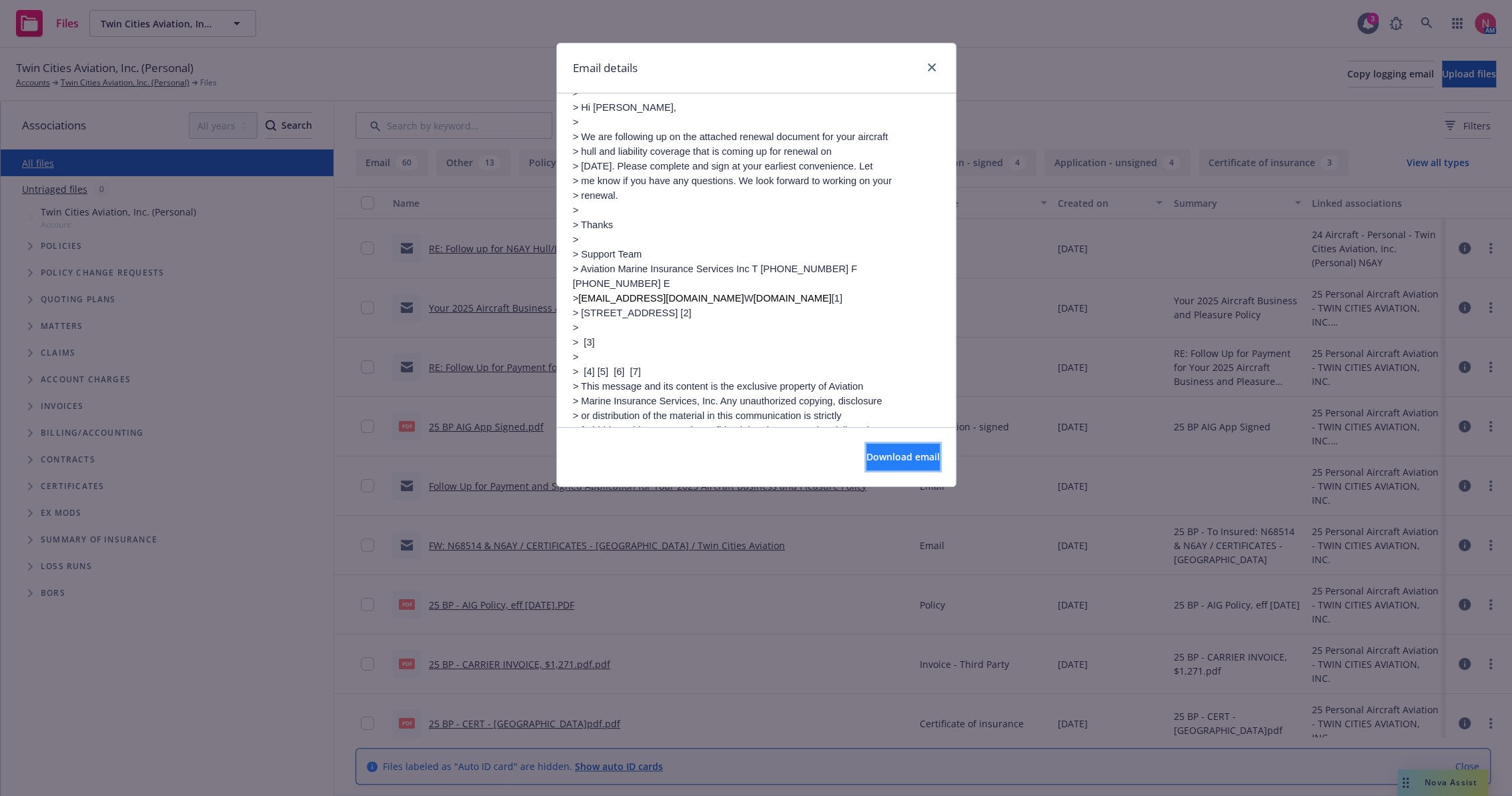
click at [899, 453] on span "Download email" at bounding box center [903, 456] width 73 height 13
